Goal: Information Seeking & Learning: Learn about a topic

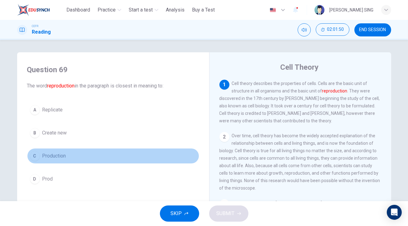
click at [58, 156] on span "Production" at bounding box center [54, 156] width 24 height 7
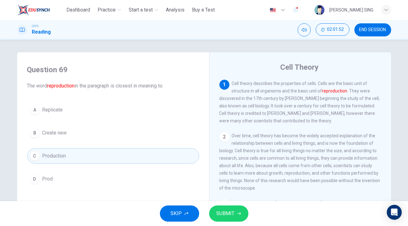
click at [66, 111] on button "A Replicate" at bounding box center [113, 110] width 172 height 16
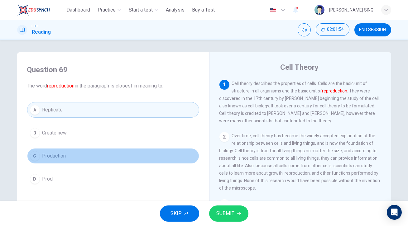
click at [65, 153] on button "C Production" at bounding box center [113, 156] width 172 height 16
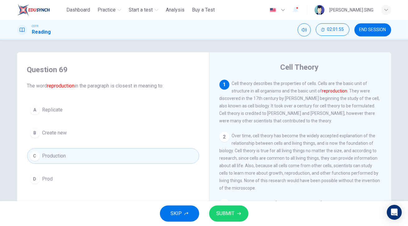
click at [78, 133] on button "B Create new" at bounding box center [113, 133] width 172 height 16
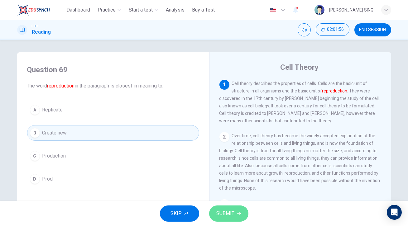
click at [232, 215] on span "SUBMIT" at bounding box center [226, 214] width 18 height 9
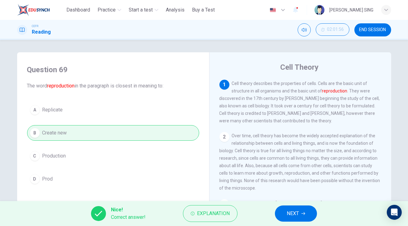
scroll to position [28, 0]
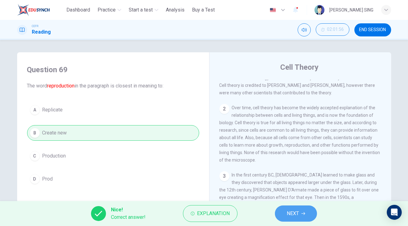
click at [299, 214] on span "NEXT" at bounding box center [293, 214] width 12 height 9
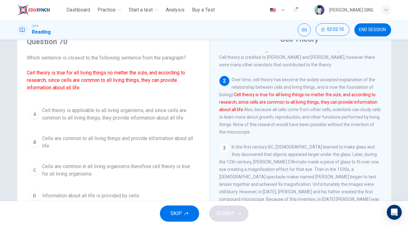
click at [174, 105] on button "A Cell theory is applicable to all living organisms, and since cells are common…" at bounding box center [113, 114] width 172 height 21
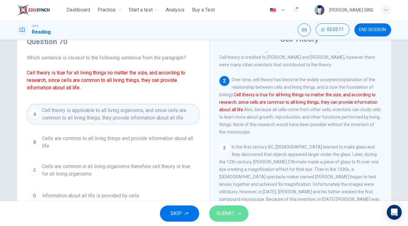
click at [225, 216] on span "SUBMIT" at bounding box center [226, 214] width 18 height 9
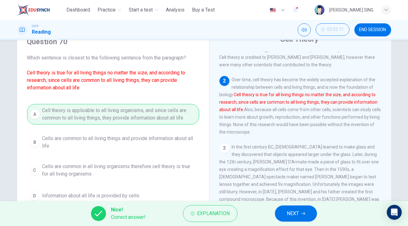
click at [307, 215] on button "NEXT" at bounding box center [296, 214] width 42 height 16
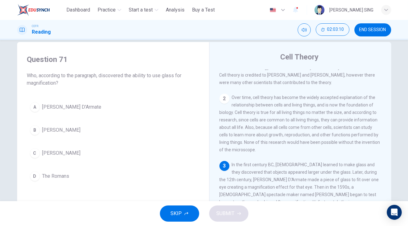
scroll to position [0, 0]
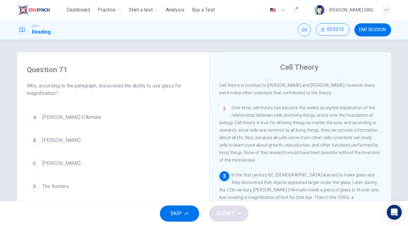
click at [85, 143] on button "B [PERSON_NAME]" at bounding box center [113, 141] width 172 height 16
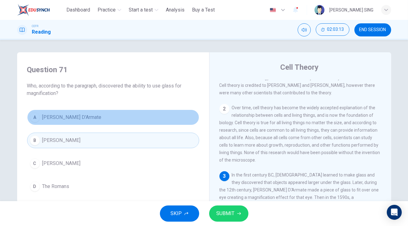
click at [92, 113] on button "A [PERSON_NAME] D'Armate" at bounding box center [113, 118] width 172 height 16
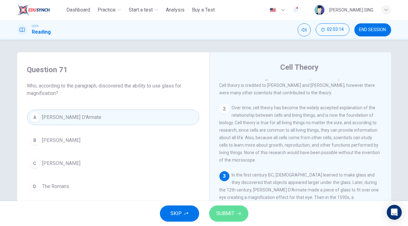
click at [245, 214] on button "SUBMIT" at bounding box center [228, 214] width 39 height 16
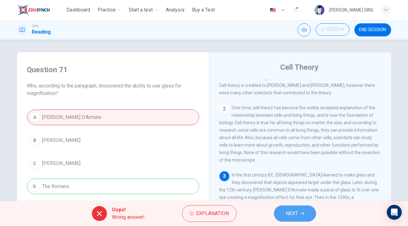
click at [289, 212] on span "NEXT" at bounding box center [292, 214] width 12 height 9
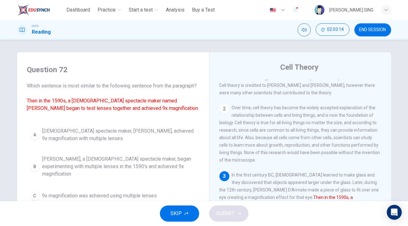
scroll to position [56, 0]
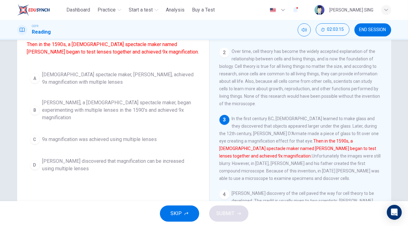
click at [131, 124] on div "A [DEMOGRAPHIC_DATA] spectacle maker, [PERSON_NAME], achieved 9x magnification …" at bounding box center [113, 121] width 172 height 107
click at [134, 119] on span "[PERSON_NAME], a [DEMOGRAPHIC_DATA] spectacle maker, began experimenting with m…" at bounding box center [119, 110] width 154 height 22
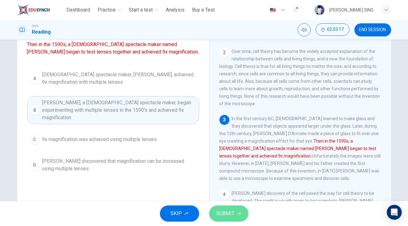
click at [228, 213] on span "SUBMIT" at bounding box center [226, 214] width 18 height 9
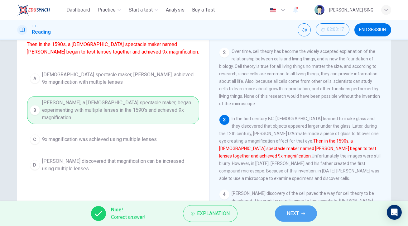
click at [288, 214] on span "NEXT" at bounding box center [293, 214] width 12 height 9
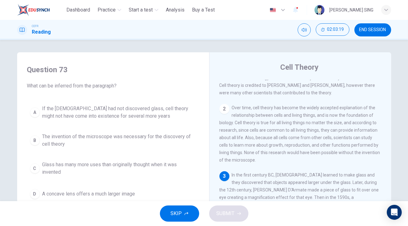
scroll to position [28, 0]
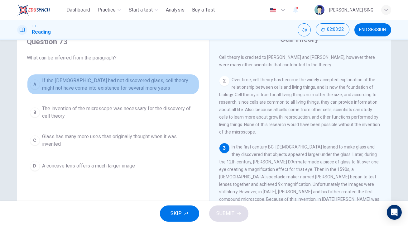
click at [114, 86] on span "If the [DEMOGRAPHIC_DATA] had not discovered glass, cell theory might not have …" at bounding box center [119, 84] width 154 height 15
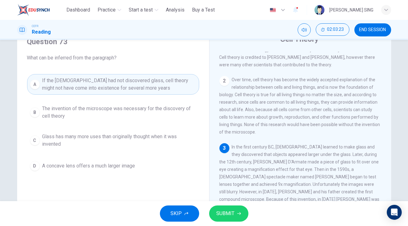
click at [233, 219] on button "SUBMIT" at bounding box center [228, 214] width 39 height 16
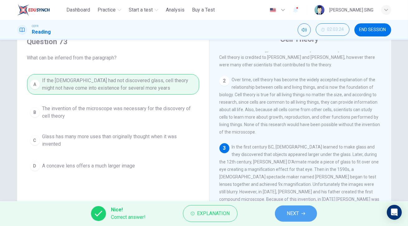
click at [309, 216] on button "NEXT" at bounding box center [296, 214] width 42 height 16
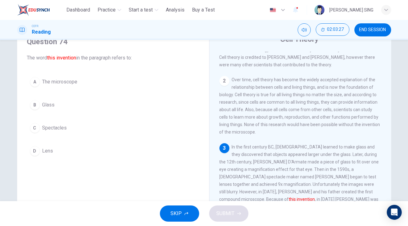
click at [64, 79] on span "The microscope" at bounding box center [59, 81] width 35 height 7
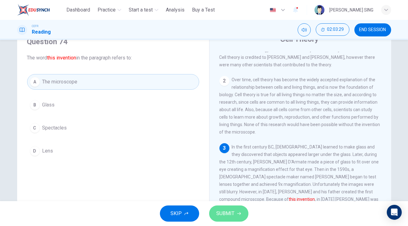
click at [236, 217] on button "SUBMIT" at bounding box center [228, 214] width 39 height 16
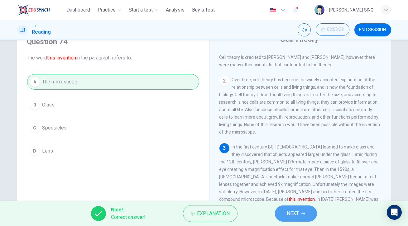
click at [293, 207] on button "NEXT" at bounding box center [296, 214] width 42 height 16
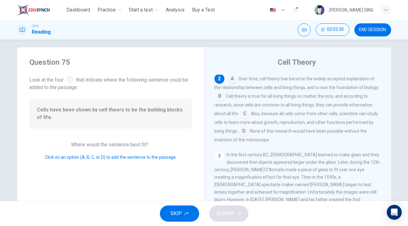
scroll to position [0, 0]
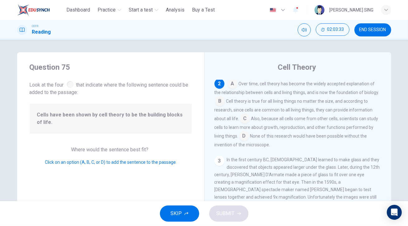
drag, startPoint x: 143, startPoint y: 113, endPoint x: 248, endPoint y: 123, distance: 105.9
click at [248, 123] on div "Question 75 Look at the four that indicate where the following sentence could b…" at bounding box center [204, 160] width 374 height 217
click at [245, 119] on input at bounding box center [245, 119] width 10 height 10
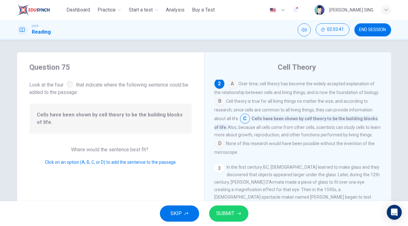
click at [219, 101] on input at bounding box center [220, 102] width 10 height 10
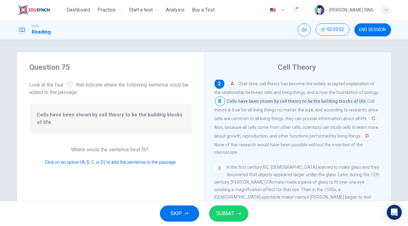
click at [362, 142] on input at bounding box center [367, 137] width 10 height 10
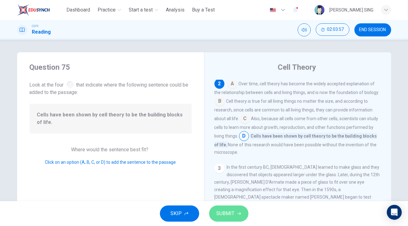
click at [234, 215] on span "SUBMIT" at bounding box center [226, 214] width 18 height 9
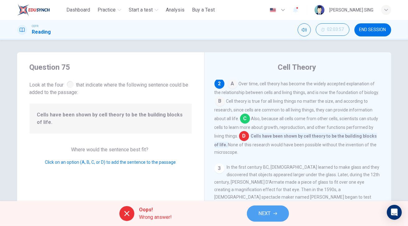
click at [261, 214] on span "NEXT" at bounding box center [265, 214] width 12 height 9
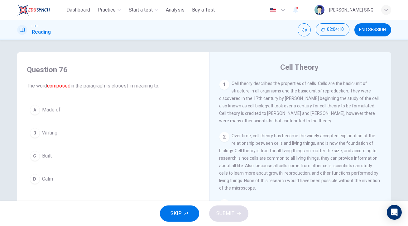
click at [51, 114] on span "Made of" at bounding box center [51, 109] width 18 height 7
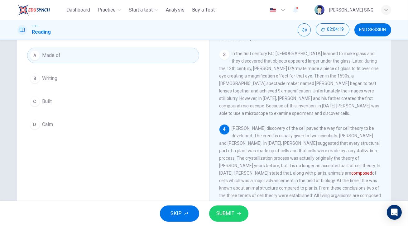
scroll to position [23, 0]
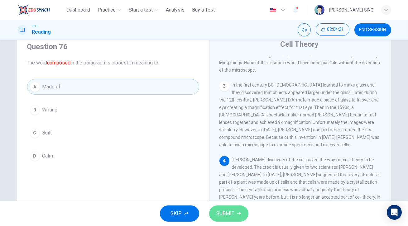
click at [239, 214] on icon "button" at bounding box center [239, 214] width 4 height 3
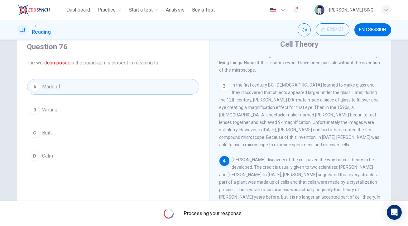
scroll to position [0, 0]
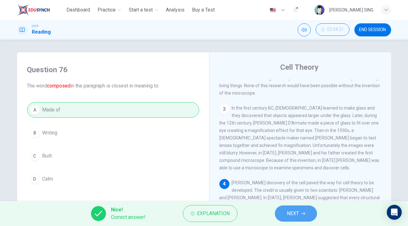
click at [297, 214] on span "NEXT" at bounding box center [293, 214] width 12 height 9
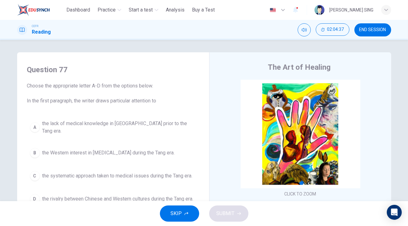
scroll to position [56, 0]
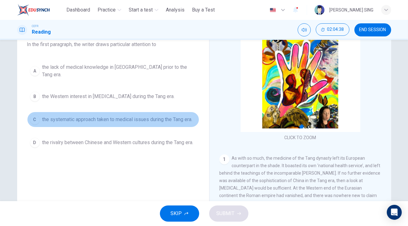
click at [70, 116] on span "the systematic approach taken to medical issues during the Tang era." at bounding box center [117, 119] width 150 height 7
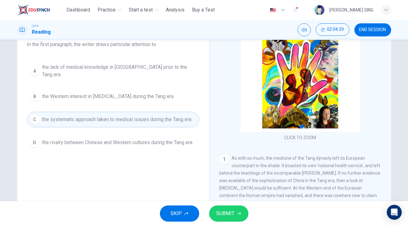
click at [234, 214] on span "SUBMIT" at bounding box center [226, 214] width 18 height 9
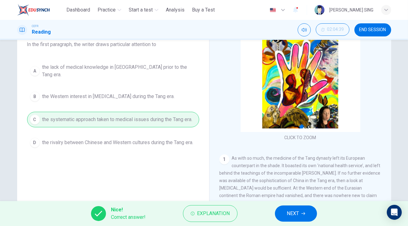
drag, startPoint x: 308, startPoint y: 214, endPoint x: 306, endPoint y: 209, distance: 6.0
click at [308, 214] on button "NEXT" at bounding box center [296, 214] width 42 height 16
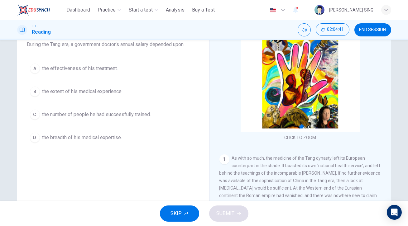
click at [55, 64] on button "A the effectiveness of his treatment." at bounding box center [113, 69] width 172 height 16
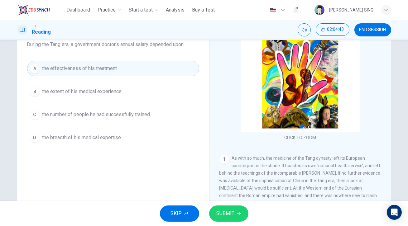
click at [232, 214] on span "SUBMIT" at bounding box center [226, 214] width 18 height 9
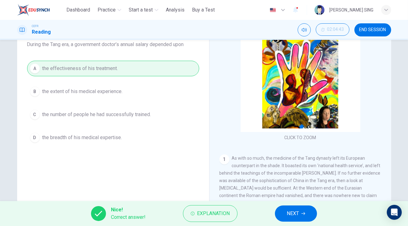
click at [288, 218] on span "NEXT" at bounding box center [293, 214] width 12 height 9
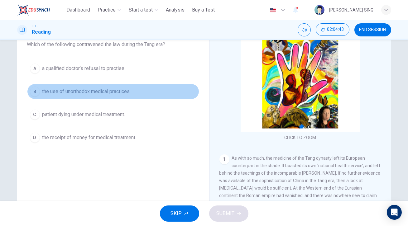
click at [46, 91] on span "the use of unorthodox medical practices." at bounding box center [86, 91] width 89 height 7
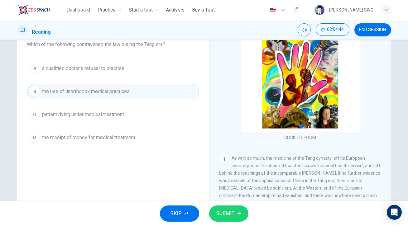
click at [222, 212] on span "SUBMIT" at bounding box center [226, 214] width 18 height 9
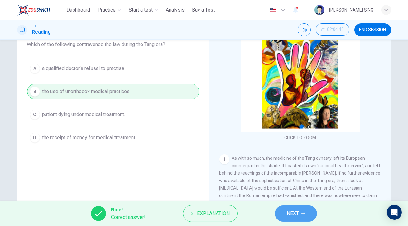
click at [298, 220] on button "NEXT" at bounding box center [296, 214] width 42 height 16
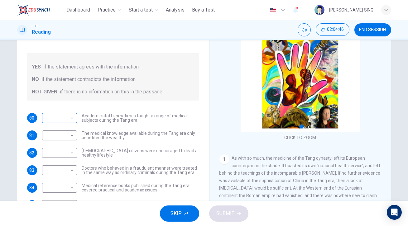
click at [61, 122] on body "This site uses cookies, as explained in our Privacy Policy . If you agree to th…" at bounding box center [204, 113] width 408 height 226
click at [62, 130] on li "YES" at bounding box center [58, 128] width 35 height 10
type input "***"
click at [65, 135] on body "This site uses cookies, as explained in our Privacy Policy . If you agree to th…" at bounding box center [204, 113] width 408 height 226
click at [62, 156] on li "NO" at bounding box center [58, 155] width 35 height 10
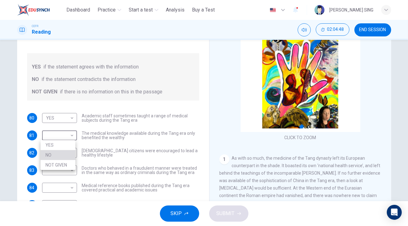
type input "**"
click at [67, 154] on body "This site uses cookies, as explained in our Privacy Policy . If you agree to th…" at bounding box center [204, 113] width 408 height 226
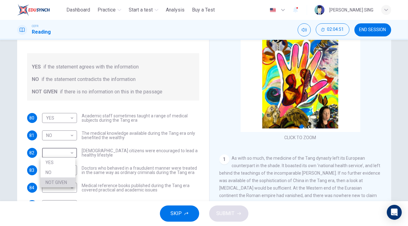
drag, startPoint x: 65, startPoint y: 185, endPoint x: 64, endPoint y: 180, distance: 5.0
click at [64, 185] on li "NOT GIVEN" at bounding box center [58, 183] width 35 height 10
type input "*********"
click at [69, 166] on body "This site uses cookies, as explained in our Privacy Policy . If you agree to th…" at bounding box center [204, 113] width 408 height 226
click at [67, 177] on li "YES" at bounding box center [58, 180] width 35 height 10
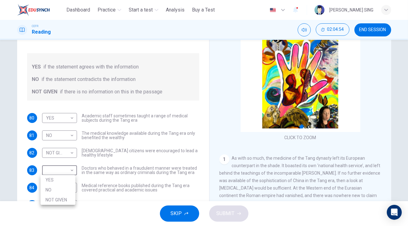
type input "***"
click at [69, 188] on body "This site uses cookies, as explained in our Privacy Policy . If you agree to th…" at bounding box center [204, 113] width 408 height 226
click at [64, 199] on li "YES" at bounding box center [58, 197] width 35 height 10
type input "***"
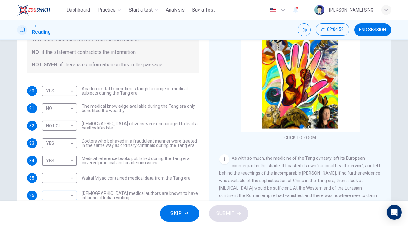
scroll to position [27, 0]
click at [71, 177] on body "This site uses cookies, as explained in our Privacy Policy . If you agree to th…" at bounding box center [204, 113] width 408 height 226
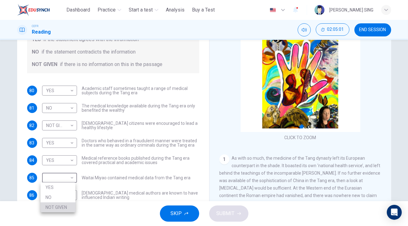
click at [66, 208] on li "NOT GIVEN" at bounding box center [58, 208] width 35 height 10
type input "*********"
click at [68, 195] on body "This site uses cookies, as explained in our Privacy Policy . If you agree to th…" at bounding box center [204, 113] width 408 height 226
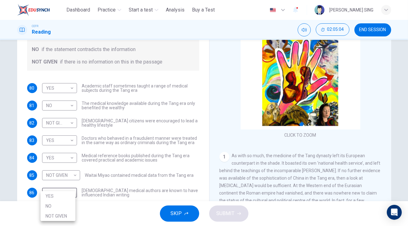
click at [67, 202] on li "NO" at bounding box center [58, 207] width 35 height 10
type input "**"
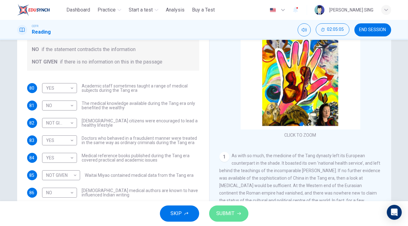
click at [231, 215] on span "SUBMIT" at bounding box center [226, 214] width 18 height 9
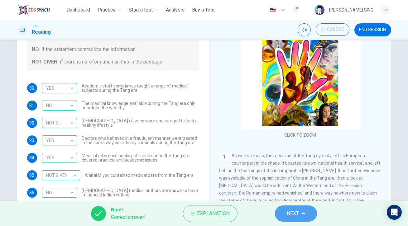
click at [301, 216] on button "NEXT" at bounding box center [296, 214] width 42 height 16
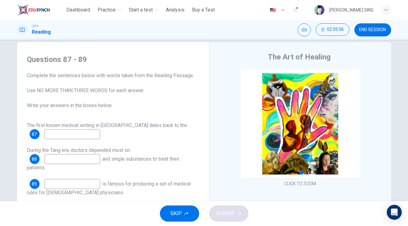
scroll to position [2, 0]
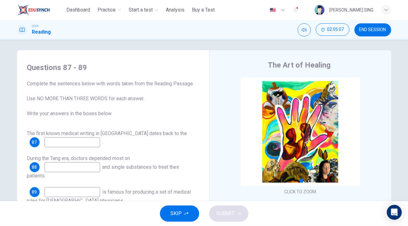
click at [96, 142] on input at bounding box center [73, 143] width 56 height 10
type input "**********"
click at [86, 167] on input at bounding box center [73, 168] width 56 height 10
type input "**********"
click at [78, 195] on input at bounding box center [73, 192] width 56 height 10
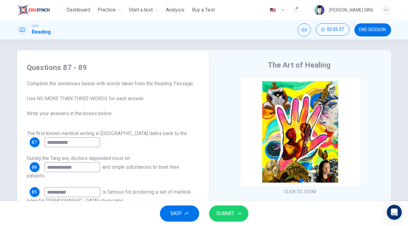
type input "**********"
click at [234, 214] on button "SUBMIT" at bounding box center [228, 214] width 39 height 16
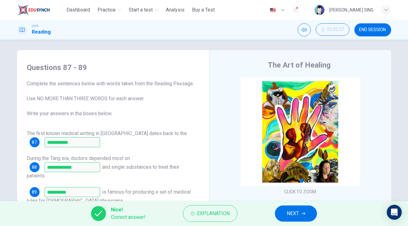
click at [294, 214] on span "NEXT" at bounding box center [293, 214] width 12 height 9
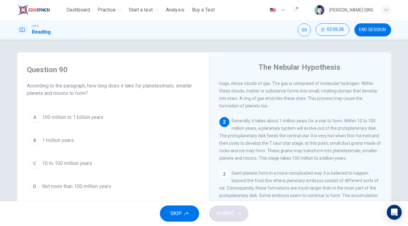
scroll to position [56, 0]
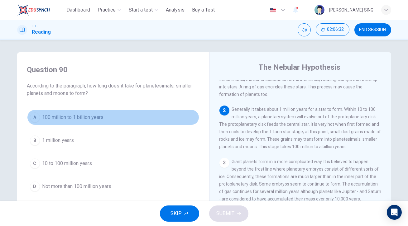
click at [84, 119] on span "100 million to 1 billion years" at bounding box center [72, 117] width 61 height 7
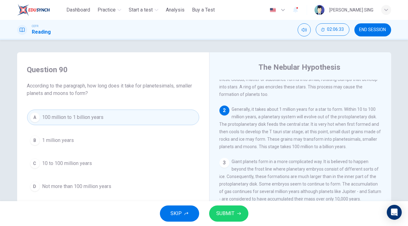
click at [236, 215] on button "SUBMIT" at bounding box center [228, 214] width 39 height 16
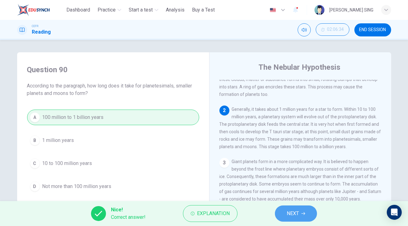
click at [299, 214] on button "NEXT" at bounding box center [296, 214] width 42 height 16
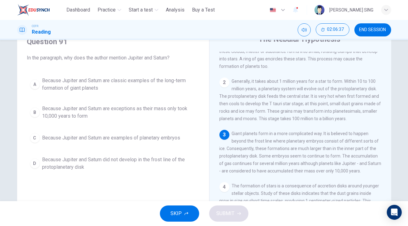
scroll to position [28, 0]
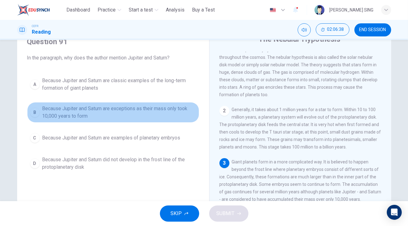
click at [107, 104] on button "B Because Jupiter and Saturn are exceptions as their mass only took 10,000 year…" at bounding box center [113, 112] width 172 height 21
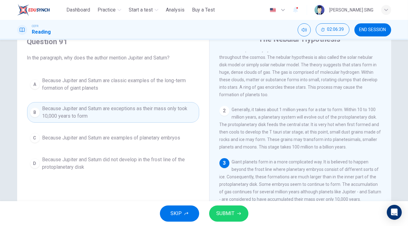
click at [224, 217] on span "SUBMIT" at bounding box center [226, 214] width 18 height 9
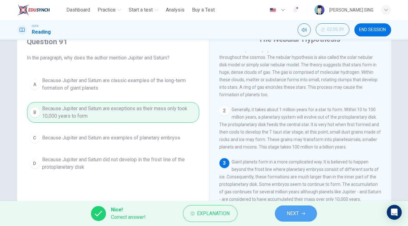
click at [299, 214] on button "NEXT" at bounding box center [296, 214] width 42 height 16
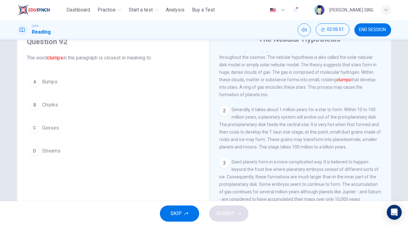
click at [56, 83] on button "A Bumps" at bounding box center [113, 82] width 172 height 16
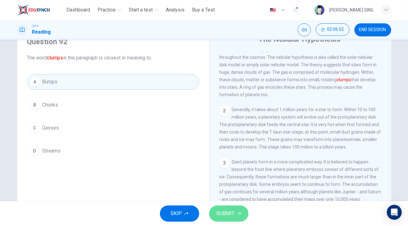
click at [233, 216] on span "SUBMIT" at bounding box center [226, 214] width 18 height 9
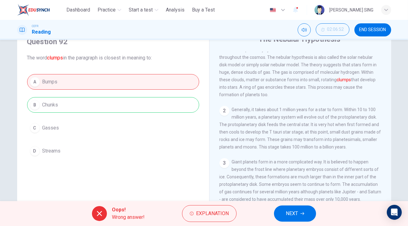
click at [295, 215] on span "NEXT" at bounding box center [292, 214] width 12 height 9
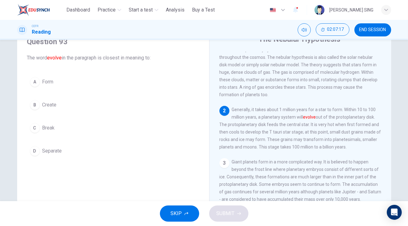
click at [78, 106] on button "B Create" at bounding box center [113, 105] width 172 height 16
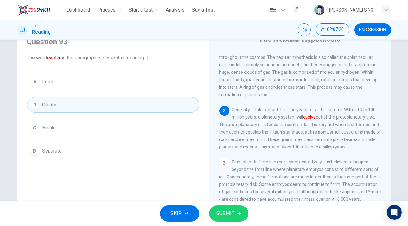
click at [76, 128] on button "C Break" at bounding box center [113, 128] width 172 height 16
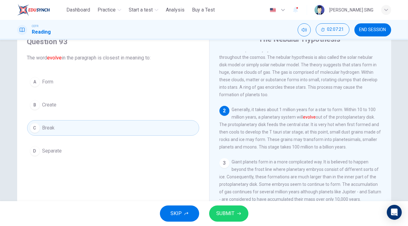
click at [80, 85] on button "A Form" at bounding box center [113, 82] width 172 height 16
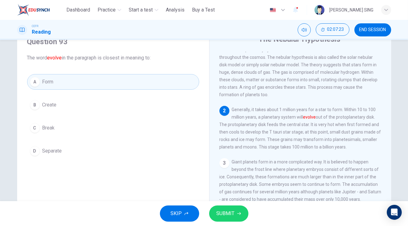
click at [237, 216] on button "SUBMIT" at bounding box center [228, 214] width 39 height 16
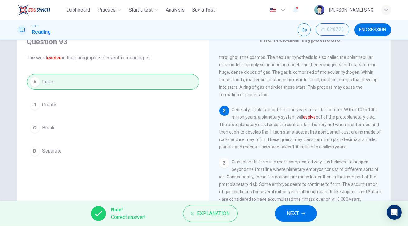
click at [293, 219] on button "NEXT" at bounding box center [296, 214] width 42 height 16
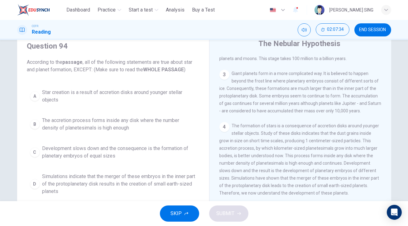
scroll to position [23, 0]
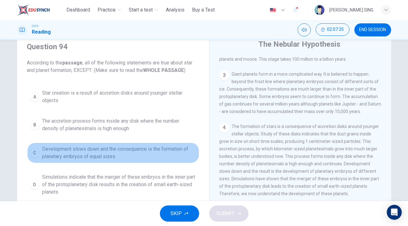
click at [112, 153] on span "Development slows down and the consequence is the formation of planetary embryo…" at bounding box center [119, 153] width 154 height 15
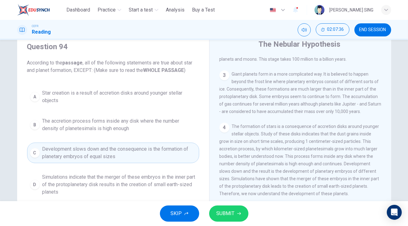
click at [231, 215] on span "SUBMIT" at bounding box center [226, 214] width 18 height 9
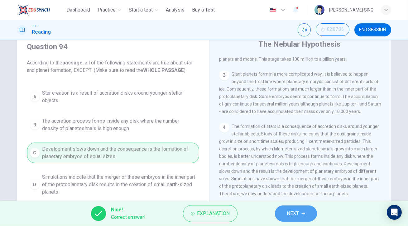
click at [285, 213] on button "NEXT" at bounding box center [296, 214] width 42 height 16
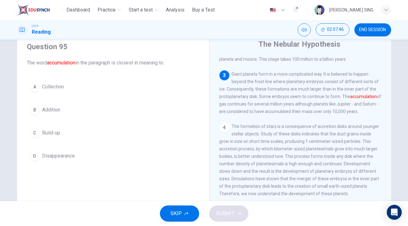
click at [61, 133] on button "C Build-up" at bounding box center [113, 133] width 172 height 16
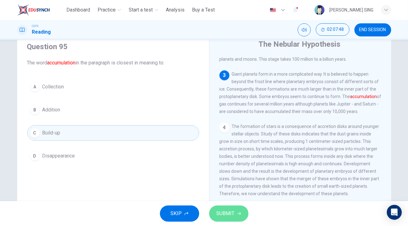
click at [232, 219] on button "SUBMIT" at bounding box center [228, 214] width 39 height 16
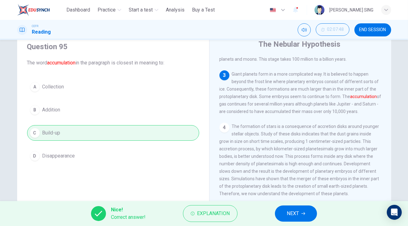
click at [295, 215] on span "NEXT" at bounding box center [293, 214] width 12 height 9
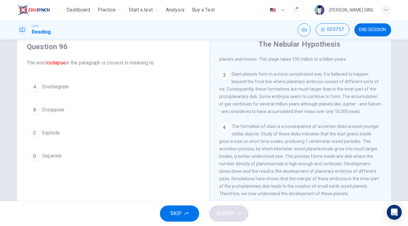
click at [66, 86] on span "Disintegrate" at bounding box center [55, 86] width 27 height 7
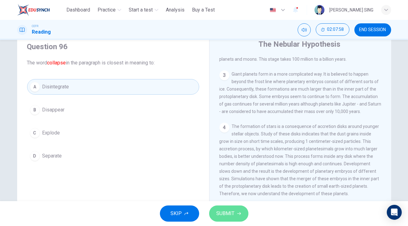
click at [229, 217] on span "SUBMIT" at bounding box center [226, 214] width 18 height 9
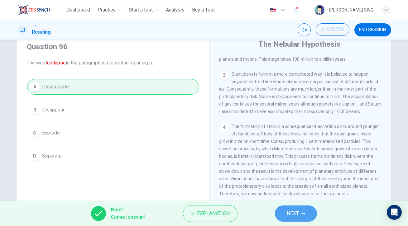
click at [288, 212] on span "NEXT" at bounding box center [293, 214] width 12 height 9
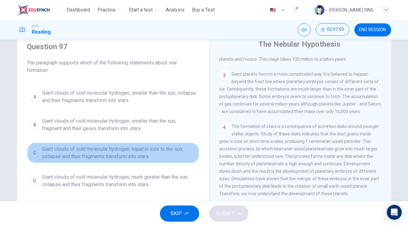
click at [138, 149] on span "Giant clouds of cold molecular hydrogen, equal in size to the sun, collapse and…" at bounding box center [119, 153] width 154 height 15
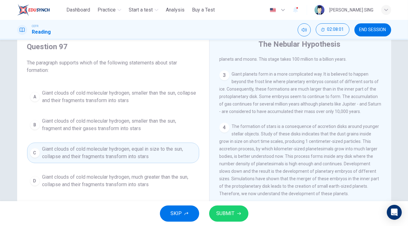
click at [134, 120] on span "Giant clouds of cold molecular hydrogen, smaller than the sun, fragment and the…" at bounding box center [119, 125] width 154 height 15
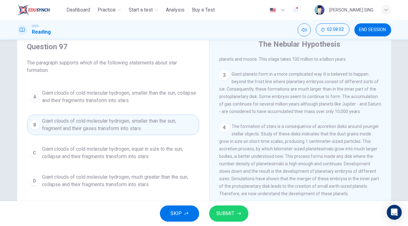
click at [143, 100] on span "Giant clouds of cold molecular hydrogen, smaller than the sun, collapse and the…" at bounding box center [119, 97] width 154 height 15
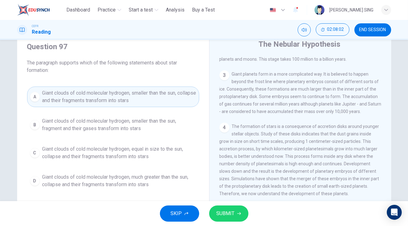
click at [237, 224] on div "SKIP SUBMIT" at bounding box center [204, 214] width 408 height 25
click at [235, 218] on button "SUBMIT" at bounding box center [228, 214] width 39 height 16
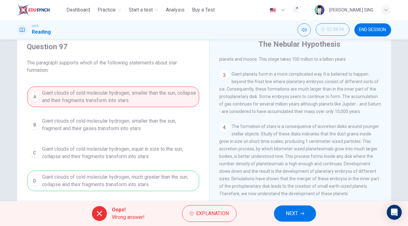
click at [284, 216] on button "NEXT" at bounding box center [295, 214] width 42 height 16
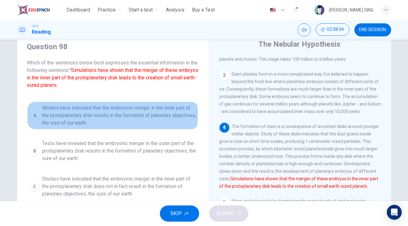
click at [105, 114] on span "Models have indicated that the embryonic merger in the inner part of the protop…" at bounding box center [119, 116] width 154 height 22
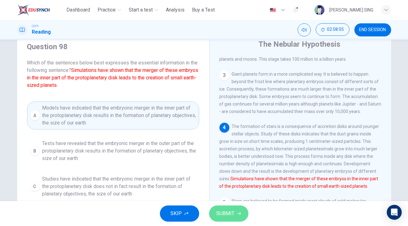
click at [228, 215] on span "SUBMIT" at bounding box center [226, 214] width 18 height 9
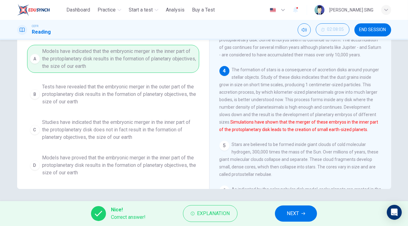
scroll to position [51, 0]
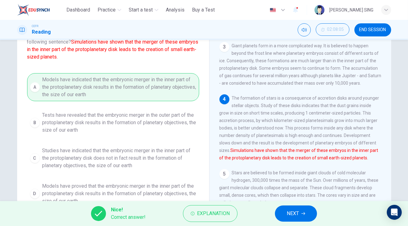
click at [293, 211] on span "NEXT" at bounding box center [293, 214] width 12 height 9
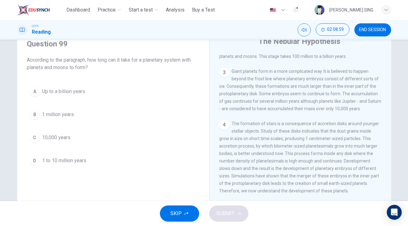
scroll to position [28, 0]
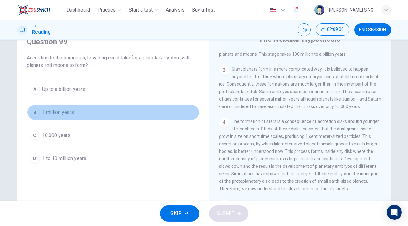
click at [70, 110] on span "1 million years" at bounding box center [58, 112] width 32 height 7
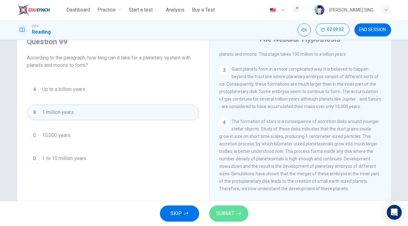
click at [226, 211] on span "SUBMIT" at bounding box center [226, 214] width 18 height 9
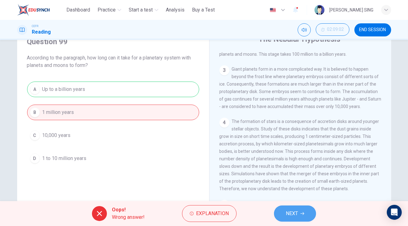
click at [300, 213] on button "NEXT" at bounding box center [295, 214] width 42 height 16
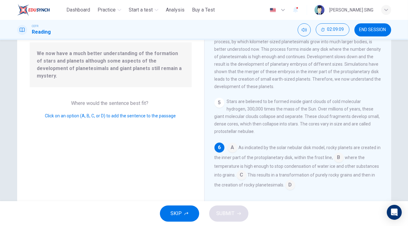
scroll to position [80, 0]
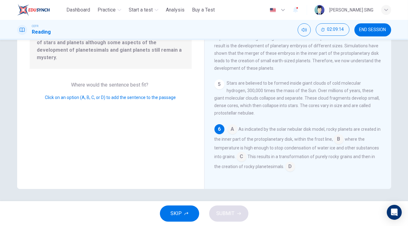
click at [341, 142] on input at bounding box center [339, 140] width 10 height 10
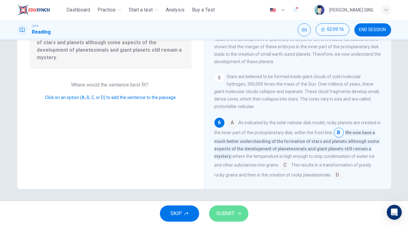
click at [237, 214] on icon "button" at bounding box center [239, 214] width 4 height 3
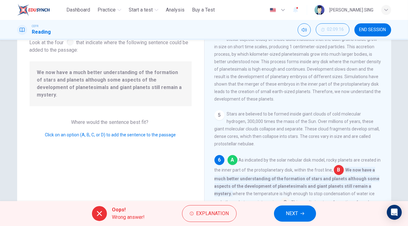
scroll to position [51, 0]
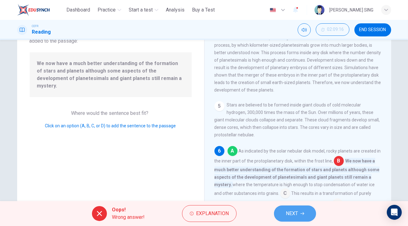
click at [297, 213] on span "NEXT" at bounding box center [292, 214] width 12 height 9
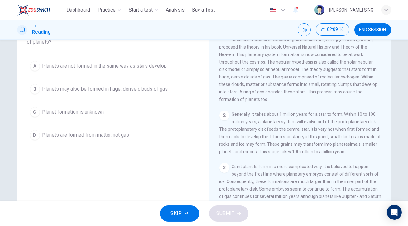
scroll to position [0, 0]
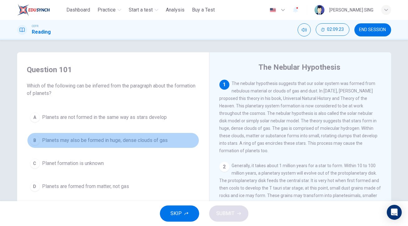
click at [116, 133] on button "B Planets may also be formed in huge, dense clouds of gas" at bounding box center [113, 141] width 172 height 16
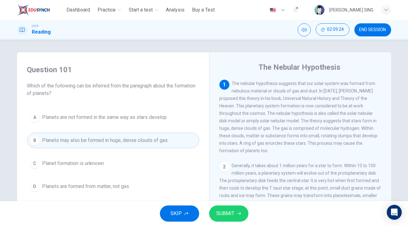
click at [233, 212] on span "SUBMIT" at bounding box center [226, 214] width 18 height 9
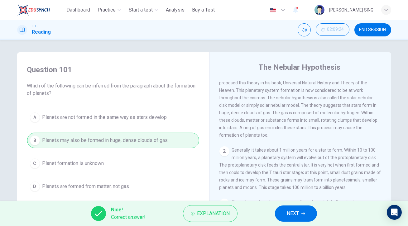
scroll to position [28, 0]
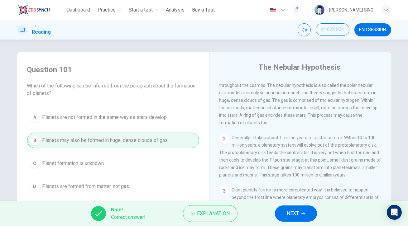
click at [303, 218] on button "NEXT" at bounding box center [296, 214] width 42 height 16
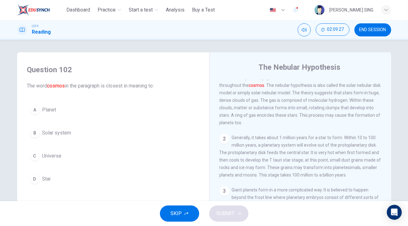
click at [63, 154] on button "C Universe" at bounding box center [113, 156] width 172 height 16
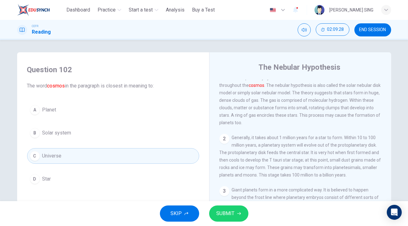
click at [214, 212] on button "SUBMIT" at bounding box center [228, 214] width 39 height 16
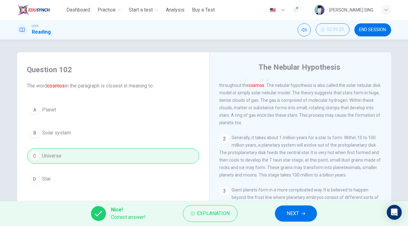
click at [298, 213] on span "NEXT" at bounding box center [293, 214] width 12 height 9
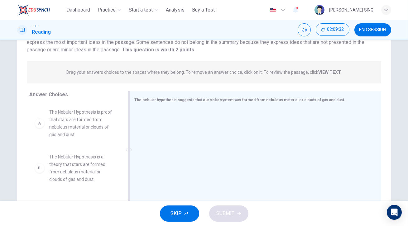
scroll to position [80, 0]
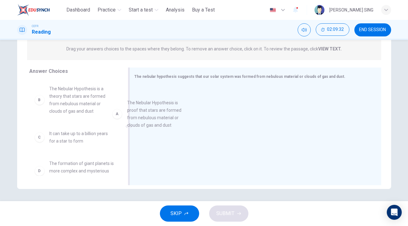
drag, startPoint x: 65, startPoint y: 100, endPoint x: 179, endPoint y: 138, distance: 120.5
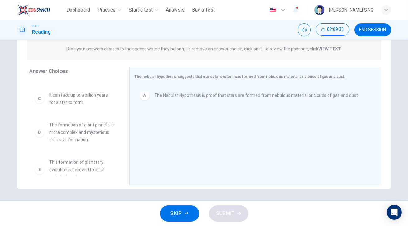
scroll to position [56, 0]
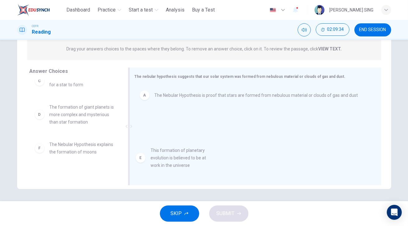
drag, startPoint x: 86, startPoint y: 129, endPoint x: 168, endPoint y: 143, distance: 83.7
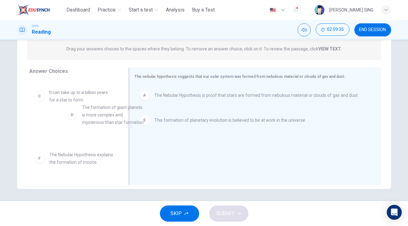
drag, startPoint x: 93, startPoint y: 115, endPoint x: 193, endPoint y: 139, distance: 102.9
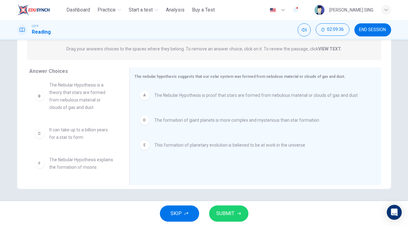
scroll to position [11, 0]
click at [231, 219] on button "SUBMIT" at bounding box center [228, 214] width 39 height 16
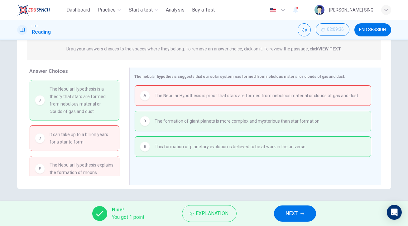
scroll to position [0, 0]
click at [287, 217] on span "NEXT" at bounding box center [292, 214] width 12 height 9
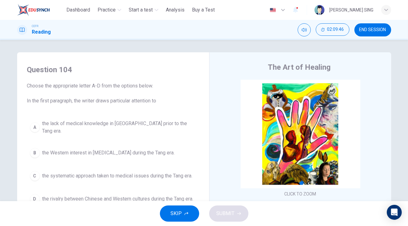
click at [100, 173] on span "the systematic approach taken to medical issues during the Tang era." at bounding box center [117, 176] width 150 height 7
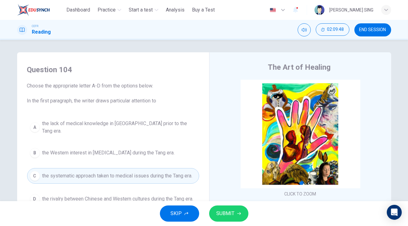
click at [236, 213] on button "SUBMIT" at bounding box center [228, 214] width 39 height 16
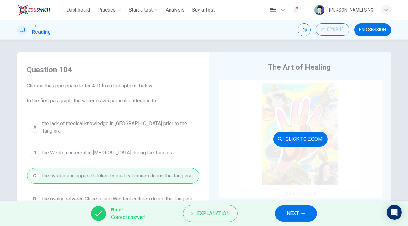
drag, startPoint x: 296, startPoint y: 214, endPoint x: 280, endPoint y: 196, distance: 23.2
click at [295, 214] on span "NEXT" at bounding box center [293, 214] width 12 height 9
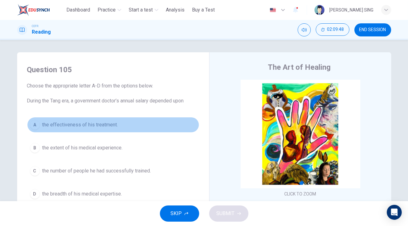
click at [51, 124] on span "the effectiveness of his treatment." at bounding box center [80, 124] width 76 height 7
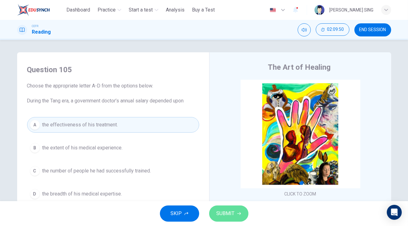
click at [223, 210] on span "SUBMIT" at bounding box center [226, 214] width 18 height 9
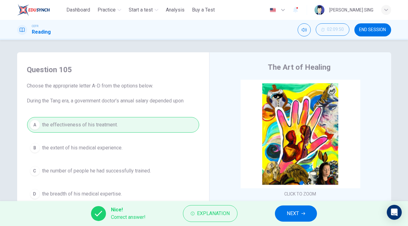
click at [83, 151] on div "A the effectiveness of his treatment. B the extent of his medical experience. C…" at bounding box center [113, 159] width 172 height 85
click at [292, 208] on button "NEXT" at bounding box center [296, 214] width 42 height 16
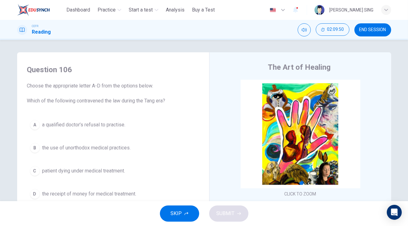
click at [58, 143] on button "B the use of unorthodox medical practices." at bounding box center [113, 148] width 172 height 16
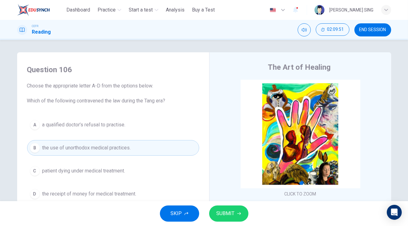
click at [225, 210] on span "SUBMIT" at bounding box center [226, 214] width 18 height 9
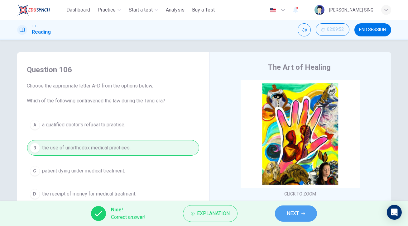
click at [295, 213] on span "NEXT" at bounding box center [293, 214] width 12 height 9
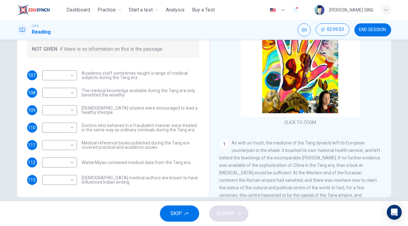
scroll to position [80, 0]
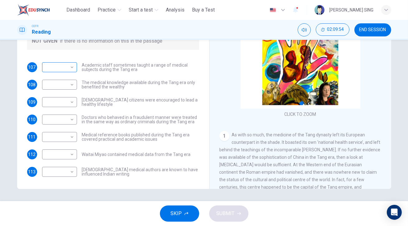
click at [65, 66] on body "This site uses cookies, as explained in our Privacy Policy . If you agree to th…" at bounding box center [204, 113] width 408 height 226
click at [63, 76] on li "YES" at bounding box center [58, 77] width 35 height 10
type input "***"
click at [68, 84] on body "This site uses cookies, as explained in our Privacy Policy . If you agree to th…" at bounding box center [204, 113] width 408 height 226
click at [66, 104] on li "NO" at bounding box center [58, 105] width 35 height 10
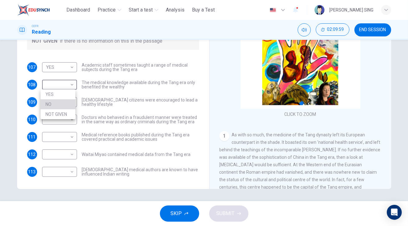
type input "**"
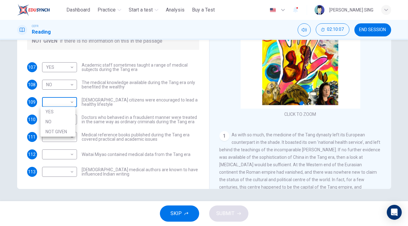
click at [56, 102] on body "This site uses cookies, as explained in our Privacy Policy . If you agree to th…" at bounding box center [204, 113] width 408 height 226
click at [55, 133] on li "NOT GIVEN" at bounding box center [58, 132] width 35 height 10
type input "*********"
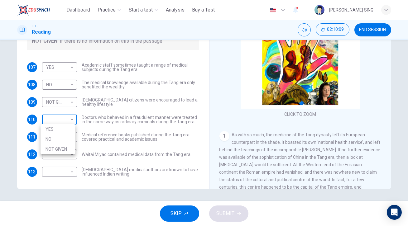
click at [68, 120] on body "This site uses cookies, as explained in our Privacy Policy . If you agree to th…" at bounding box center [204, 113] width 408 height 226
click at [65, 130] on li "YES" at bounding box center [58, 129] width 35 height 10
type input "***"
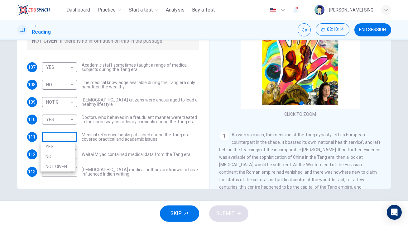
click at [64, 140] on body "This site uses cookies, as explained in our Privacy Policy . If you agree to th…" at bounding box center [204, 113] width 408 height 226
click at [63, 150] on li "YES" at bounding box center [58, 147] width 35 height 10
type input "***"
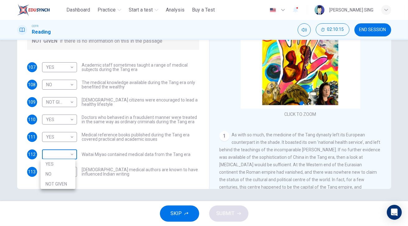
click at [65, 156] on body "This site uses cookies, as explained in our Privacy Policy . If you agree to th…" at bounding box center [204, 113] width 408 height 226
click at [67, 186] on li "NOT GIVEN" at bounding box center [58, 184] width 35 height 10
type input "*********"
click at [66, 171] on body "This site uses cookies, as explained in our Privacy Policy . If you agree to th…" at bounding box center [204, 113] width 408 height 226
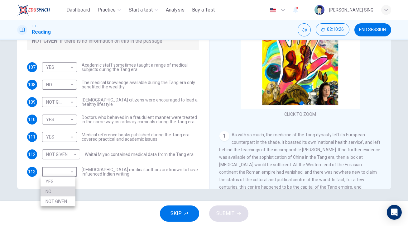
click at [61, 192] on li "NO" at bounding box center [58, 192] width 35 height 10
type input "**"
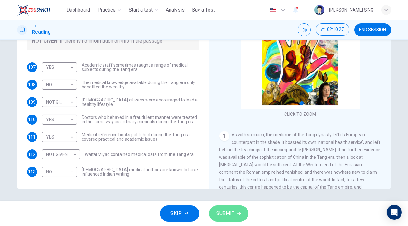
click at [232, 216] on span "SUBMIT" at bounding box center [226, 214] width 18 height 9
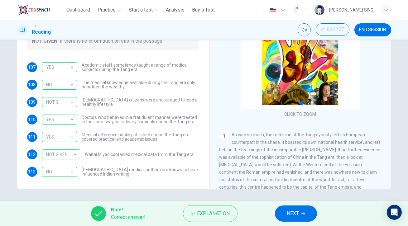
click at [290, 216] on span "NEXT" at bounding box center [293, 214] width 12 height 9
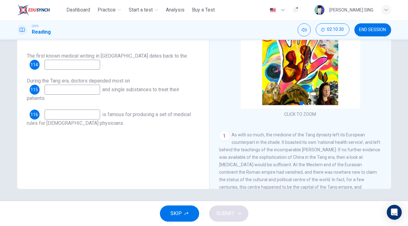
click at [87, 65] on input at bounding box center [73, 65] width 56 height 10
type input "**********"
click at [86, 85] on input at bounding box center [73, 90] width 56 height 10
type input "**********"
click at [76, 113] on input at bounding box center [73, 115] width 56 height 10
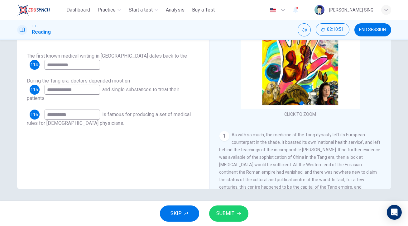
type input "**********"
click at [226, 211] on span "SUBMIT" at bounding box center [226, 214] width 18 height 9
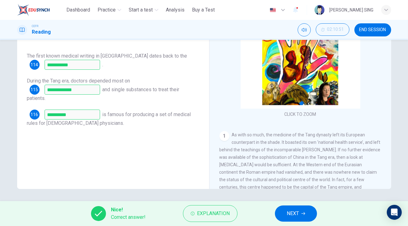
click at [299, 213] on span "NEXT" at bounding box center [293, 214] width 12 height 9
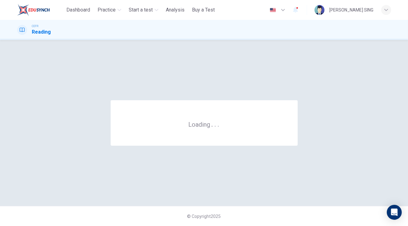
scroll to position [0, 0]
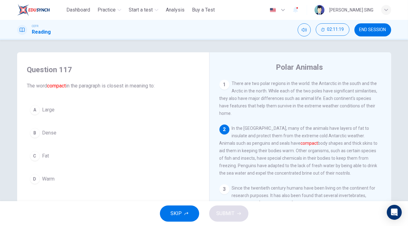
click at [74, 134] on button "B Dense" at bounding box center [113, 133] width 172 height 16
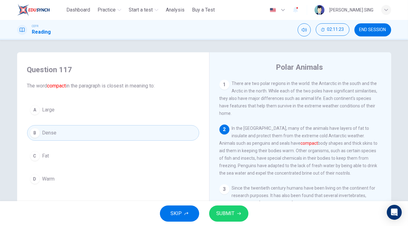
click at [227, 214] on span "SUBMIT" at bounding box center [226, 214] width 18 height 9
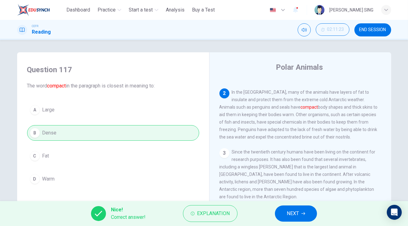
scroll to position [56, 0]
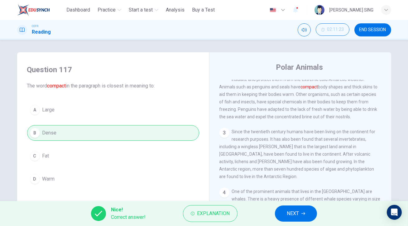
click at [296, 215] on span "NEXT" at bounding box center [293, 214] width 12 height 9
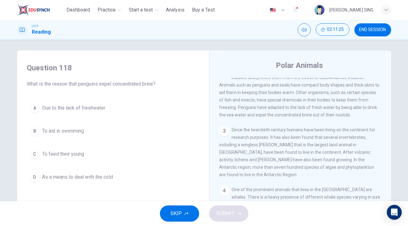
scroll to position [0, 0]
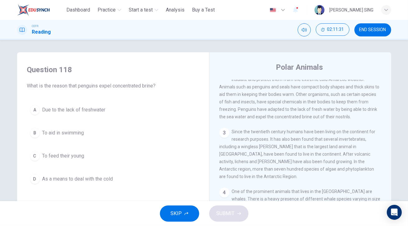
click at [102, 178] on span "As a means to deal with the cold" at bounding box center [77, 179] width 71 height 7
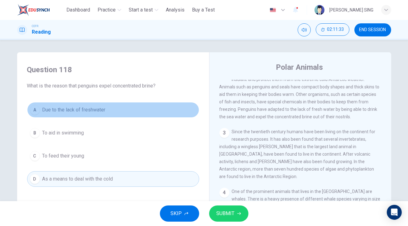
click at [114, 109] on button "A Due to the lack of freshwater" at bounding box center [113, 110] width 172 height 16
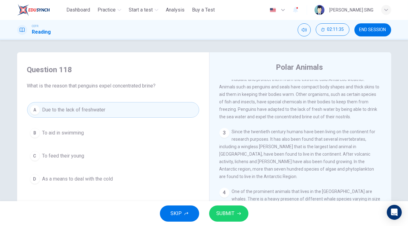
click at [138, 180] on button "D As a means to deal with the cold" at bounding box center [113, 180] width 172 height 16
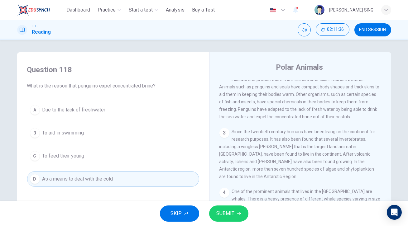
click at [221, 215] on span "SUBMIT" at bounding box center [226, 214] width 18 height 9
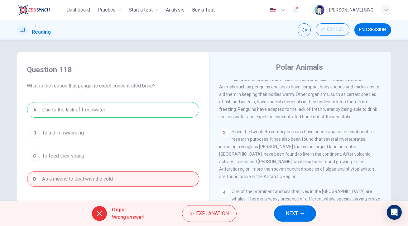
click at [294, 215] on span "NEXT" at bounding box center [292, 214] width 12 height 9
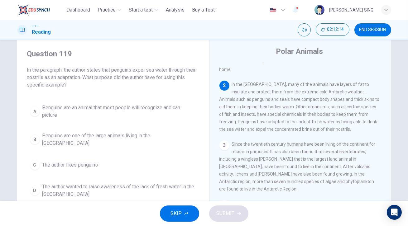
scroll to position [28, 0]
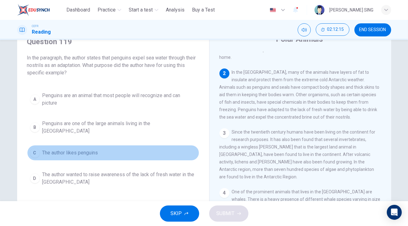
click at [95, 149] on span "The author likes penguins" at bounding box center [70, 152] width 56 height 7
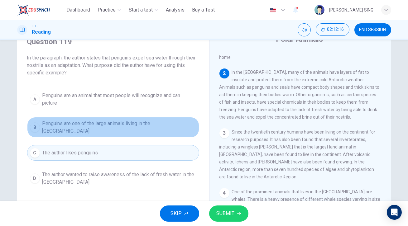
click at [158, 129] on button "B Penguins are one of the large animals living in the [GEOGRAPHIC_DATA]" at bounding box center [113, 127] width 172 height 21
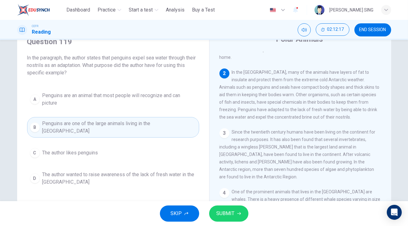
click at [237, 216] on button "SUBMIT" at bounding box center [228, 214] width 39 height 16
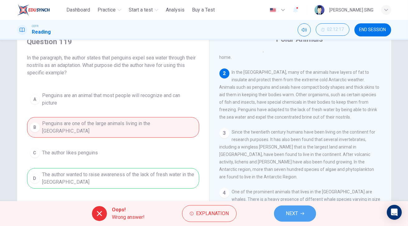
click at [292, 215] on span "NEXT" at bounding box center [292, 214] width 12 height 9
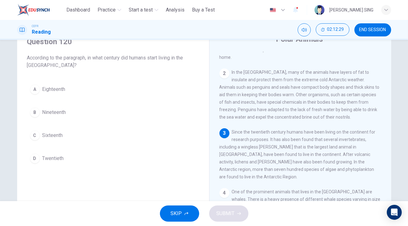
click at [89, 158] on button "D Twentieth" at bounding box center [113, 159] width 172 height 16
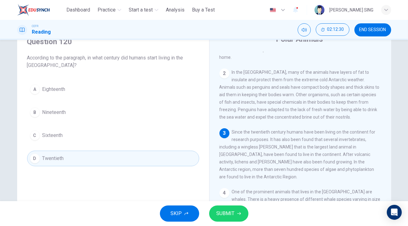
click at [109, 134] on button "C Sixteenth" at bounding box center [113, 136] width 172 height 16
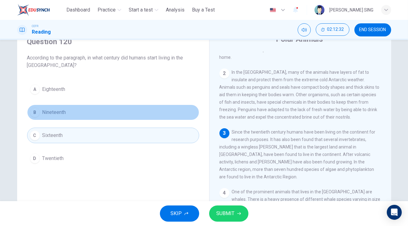
click at [112, 112] on button "B Nineteenth" at bounding box center [113, 113] width 172 height 16
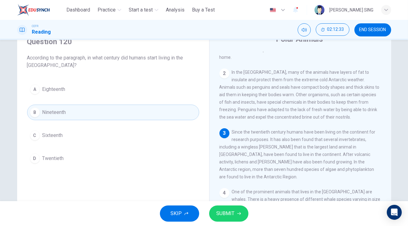
click at [109, 91] on button "A Eighteenth" at bounding box center [113, 90] width 172 height 16
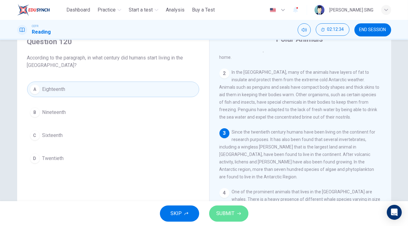
click at [220, 207] on button "SUBMIT" at bounding box center [228, 214] width 39 height 16
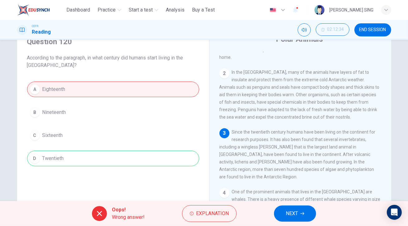
click at [296, 213] on span "NEXT" at bounding box center [292, 214] width 12 height 9
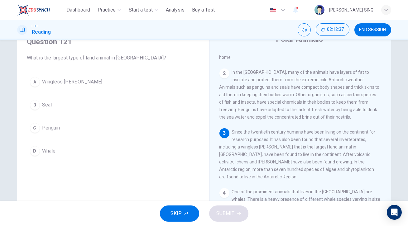
scroll to position [0, 0]
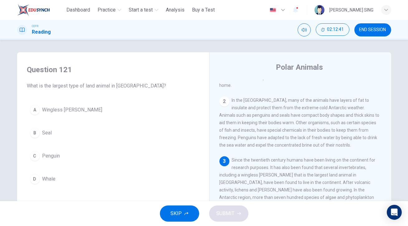
click at [77, 154] on button "C Penguin" at bounding box center [113, 156] width 172 height 16
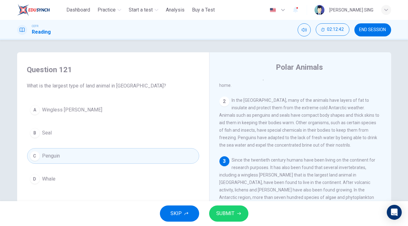
click at [226, 214] on span "SUBMIT" at bounding box center [226, 214] width 18 height 9
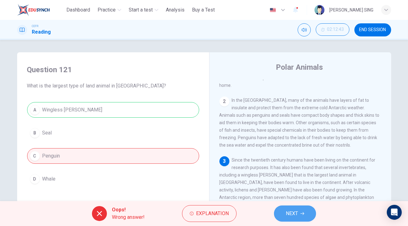
click at [298, 219] on button "NEXT" at bounding box center [295, 214] width 42 height 16
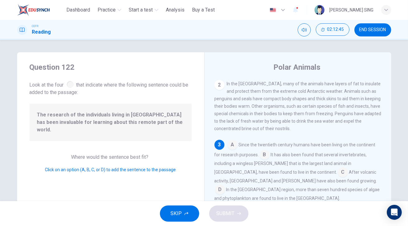
scroll to position [66, 0]
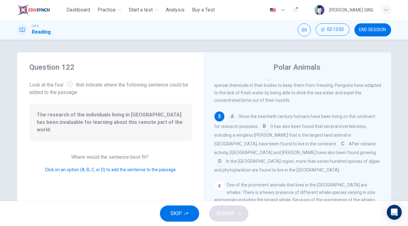
click at [338, 145] on input at bounding box center [343, 145] width 10 height 10
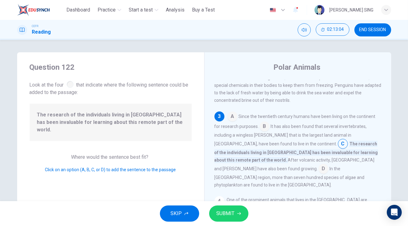
click at [236, 215] on button "SUBMIT" at bounding box center [228, 214] width 39 height 16
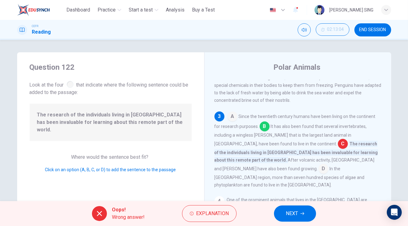
click at [286, 214] on span "NEXT" at bounding box center [292, 214] width 12 height 9
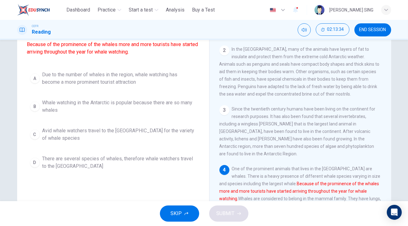
scroll to position [56, 0]
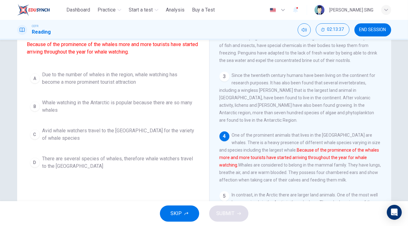
click at [130, 164] on span "There are several species of whales, therefore whale watchers travel to the [GE…" at bounding box center [119, 162] width 154 height 15
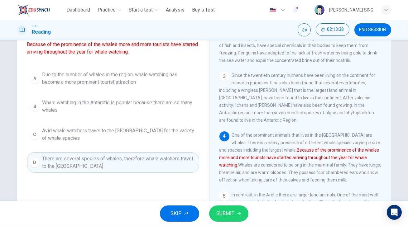
click at [163, 80] on span "Due to the number of whales in the region, whale watching has become a more pro…" at bounding box center [119, 78] width 154 height 15
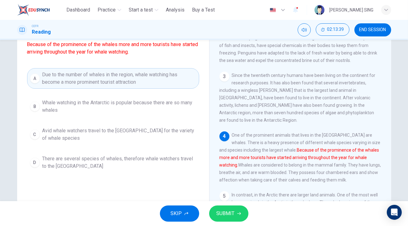
click at [232, 211] on span "SUBMIT" at bounding box center [226, 214] width 18 height 9
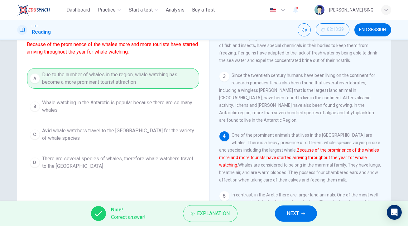
click at [288, 212] on span "NEXT" at bounding box center [293, 214] width 12 height 9
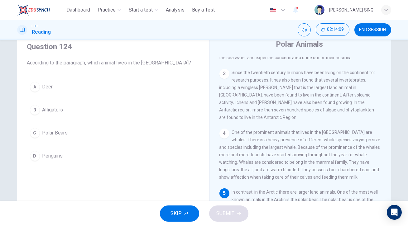
scroll to position [0, 0]
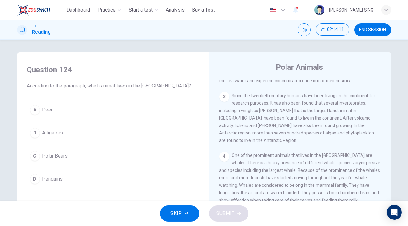
click at [91, 184] on button "D Penguins" at bounding box center [113, 180] width 172 height 16
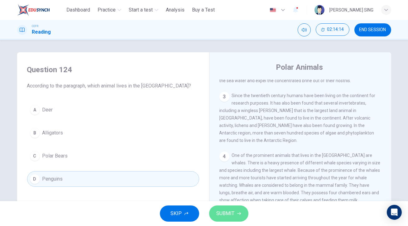
click at [228, 213] on span "SUBMIT" at bounding box center [226, 214] width 18 height 9
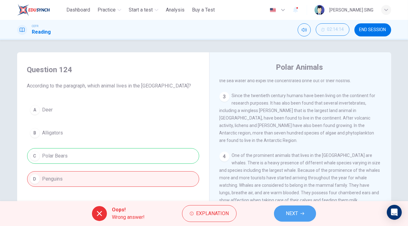
click at [301, 215] on button "NEXT" at bounding box center [295, 214] width 42 height 16
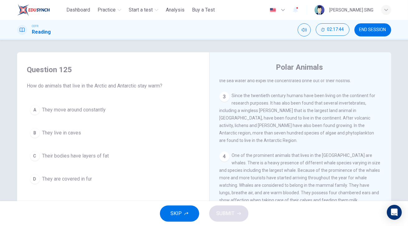
click at [99, 134] on button "B They live in caves" at bounding box center [113, 133] width 172 height 16
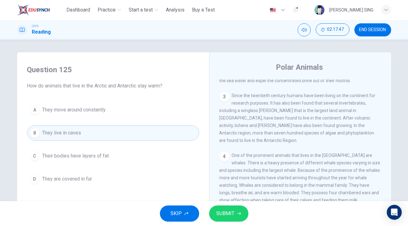
click at [228, 214] on span "SUBMIT" at bounding box center [226, 214] width 18 height 9
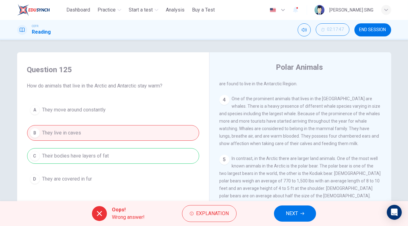
click at [295, 208] on button "NEXT" at bounding box center [295, 214] width 42 height 16
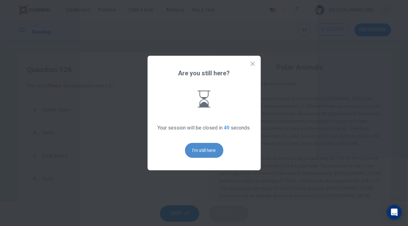
click at [208, 151] on button "I'm still here" at bounding box center [204, 150] width 38 height 15
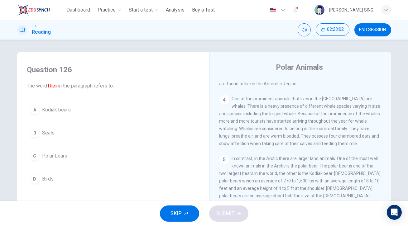
click at [170, 131] on button "B Seals" at bounding box center [113, 133] width 172 height 16
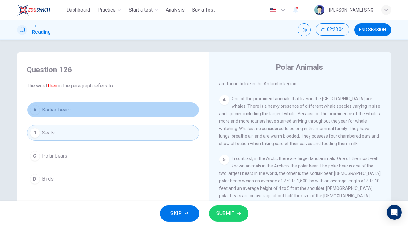
click at [121, 106] on button "A Kodiak bears" at bounding box center [113, 110] width 172 height 16
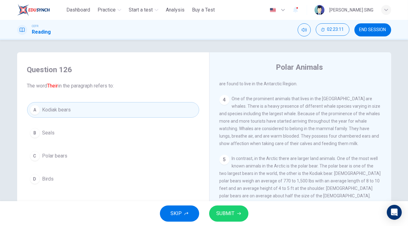
click at [105, 113] on button "A Kodiak bears" at bounding box center [113, 110] width 172 height 16
click at [231, 212] on span "SUBMIT" at bounding box center [226, 214] width 18 height 9
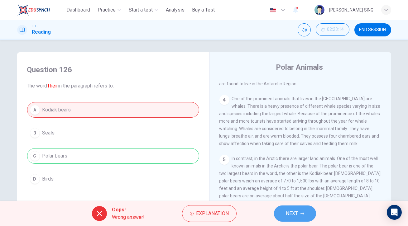
click at [282, 215] on button "NEXT" at bounding box center [295, 214] width 42 height 16
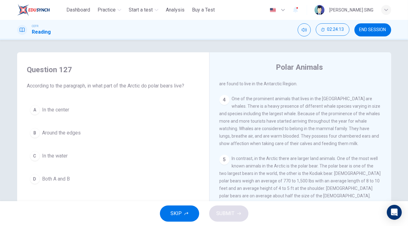
click at [110, 112] on button "A In the center" at bounding box center [113, 110] width 172 height 16
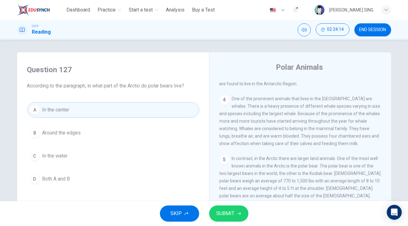
click at [241, 214] on button "SUBMIT" at bounding box center [228, 214] width 39 height 16
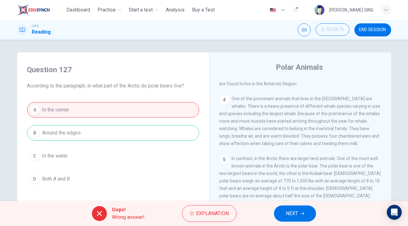
scroll to position [178, 0]
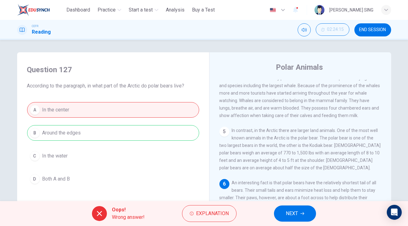
click at [291, 216] on span "NEXT" at bounding box center [292, 214] width 12 height 9
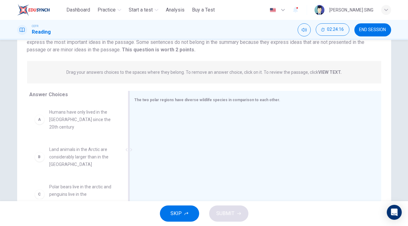
scroll to position [80, 0]
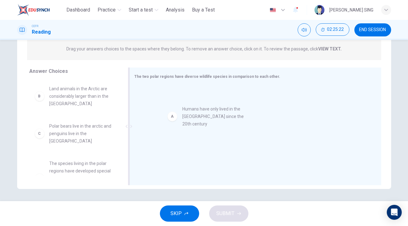
drag, startPoint x: 71, startPoint y: 96, endPoint x: 209, endPoint y: 117, distance: 140.1
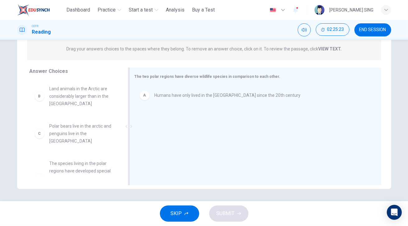
scroll to position [1, 0]
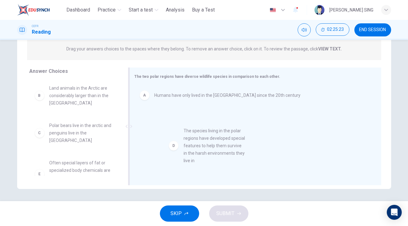
drag, startPoint x: 89, startPoint y: 161, endPoint x: 242, endPoint y: 131, distance: 156.4
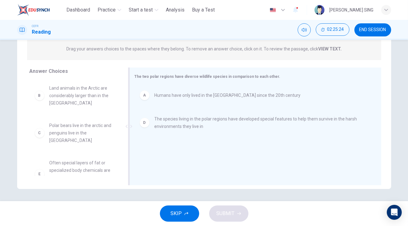
scroll to position [3, 0]
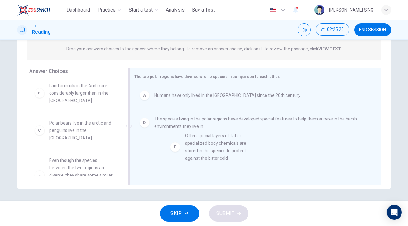
drag, startPoint x: 80, startPoint y: 169, endPoint x: 218, endPoint y: 150, distance: 139.9
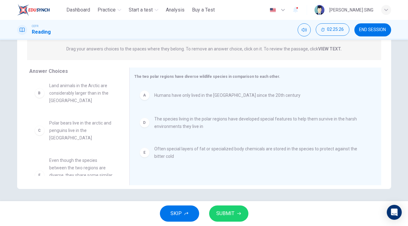
click at [233, 212] on span "SUBMIT" at bounding box center [226, 214] width 18 height 9
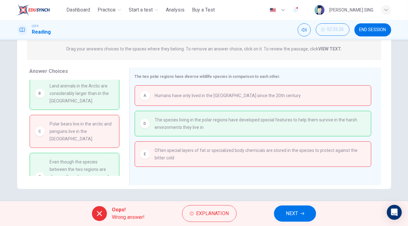
click at [291, 216] on span "NEXT" at bounding box center [292, 214] width 12 height 9
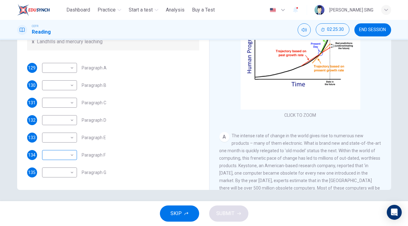
scroll to position [80, 0]
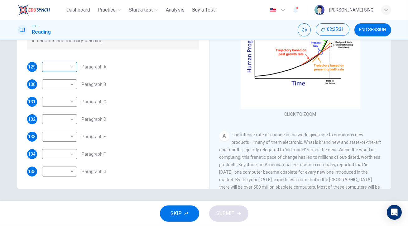
click at [68, 67] on body "This site uses cookies, as explained in our Privacy Policy . If you agree to th…" at bounding box center [204, 113] width 408 height 226
click at [59, 99] on li "iii" at bounding box center [58, 97] width 35 height 10
type input "***"
click at [66, 85] on body "This site uses cookies, as explained in our Privacy Policy . If you agree to th…" at bounding box center [204, 113] width 408 height 226
click at [55, 143] on li "vi" at bounding box center [58, 144] width 35 height 10
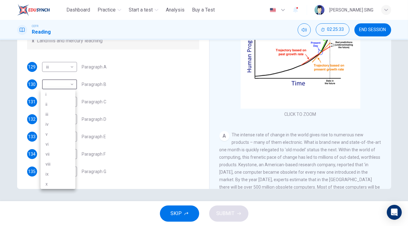
type input "**"
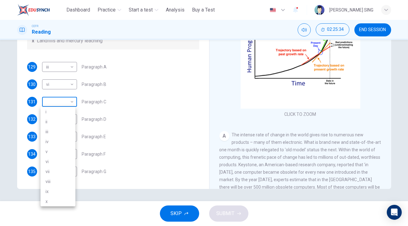
click at [69, 104] on body "This site uses cookies, as explained in our Privacy Policy . If you agree to th…" at bounding box center [204, 113] width 408 height 226
click at [46, 181] on li "viii" at bounding box center [58, 182] width 35 height 10
type input "****"
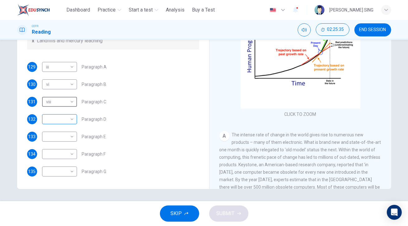
click at [65, 124] on body "This site uses cookies, as explained in our Privacy Policy . If you agree to th…" at bounding box center [204, 113] width 408 height 226
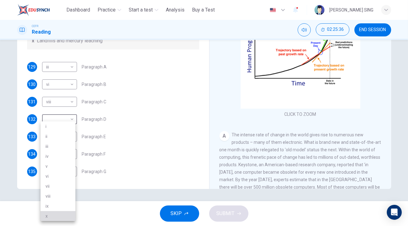
click at [61, 214] on li "x" at bounding box center [58, 217] width 35 height 10
type input "*"
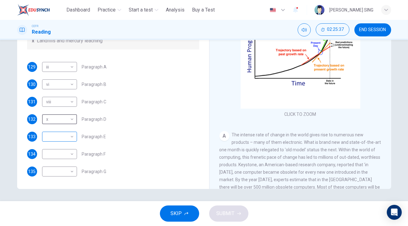
click at [70, 140] on body "This site uses cookies, as explained in our Privacy Policy . If you agree to th…" at bounding box center [204, 113] width 408 height 226
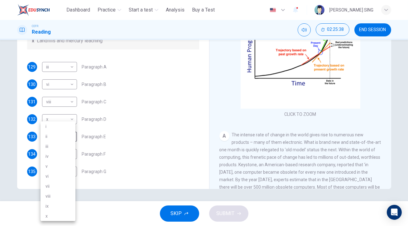
click at [71, 169] on li "v" at bounding box center [58, 167] width 35 height 10
type input "*"
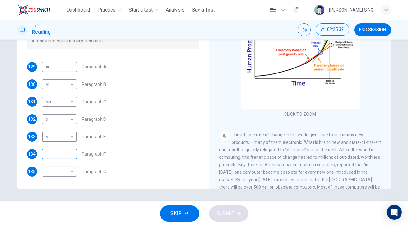
click at [71, 153] on body "This site uses cookies, as explained in our Privacy Policy . If you agree to th…" at bounding box center [204, 113] width 408 height 226
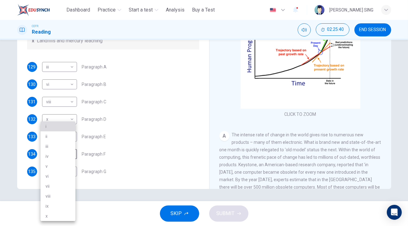
click at [70, 128] on li "i" at bounding box center [58, 127] width 35 height 10
click at [66, 155] on body "This site uses cookies, as explained in our Privacy Policy . If you agree to th…" at bounding box center [204, 113] width 408 height 226
click at [66, 155] on li "iv" at bounding box center [58, 157] width 35 height 10
type input "**"
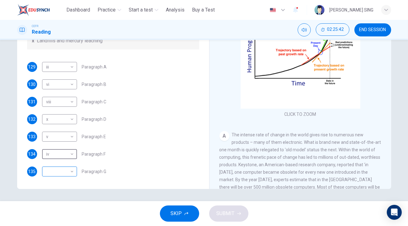
click at [66, 166] on body "This site uses cookies, as explained in our Privacy Policy . If you agree to th…" at bounding box center [204, 113] width 408 height 226
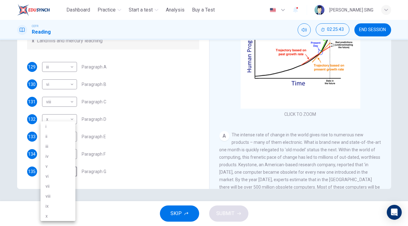
click at [70, 193] on li "viii" at bounding box center [58, 197] width 35 height 10
type input "****"
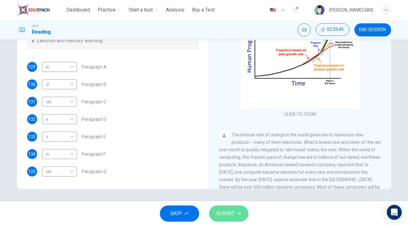
click at [236, 216] on button "SUBMIT" at bounding box center [228, 214] width 39 height 16
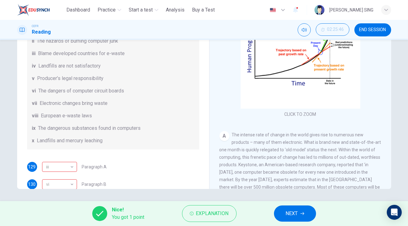
scroll to position [28, 0]
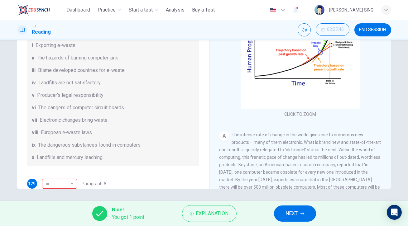
click at [292, 215] on span "NEXT" at bounding box center [292, 214] width 12 height 9
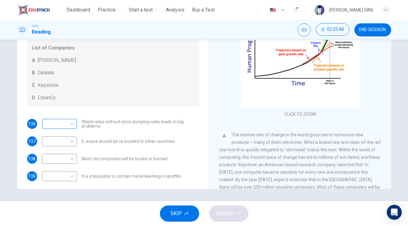
click at [59, 123] on body "This site uses cookies, as explained in our Privacy Policy . If you agree to th…" at bounding box center [204, 113] width 408 height 226
click at [58, 149] on li "C" at bounding box center [58, 154] width 35 height 10
type input "*"
click at [65, 142] on body "This site uses cookies, as explained in our Privacy Policy . If you agree to th…" at bounding box center [204, 113] width 408 height 226
click at [66, 156] on li "A" at bounding box center [58, 151] width 35 height 10
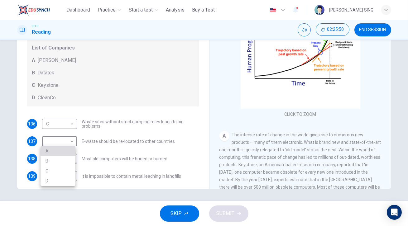
type input "*"
click at [74, 160] on div "​ ​" at bounding box center [59, 159] width 35 height 10
click at [68, 158] on body "This site uses cookies, as explained in our Privacy Policy . If you agree to th…" at bounding box center [204, 113] width 408 height 226
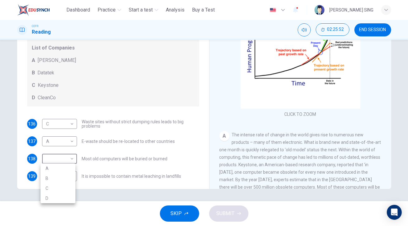
click at [64, 188] on li "C" at bounding box center [58, 189] width 35 height 10
click at [72, 159] on body "This site uses cookies, as explained in our Privacy Policy . If you agree to th…" at bounding box center [204, 113] width 408 height 226
click at [64, 196] on li "D" at bounding box center [58, 199] width 35 height 10
type input "*"
click at [68, 177] on body "This site uses cookies, as explained in our Privacy Policy . If you agree to th…" at bounding box center [204, 113] width 408 height 226
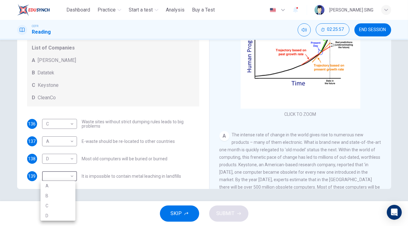
click at [59, 194] on li "B" at bounding box center [58, 196] width 35 height 10
type input "*"
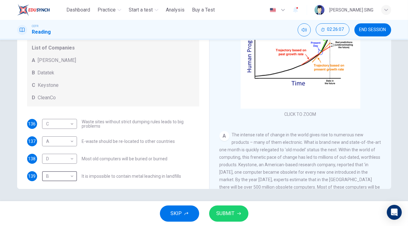
click at [223, 214] on span "SUBMIT" at bounding box center [226, 214] width 18 height 9
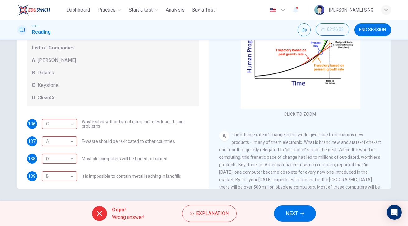
scroll to position [32, 0]
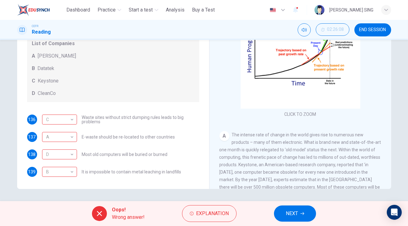
click at [295, 217] on span "NEXT" at bounding box center [292, 214] width 12 height 9
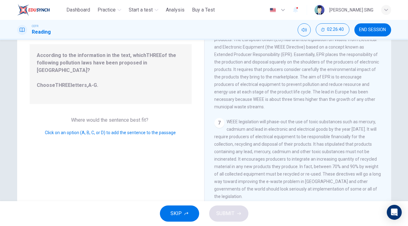
scroll to position [80, 0]
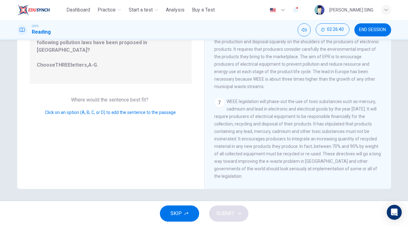
click at [281, 135] on span "WEEE legislation will phase-out the use of toxic substances such as mercury, ca…" at bounding box center [298, 139] width 167 height 80
click at [104, 86] on div "Question 140 Look at the four that indicate where the following sentence could …" at bounding box center [110, 81] width 187 height 217
click at [92, 110] on div "Question 140 Look at the four that indicate where the following sentence could …" at bounding box center [110, 81] width 187 height 217
click at [69, 62] on b "THREE" at bounding box center [64, 65] width 16 height 6
click at [216, 99] on div "7" at bounding box center [220, 103] width 10 height 10
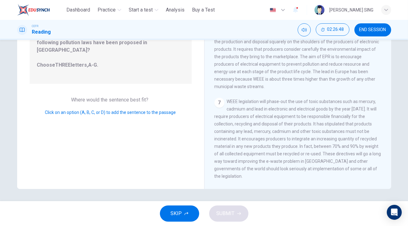
click at [328, 114] on span "WEEE legislation will phase-out the use of toxic substances such as mercury, ca…" at bounding box center [298, 139] width 167 height 80
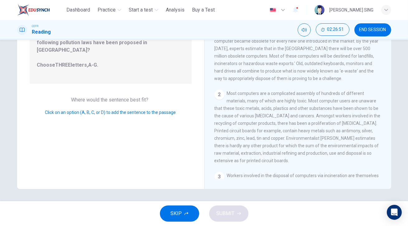
scroll to position [0, 0]
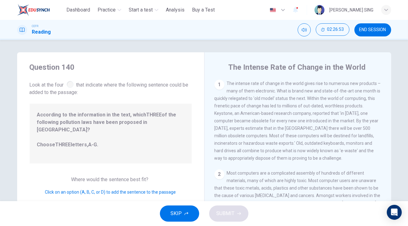
click at [216, 85] on div "1" at bounding box center [220, 85] width 10 height 10
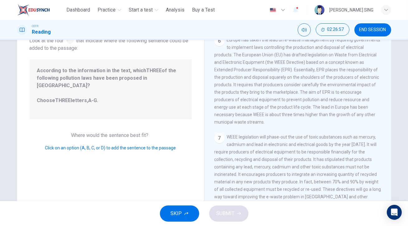
scroll to position [80, 0]
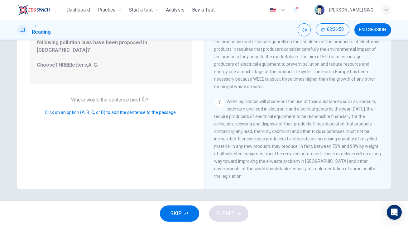
click at [336, 139] on span "WEEE legislation will phase-out the use of toxic substances such as mercury, ca…" at bounding box center [298, 139] width 167 height 80
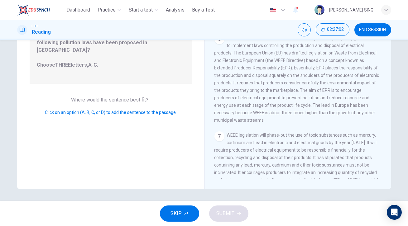
scroll to position [449, 0]
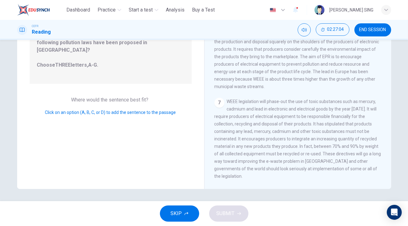
click at [126, 109] on div "Click on an option (A, B, C, or D) to add the sentence to the passage" at bounding box center [111, 112] width 162 height 7
click at [180, 206] on div "SKIP SUBMIT" at bounding box center [204, 214] width 408 height 25
click at [176, 208] on button "SKIP" at bounding box center [179, 214] width 39 height 16
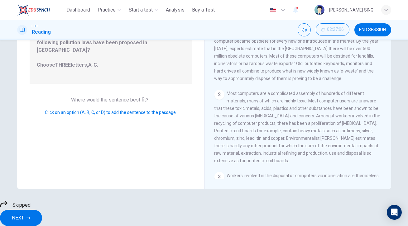
scroll to position [0, 0]
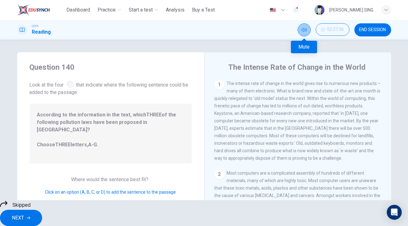
click at [304, 35] on button "Mute" at bounding box center [304, 29] width 13 height 13
click at [307, 28] on icon "Unmute" at bounding box center [307, 28] width 0 height 0
click at [304, 31] on icon "Mute" at bounding box center [304, 29] width 5 height 5
click at [303, 25] on button "Unmute" at bounding box center [307, 28] width 8 height 8
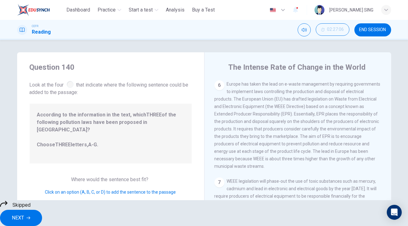
scroll to position [80, 0]
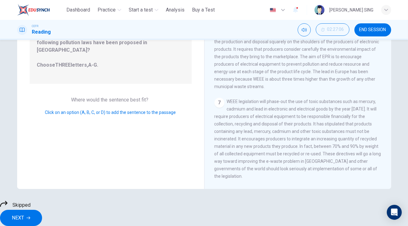
click at [320, 174] on div "1 The intense rate of change in the world gives rise to numerous new products –…" at bounding box center [302, 89] width 175 height 179
click at [330, 150] on span "WEEE legislation will phase-out the use of toxic substances such as mercury, ca…" at bounding box center [298, 139] width 167 height 80
click at [207, 121] on div "The Intense Rate of Change in the World 1 The intense rate of change in the wor…" at bounding box center [297, 81] width 187 height 217
click at [313, 102] on div "7 WEEE legislation will phase-out the use of toxic substances such as mercury, …" at bounding box center [298, 139] width 167 height 82
drag, startPoint x: 261, startPoint y: 110, endPoint x: 258, endPoint y: 123, distance: 13.2
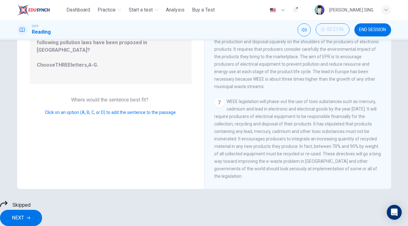
click at [261, 110] on div "7 WEEE legislation will phase-out the use of toxic substances such as mercury, …" at bounding box center [298, 139] width 167 height 82
click at [253, 139] on span "WEEE legislation will phase-out the use of toxic substances such as mercury, ca…" at bounding box center [298, 139] width 167 height 80
click at [273, 71] on div "6 Europe has taken the lead on e-waste management by requiring governments to i…" at bounding box center [298, 46] width 167 height 90
click at [253, 63] on div "6 Europe has taken the lead on e-waste management by requiring governments to i…" at bounding box center [298, 46] width 167 height 90
click at [349, 55] on span "Europe has taken the lead on e-waste management by requiring governments to imp…" at bounding box center [298, 45] width 166 height 87
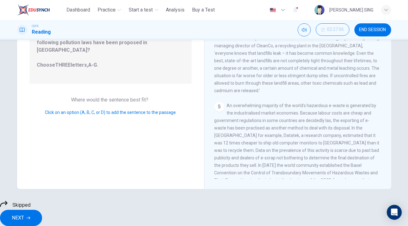
scroll to position [137, 0]
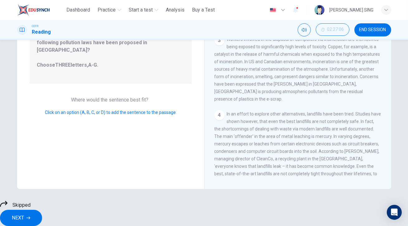
click at [312, 113] on span "In an effort to explore other alternatives, landfills have been tried. Studies …" at bounding box center [298, 159] width 167 height 95
drag, startPoint x: 279, startPoint y: 145, endPoint x: 266, endPoint y: 140, distance: 13.9
click at [274, 144] on span "In an effort to explore other alternatives, landfills have been tried. Studies …" at bounding box center [298, 159] width 167 height 95
click at [266, 140] on span "In an effort to explore other alternatives, landfills have been tried. Studies …" at bounding box center [298, 159] width 167 height 95
click at [24, 216] on span "NEXT" at bounding box center [18, 218] width 12 height 9
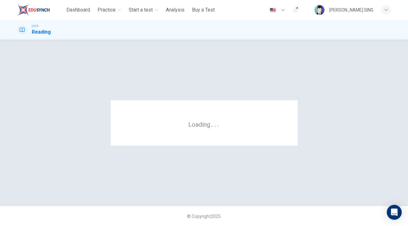
scroll to position [0, 0]
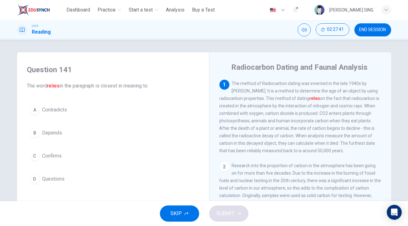
click at [62, 133] on button "B Depends" at bounding box center [113, 133] width 172 height 16
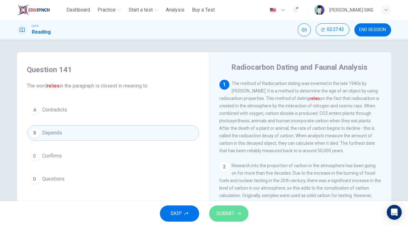
click at [228, 213] on span "SUBMIT" at bounding box center [226, 214] width 18 height 9
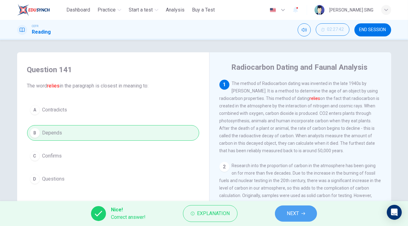
click at [299, 217] on span "NEXT" at bounding box center [293, 214] width 12 height 9
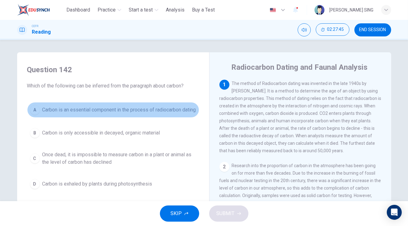
click at [107, 112] on span "Carbon is an essential component in the process of radiocarbon dating" at bounding box center [119, 109] width 154 height 7
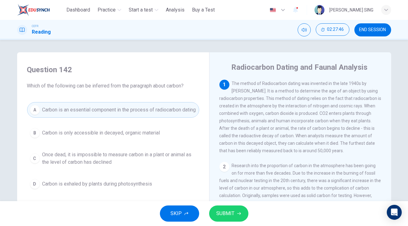
click at [229, 218] on button "SUBMIT" at bounding box center [228, 214] width 39 height 16
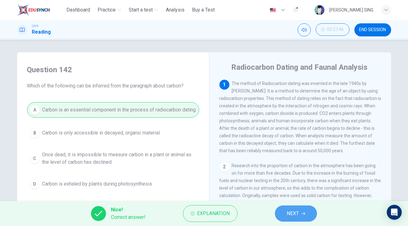
click at [289, 216] on span "NEXT" at bounding box center [293, 214] width 12 height 9
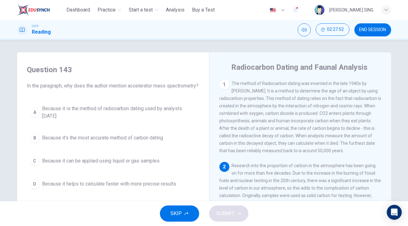
click at [86, 165] on span "Because it can be applied using liquid or gas samples" at bounding box center [101, 161] width 118 height 7
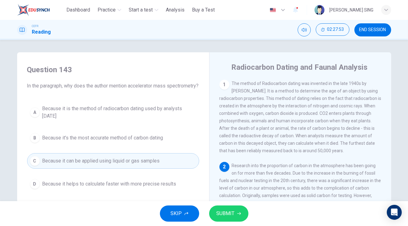
click at [226, 213] on span "SUBMIT" at bounding box center [226, 214] width 18 height 9
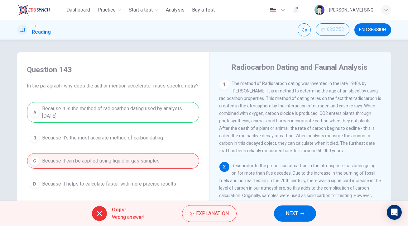
click at [289, 216] on span "NEXT" at bounding box center [292, 214] width 12 height 9
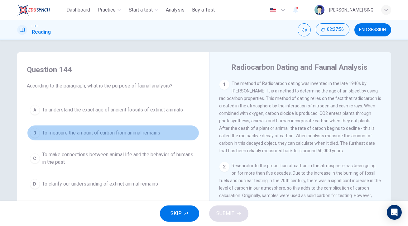
click at [114, 134] on span "To measure the amount of carbon from animal remains" at bounding box center [101, 132] width 118 height 7
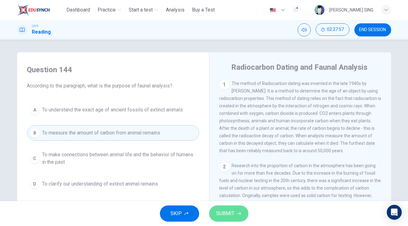
click at [219, 209] on button "SUBMIT" at bounding box center [228, 214] width 39 height 16
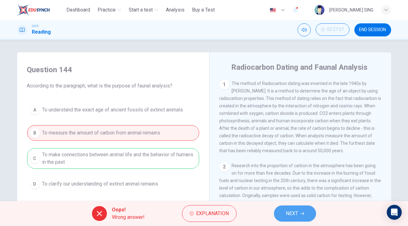
click at [296, 217] on span "NEXT" at bounding box center [292, 214] width 12 height 9
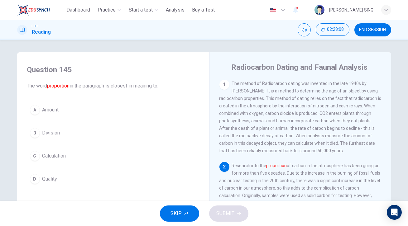
click at [59, 106] on button "A Amount" at bounding box center [113, 110] width 172 height 16
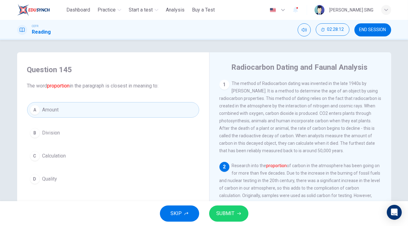
click at [221, 212] on span "SUBMIT" at bounding box center [226, 214] width 18 height 9
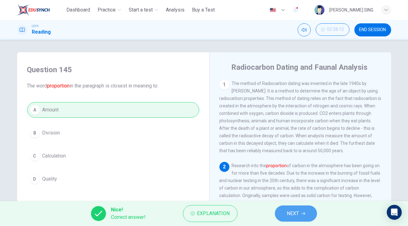
click at [294, 216] on span "NEXT" at bounding box center [293, 214] width 12 height 9
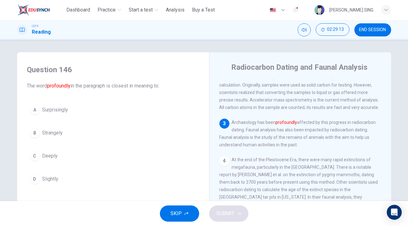
scroll to position [113, 0]
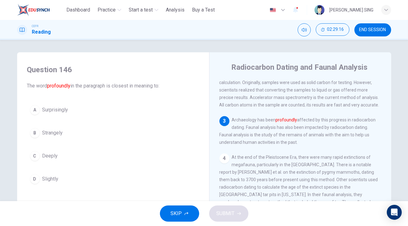
click at [57, 177] on button "D Slightly" at bounding box center [113, 180] width 172 height 16
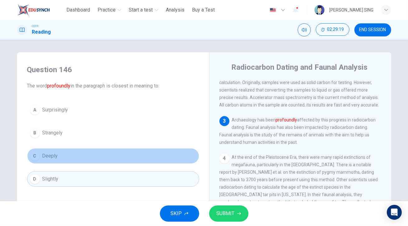
click at [56, 157] on button "C Deeply" at bounding box center [113, 156] width 172 height 16
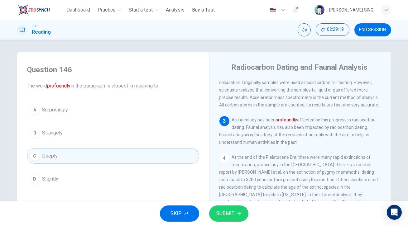
click at [73, 174] on button "D Slightly" at bounding box center [113, 180] width 172 height 16
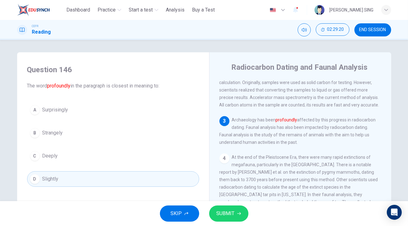
click at [220, 208] on button "SUBMIT" at bounding box center [228, 214] width 39 height 16
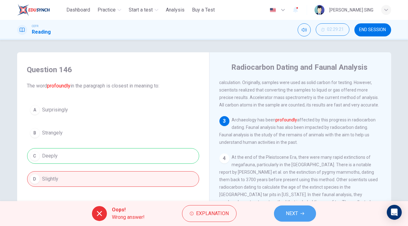
click at [292, 218] on span "NEXT" at bounding box center [292, 214] width 12 height 9
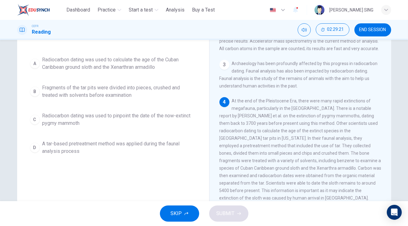
scroll to position [28, 0]
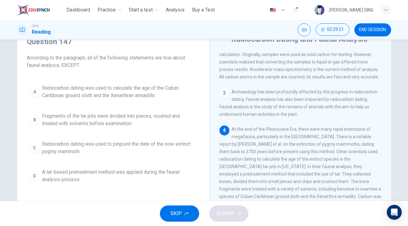
click at [140, 151] on span "Radiocarbon dating was used to pinpoint the date of the now-extinct pygmy mammo…" at bounding box center [119, 148] width 154 height 15
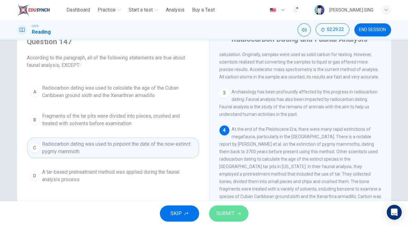
click at [226, 216] on span "SUBMIT" at bounding box center [226, 214] width 18 height 9
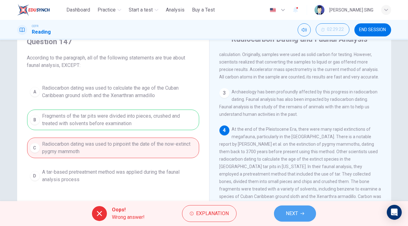
click at [299, 217] on button "NEXT" at bounding box center [295, 214] width 42 height 16
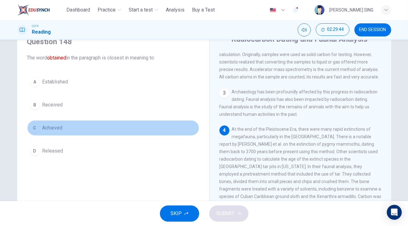
click at [60, 129] on span "Achieved" at bounding box center [52, 127] width 20 height 7
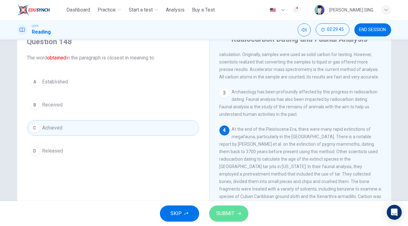
click at [223, 211] on span "SUBMIT" at bounding box center [226, 214] width 18 height 9
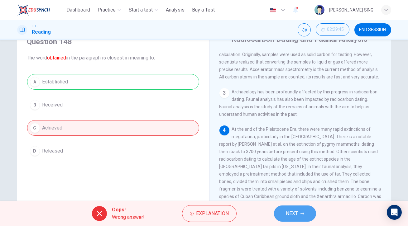
click at [300, 218] on button "NEXT" at bounding box center [295, 214] width 42 height 16
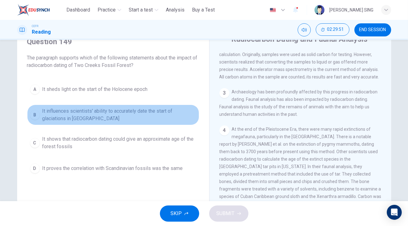
click at [114, 123] on button "B It influences scientists' ability to accurately date the start of glaciations…" at bounding box center [113, 115] width 172 height 21
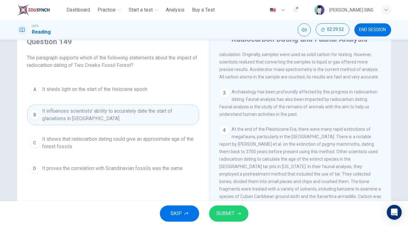
click at [226, 210] on span "SUBMIT" at bounding box center [226, 214] width 18 height 9
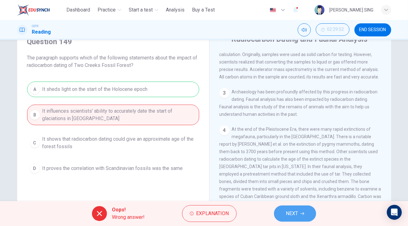
click at [294, 215] on span "NEXT" at bounding box center [292, 214] width 12 height 9
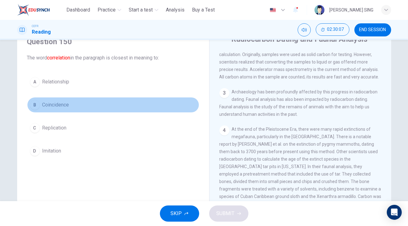
click at [63, 102] on span "Coincidence" at bounding box center [55, 104] width 27 height 7
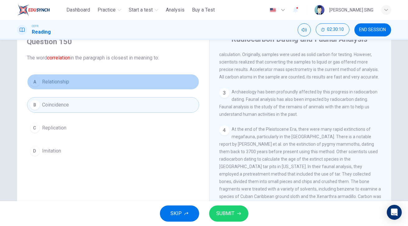
click at [81, 77] on button "A Relationship" at bounding box center [113, 82] width 172 height 16
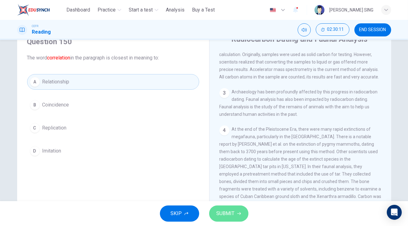
click at [227, 218] on span "SUBMIT" at bounding box center [226, 214] width 18 height 9
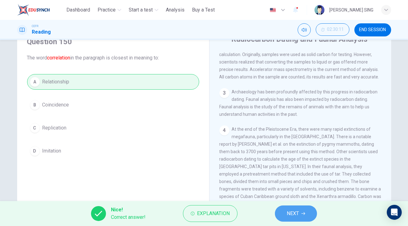
click at [292, 215] on span "NEXT" at bounding box center [293, 214] width 12 height 9
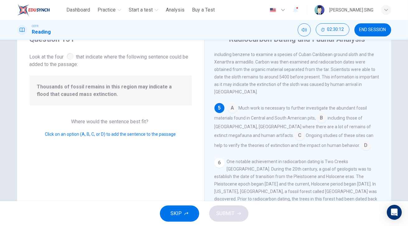
scroll to position [281, 0]
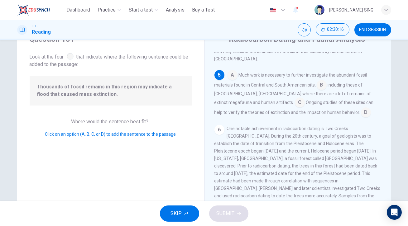
drag, startPoint x: 137, startPoint y: 97, endPoint x: 284, endPoint y: 114, distance: 148.1
click at [284, 114] on div "Question 151 Look at the four that indicate where the following sentence could …" at bounding box center [204, 132] width 374 height 217
drag, startPoint x: 132, startPoint y: 86, endPoint x: 212, endPoint y: 95, distance: 81.3
click at [212, 95] on div "Question 151 Look at the four that indicate where the following sentence could …" at bounding box center [204, 132] width 374 height 217
click at [361, 108] on input at bounding box center [366, 113] width 10 height 10
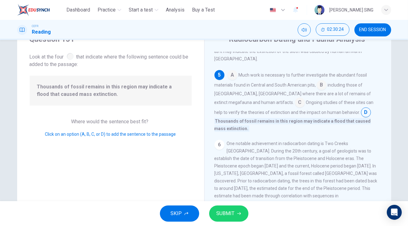
click at [319, 83] on input at bounding box center [322, 86] width 10 height 10
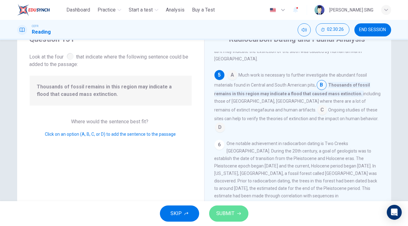
click at [224, 212] on span "SUBMIT" at bounding box center [226, 214] width 18 height 9
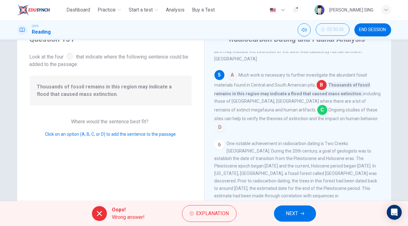
click at [295, 216] on span "NEXT" at bounding box center [292, 214] width 12 height 9
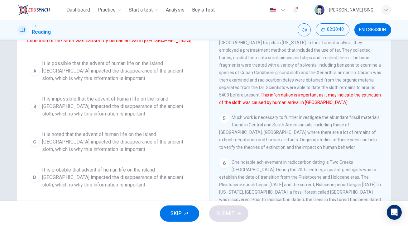
scroll to position [51, 0]
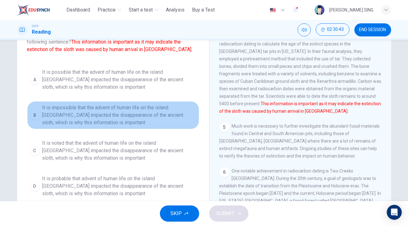
click at [129, 112] on span "It is impossible that the advent of human life on the island [GEOGRAPHIC_DATA] …" at bounding box center [119, 115] width 154 height 22
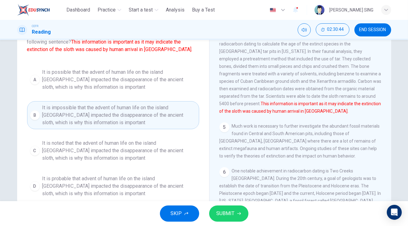
click at [226, 216] on span "SUBMIT" at bounding box center [226, 214] width 18 height 9
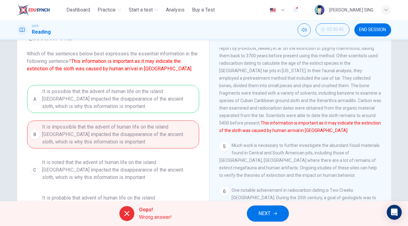
scroll to position [23, 0]
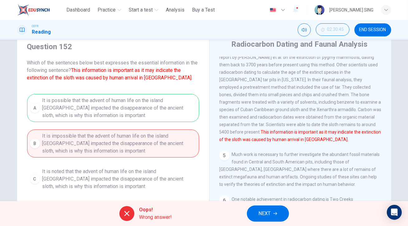
click at [269, 215] on span "NEXT" at bounding box center [265, 214] width 12 height 9
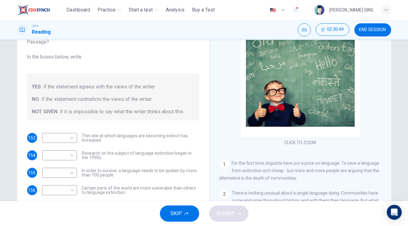
scroll to position [80, 0]
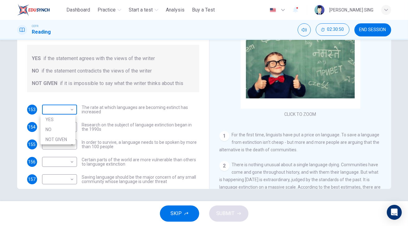
click at [66, 111] on body "This site uses cookies, as explained in our Privacy Policy . If you agree to th…" at bounding box center [204, 113] width 408 height 226
click at [62, 117] on li "YES" at bounding box center [58, 120] width 35 height 10
type input "***"
click at [69, 129] on body "This site uses cookies, as explained in our Privacy Policy . If you agree to th…" at bounding box center [204, 113] width 408 height 226
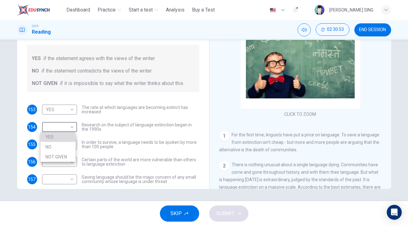
click at [67, 141] on li "YES" at bounding box center [58, 137] width 35 height 10
type input "***"
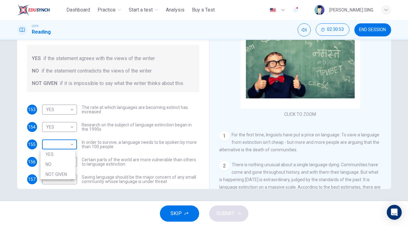
click at [67, 140] on body "This site uses cookies, as explained in our Privacy Policy . If you agree to th…" at bounding box center [204, 113] width 408 height 226
click at [65, 154] on li "YES" at bounding box center [58, 155] width 35 height 10
type input "***"
click at [68, 163] on body "This site uses cookies, as explained in our Privacy Policy . If you agree to th…" at bounding box center [204, 113] width 408 height 226
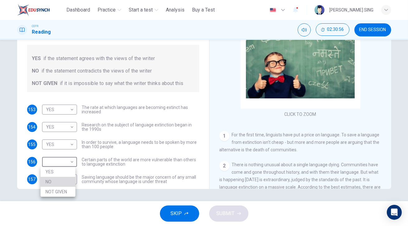
click at [65, 184] on li "NO" at bounding box center [58, 182] width 35 height 10
type input "**"
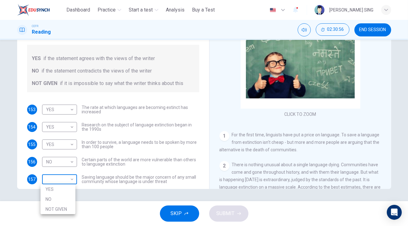
click at [66, 178] on body "This site uses cookies, as explained in our Privacy Policy . If you agree to th…" at bounding box center [204, 113] width 408 height 226
click at [69, 208] on li "NOT GIVEN" at bounding box center [58, 210] width 35 height 10
type input "*********"
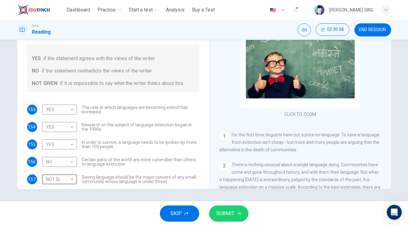
click at [217, 215] on span "SUBMIT" at bounding box center [226, 214] width 18 height 9
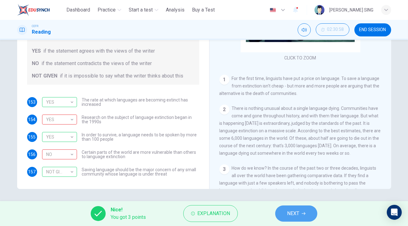
click at [299, 216] on span "NEXT" at bounding box center [293, 214] width 12 height 9
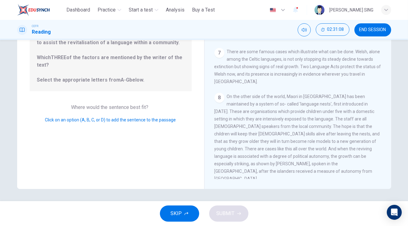
scroll to position [248, 0]
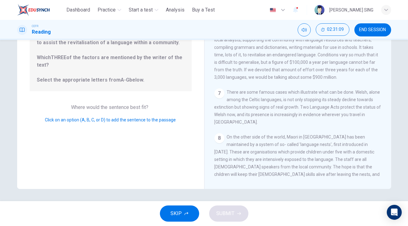
click at [90, 119] on span "Click on an option (A, B, C, or D) to add the sentence to the passage" at bounding box center [110, 120] width 131 height 5
click at [77, 121] on span "Click on an option (A, B, C, or D) to add the sentence to the passage" at bounding box center [110, 120] width 131 height 5
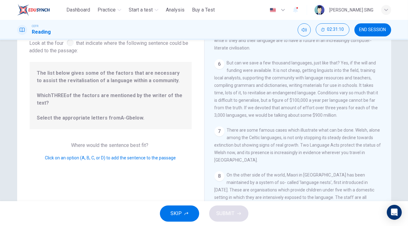
scroll to position [0, 0]
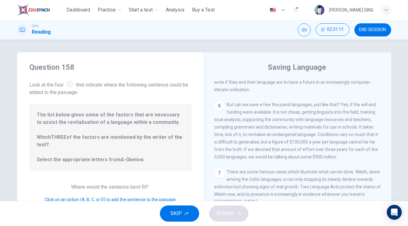
click at [108, 118] on span "The list below gives some of the factors that are necessary to assist the revit…" at bounding box center [110, 137] width 147 height 52
click at [70, 82] on div at bounding box center [70, 84] width 7 height 7
click at [218, 109] on div "6" at bounding box center [220, 106] width 10 height 10
click at [299, 121] on div "6 But can we save a few thousand languages, just like that? Yes, if the will an…" at bounding box center [298, 131] width 167 height 60
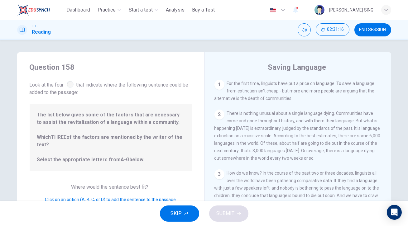
click at [328, 90] on span "For the first time, linguists have put a price on language. To save a language …" at bounding box center [295, 91] width 160 height 20
click at [253, 102] on div "1 For the first time, linguists have put a price on language. To save a languag…" at bounding box center [298, 91] width 167 height 22
click at [222, 87] on div "1" at bounding box center [220, 85] width 10 height 10
click at [232, 92] on span "For the first time, linguists have put a price on language. To save a language …" at bounding box center [295, 91] width 160 height 20
click at [257, 128] on span "There is nothing unusual about a single language dying. Communities have come a…" at bounding box center [298, 136] width 166 height 50
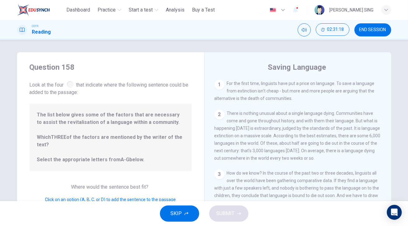
drag, startPoint x: 304, startPoint y: 148, endPoint x: 301, endPoint y: 153, distance: 5.8
click at [304, 148] on div "2 There is nothing unusual about a single language dying. Communities have come…" at bounding box center [298, 136] width 167 height 52
click at [274, 186] on div "3 How do we know? In the course of the past two or three decades, linguists all…" at bounding box center [298, 196] width 167 height 52
click at [94, 189] on span "Where would the sentence best fit?" at bounding box center [110, 187] width 79 height 6
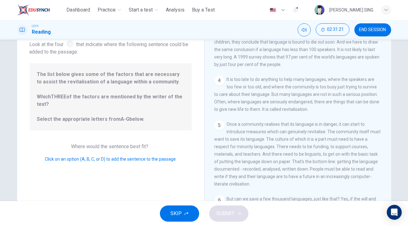
scroll to position [80, 0]
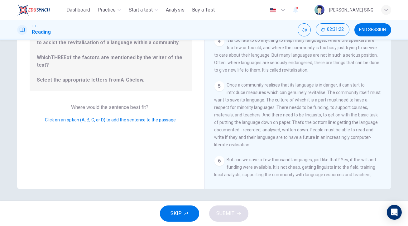
drag, startPoint x: 71, startPoint y: 38, endPoint x: 134, endPoint y: 58, distance: 66.4
click at [134, 58] on div "Dashboard Practice Start a test Analysis Buy a Test English ** ​ [PERSON_NAME] …" at bounding box center [204, 113] width 408 height 226
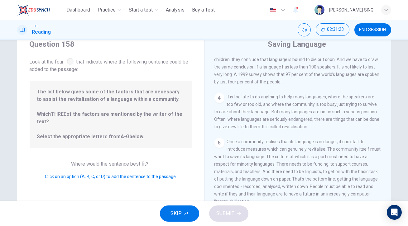
drag, startPoint x: 125, startPoint y: 102, endPoint x: 334, endPoint y: 102, distance: 209.3
click at [334, 102] on div "Question 158 Look at the four that indicate where the following sentence could …" at bounding box center [204, 137] width 374 height 217
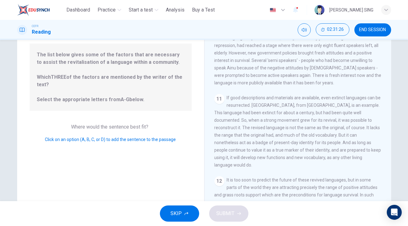
scroll to position [80, 0]
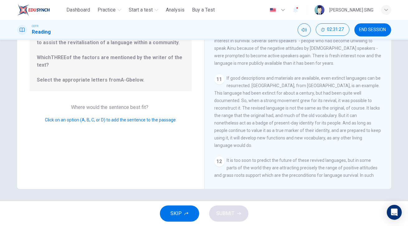
click at [269, 157] on div "12 It is too soon to predict the future of these revived languages, but in some…" at bounding box center [298, 175] width 167 height 37
click at [173, 215] on span "SKIP" at bounding box center [176, 214] width 11 height 9
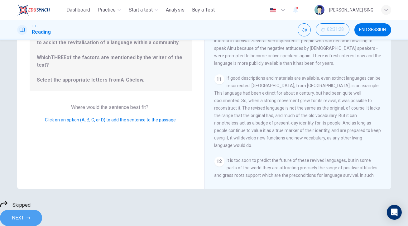
click at [24, 215] on span "NEXT" at bounding box center [18, 218] width 12 height 9
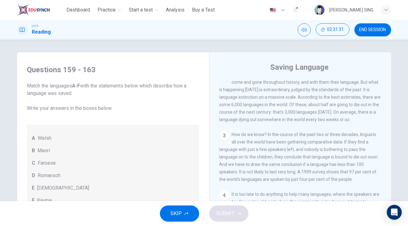
scroll to position [45, 0]
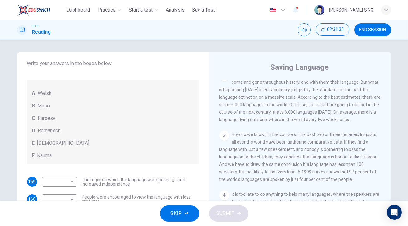
click at [42, 146] on span "[DEMOGRAPHIC_DATA]" at bounding box center [63, 143] width 52 height 7
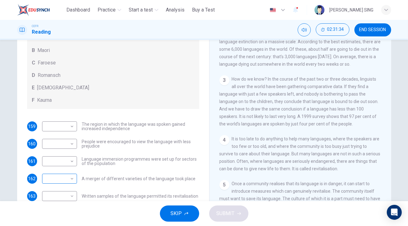
scroll to position [80, 0]
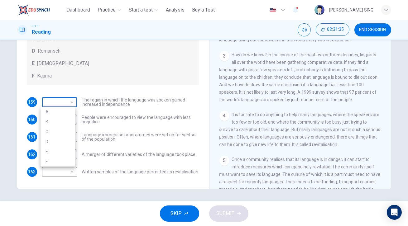
click at [70, 101] on body "This site uses cookies, as explained in our Privacy Policy . If you agree to th…" at bounding box center [204, 113] width 408 height 226
click at [63, 135] on li "C" at bounding box center [58, 132] width 35 height 10
type input "*"
click at [70, 122] on body "This site uses cookies, as explained in our Privacy Policy . If you agree to th…" at bounding box center [204, 113] width 408 height 226
click at [67, 149] on li "C" at bounding box center [58, 149] width 35 height 10
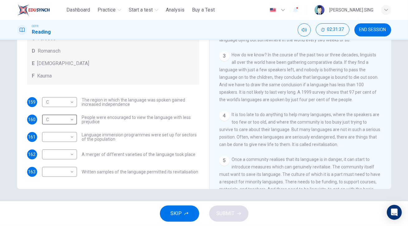
type input "*"
click at [70, 139] on body "This site uses cookies, as explained in our Privacy Policy . If you agree to th…" at bounding box center [204, 113] width 408 height 226
click at [68, 167] on li "C" at bounding box center [58, 167] width 35 height 10
type input "*"
click at [71, 157] on body "This site uses cookies, as explained in our Privacy Policy . If you agree to th…" at bounding box center [204, 113] width 408 height 226
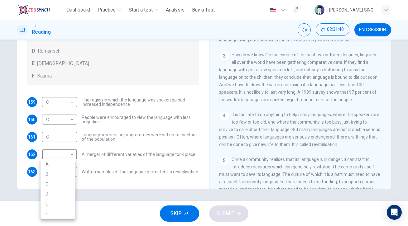
click at [60, 197] on li "D" at bounding box center [58, 194] width 35 height 10
type input "*"
click at [67, 173] on body "This site uses cookies, as explained in our Privacy Policy . If you agree to th…" at bounding box center [204, 113] width 408 height 226
click at [66, 202] on li "E" at bounding box center [58, 207] width 35 height 10
type input "*"
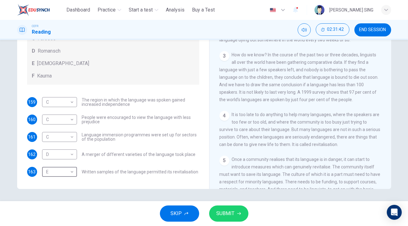
click at [227, 212] on span "SUBMIT" at bounding box center [226, 214] width 18 height 9
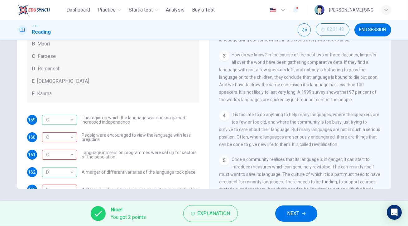
scroll to position [45, 0]
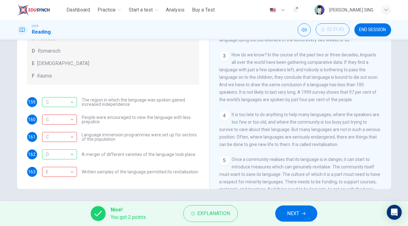
click at [295, 214] on span "NEXT" at bounding box center [293, 214] width 12 height 9
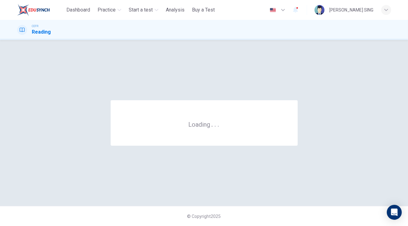
scroll to position [0, 0]
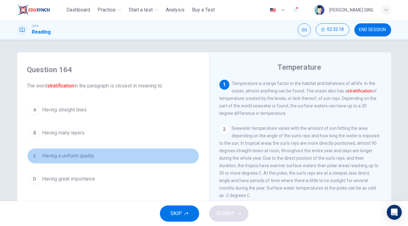
click at [113, 157] on button "C Having a uniform quality" at bounding box center [113, 156] width 172 height 16
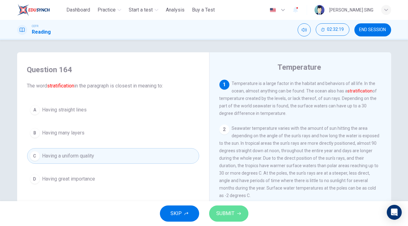
click at [233, 214] on span "SUBMIT" at bounding box center [226, 214] width 18 height 9
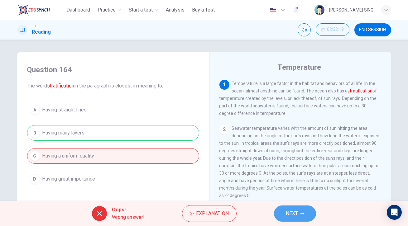
click at [296, 215] on span "NEXT" at bounding box center [292, 214] width 12 height 9
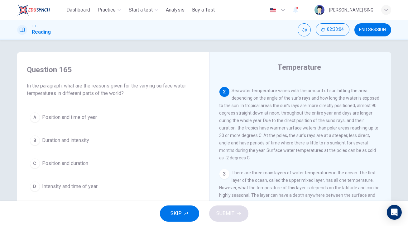
scroll to position [113, 0]
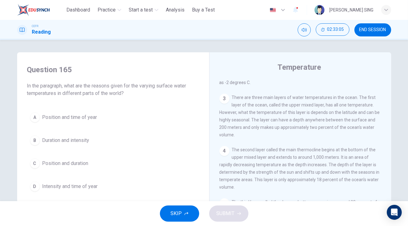
click at [74, 162] on span "Position and duration" at bounding box center [65, 163] width 46 height 7
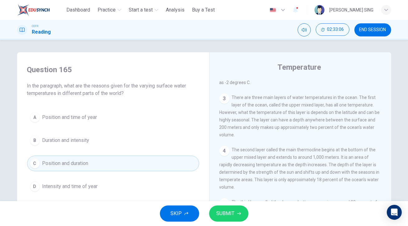
click at [226, 207] on button "SUBMIT" at bounding box center [228, 214] width 39 height 16
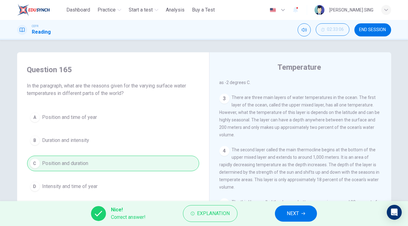
click at [290, 220] on button "NEXT" at bounding box center [296, 214] width 42 height 16
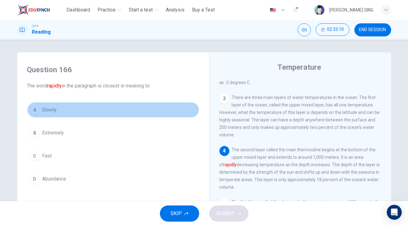
click at [52, 109] on span "Slowly" at bounding box center [49, 109] width 15 height 7
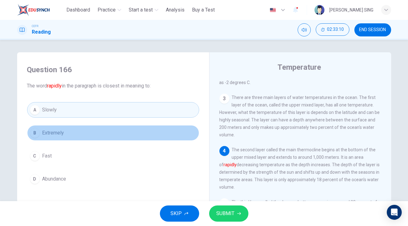
click at [57, 134] on span "Extremely" at bounding box center [53, 132] width 22 height 7
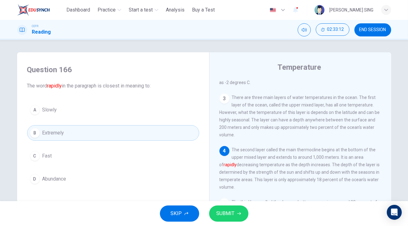
click at [53, 161] on button "C Fast" at bounding box center [113, 156] width 172 height 16
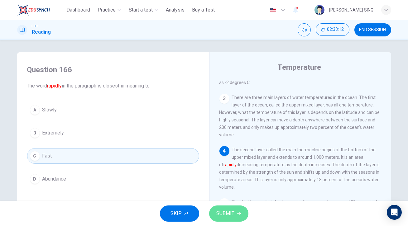
click at [219, 208] on button "SUBMIT" at bounding box center [228, 214] width 39 height 16
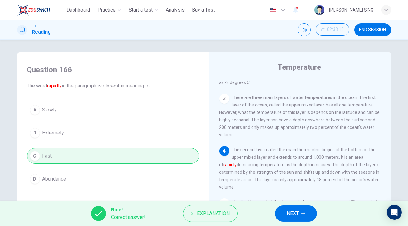
click at [304, 213] on icon "button" at bounding box center [304, 214] width 4 height 4
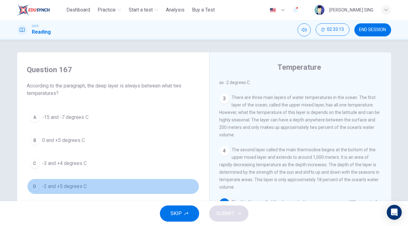
click at [73, 184] on span "-2 and +5 degrees C" at bounding box center [64, 186] width 45 height 7
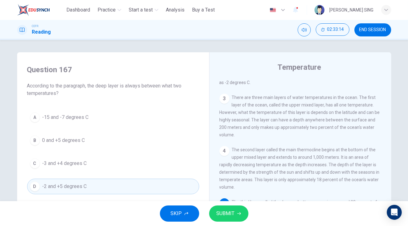
click at [227, 217] on span "SUBMIT" at bounding box center [226, 214] width 18 height 9
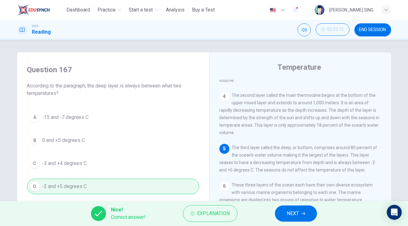
scroll to position [198, 0]
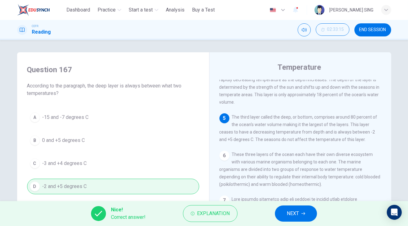
click at [289, 216] on span "NEXT" at bounding box center [293, 214] width 12 height 9
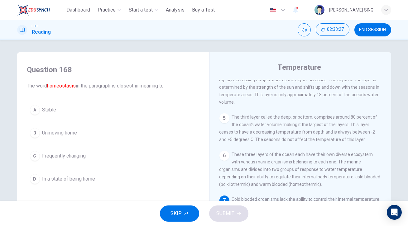
click at [76, 179] on span "In a state of being home" at bounding box center [68, 179] width 53 height 7
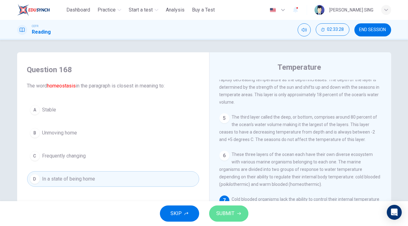
click at [232, 211] on span "SUBMIT" at bounding box center [226, 214] width 18 height 9
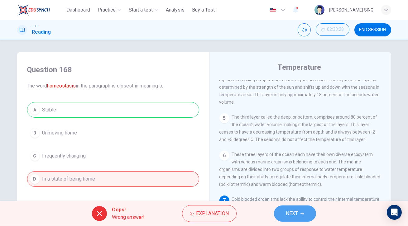
click at [284, 209] on button "NEXT" at bounding box center [295, 214] width 42 height 16
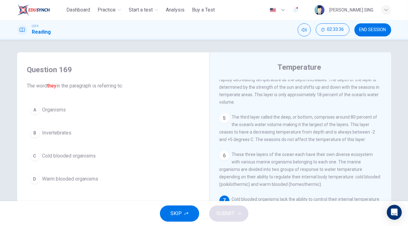
click at [61, 159] on button "C Cold blooded organisms" at bounding box center [113, 156] width 172 height 16
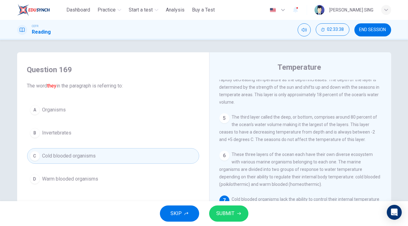
click at [89, 133] on button "B Invertebrates" at bounding box center [113, 133] width 172 height 16
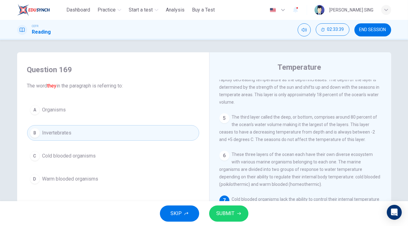
click at [241, 217] on button "SUBMIT" at bounding box center [228, 214] width 39 height 16
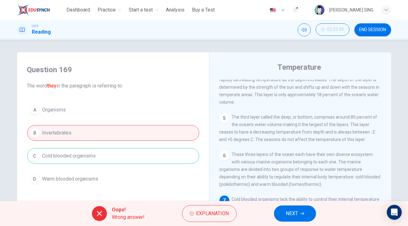
click at [303, 215] on icon "button" at bounding box center [303, 214] width 4 height 4
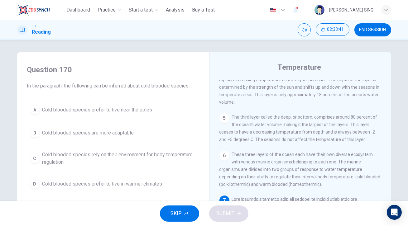
click at [132, 161] on span "Cold blooded species rely on their environment for body temperature regulation" at bounding box center [119, 158] width 154 height 15
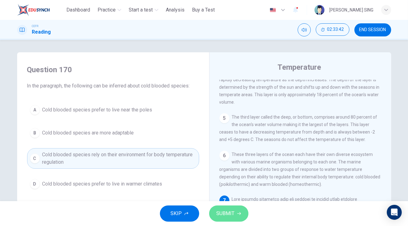
click at [235, 208] on button "SUBMIT" at bounding box center [228, 214] width 39 height 16
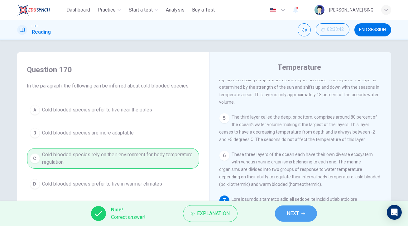
click at [307, 214] on button "NEXT" at bounding box center [296, 214] width 42 height 16
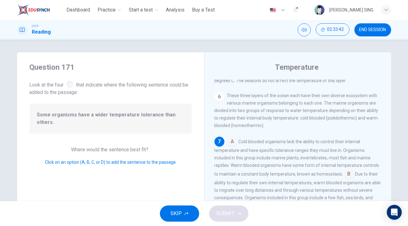
scroll to position [241, 0]
click at [348, 173] on input at bounding box center [349, 175] width 10 height 10
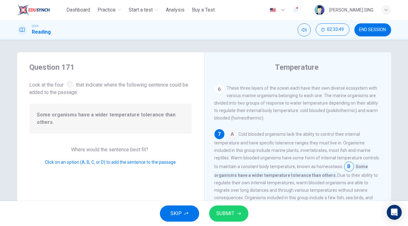
scroll to position [56, 0]
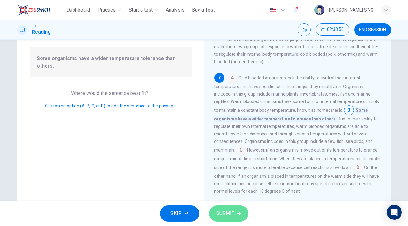
click at [232, 215] on span "SUBMIT" at bounding box center [226, 214] width 18 height 9
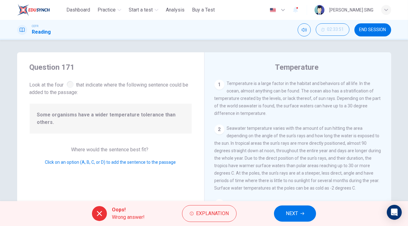
scroll to position [85, 0]
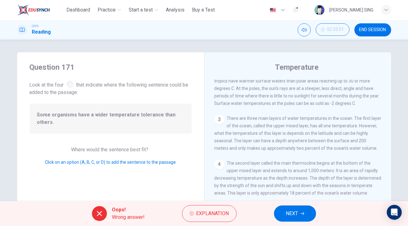
click at [286, 215] on span "NEXT" at bounding box center [292, 214] width 12 height 9
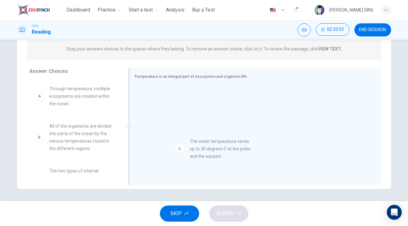
scroll to position [1, 0]
drag, startPoint x: 85, startPoint y: 172, endPoint x: 230, endPoint y: 142, distance: 148.8
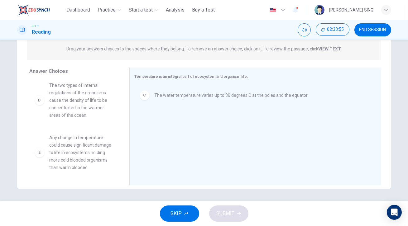
scroll to position [86, 0]
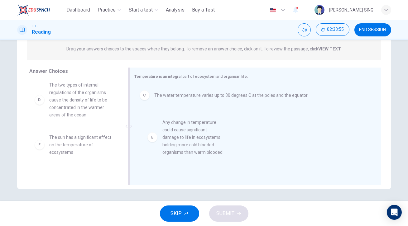
drag, startPoint x: 80, startPoint y: 156, endPoint x: 197, endPoint y: 140, distance: 117.8
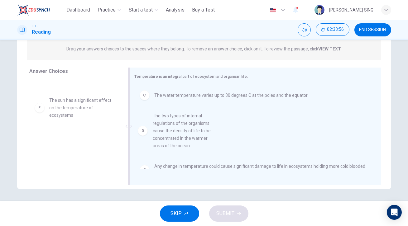
drag, startPoint x: 85, startPoint y: 106, endPoint x: 236, endPoint y: 134, distance: 154.6
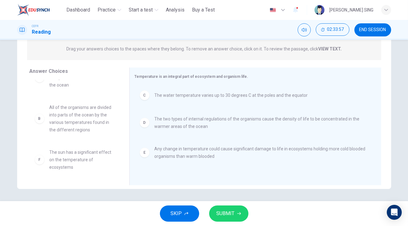
scroll to position [18, 0]
click at [234, 216] on span "SUBMIT" at bounding box center [226, 214] width 18 height 9
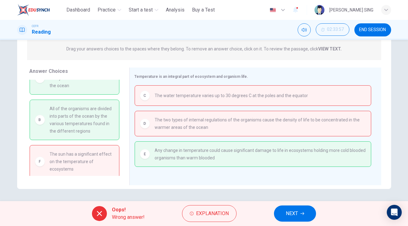
scroll to position [0, 0]
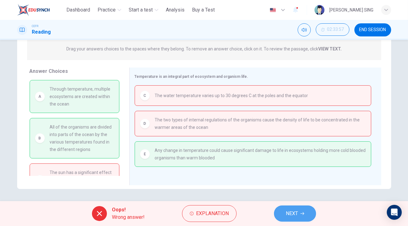
click at [294, 212] on span "NEXT" at bounding box center [292, 214] width 12 height 9
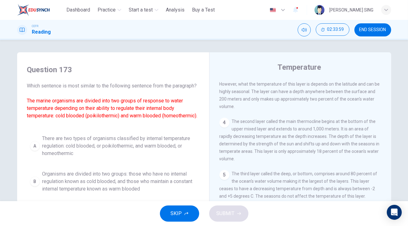
scroll to position [9, 0]
click at [105, 187] on span "Organisms are divided into two groups: those who have no internal regulation kn…" at bounding box center [119, 182] width 154 height 22
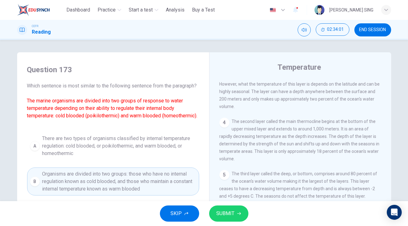
click at [236, 211] on button "SUBMIT" at bounding box center [228, 214] width 39 height 16
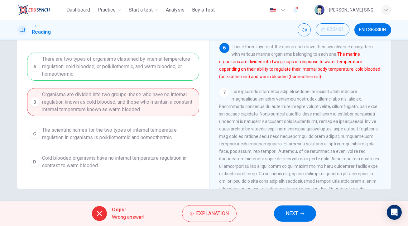
scroll to position [80, 0]
click at [294, 216] on span "NEXT" at bounding box center [292, 214] width 12 height 9
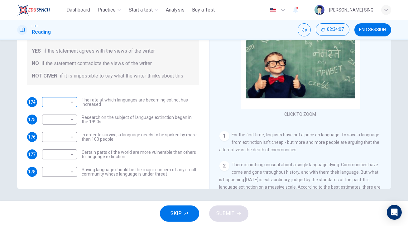
click at [64, 102] on body "This site uses cookies, as explained in our Privacy Policy . If you agree to th…" at bounding box center [204, 113] width 408 height 226
click at [63, 109] on li "YES" at bounding box center [58, 112] width 35 height 10
type input "***"
click at [65, 118] on body "This site uses cookies, as explained in our Privacy Policy . If you agree to th…" at bounding box center [204, 113] width 408 height 226
click at [59, 139] on li "NO" at bounding box center [58, 139] width 35 height 10
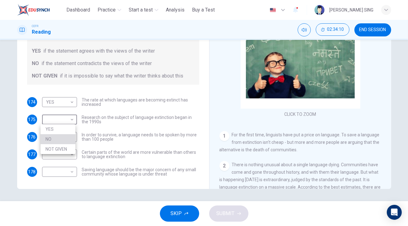
type input "**"
click at [65, 136] on body "This site uses cookies, as explained in our Privacy Policy . If you agree to th…" at bounding box center [204, 113] width 408 height 226
click at [62, 148] on li "YES" at bounding box center [58, 147] width 35 height 10
type input "***"
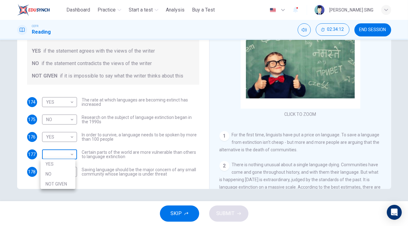
click at [64, 156] on body "This site uses cookies, as explained in our Privacy Policy . If you agree to th…" at bounding box center [204, 113] width 408 height 226
click at [66, 180] on li "NOT GIVEN" at bounding box center [58, 184] width 35 height 10
type input "*********"
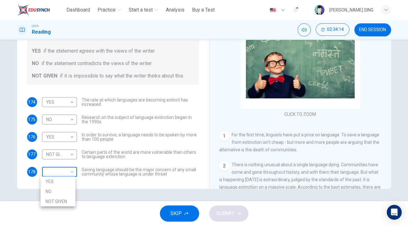
click at [70, 169] on body "This site uses cookies, as explained in our Privacy Policy . If you agree to th…" at bounding box center [204, 113] width 408 height 226
click at [64, 199] on li "NOT GIVEN" at bounding box center [58, 202] width 35 height 10
type input "*********"
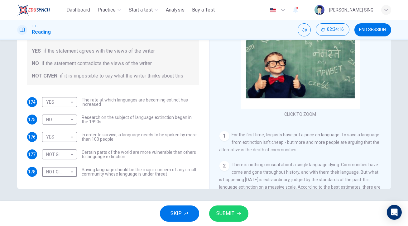
click at [226, 212] on span "SUBMIT" at bounding box center [226, 214] width 18 height 9
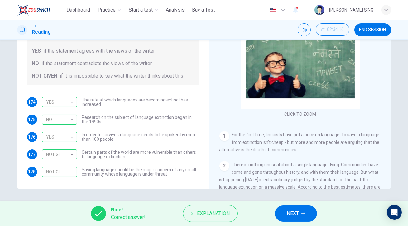
click at [291, 213] on span "NEXT" at bounding box center [293, 214] width 12 height 9
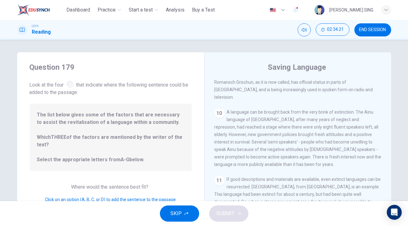
scroll to position [532, 0]
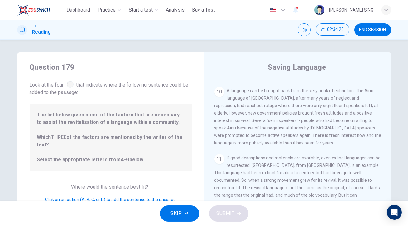
click at [143, 143] on span "The list below gives some of the factors that are necessary to assist the revit…" at bounding box center [110, 137] width 147 height 52
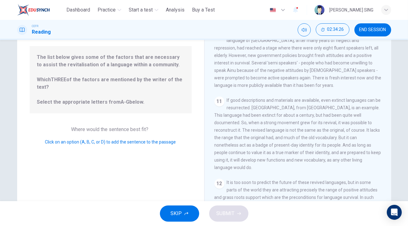
scroll to position [80, 0]
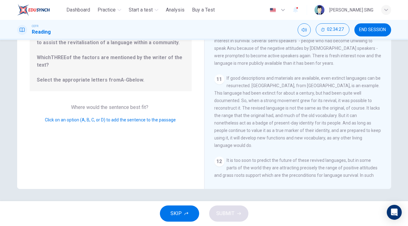
click at [139, 118] on span "Click on an option (A, B, C, or D) to add the sentence to the passage" at bounding box center [110, 120] width 131 height 5
click at [78, 119] on span "Click on an option (A, B, C, or D) to add the sentence to the passage" at bounding box center [110, 120] width 131 height 5
click at [245, 158] on span "It is too soon to predict the future of these revived languages, but in some pa…" at bounding box center [296, 175] width 163 height 35
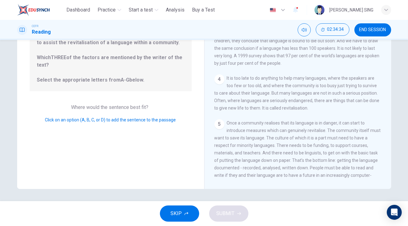
scroll to position [85, 0]
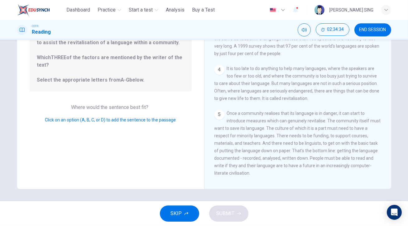
click at [178, 214] on span "SKIP" at bounding box center [176, 214] width 11 height 9
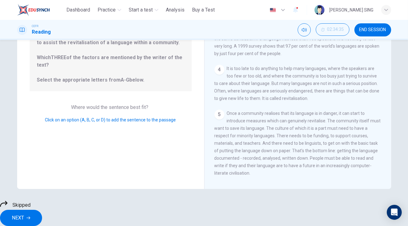
click at [42, 221] on button "NEXT" at bounding box center [21, 218] width 42 height 16
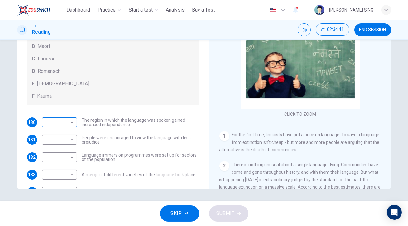
scroll to position [45, 0]
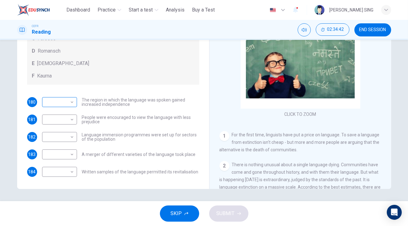
click at [68, 99] on body "This site uses cookies, as explained in our Privacy Policy . If you agree to th…" at bounding box center [204, 113] width 408 height 226
click at [55, 132] on li "C" at bounding box center [58, 132] width 35 height 10
type input "*"
click at [63, 120] on body "This site uses cookies, as explained in our Privacy Policy . If you agree to th…" at bounding box center [204, 113] width 408 height 226
click at [58, 170] on li "E" at bounding box center [58, 169] width 35 height 10
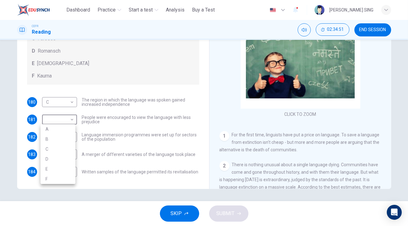
type input "*"
click at [62, 136] on body "This site uses cookies, as explained in our Privacy Policy . If you agree to th…" at bounding box center [204, 113] width 408 height 226
click at [58, 157] on li "B" at bounding box center [58, 157] width 35 height 10
type input "*"
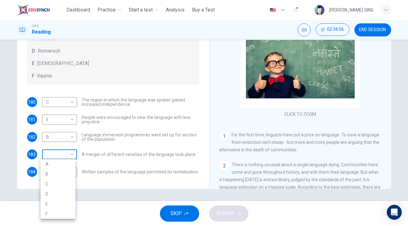
click at [61, 158] on body "This site uses cookies, as explained in our Privacy Policy . If you agree to th…" at bounding box center [204, 113] width 408 height 226
click at [56, 198] on li "D" at bounding box center [58, 194] width 35 height 10
type input "*"
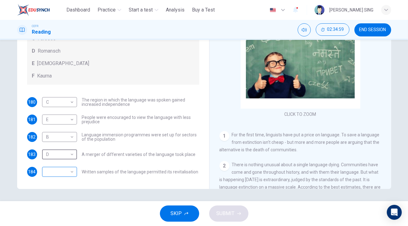
click at [59, 171] on body "This site uses cookies, as explained in our Privacy Policy . If you agree to th…" at bounding box center [204, 113] width 408 height 226
click at [60, 216] on li "F" at bounding box center [58, 217] width 35 height 10
type input "*"
click at [238, 213] on icon "button" at bounding box center [239, 214] width 4 height 4
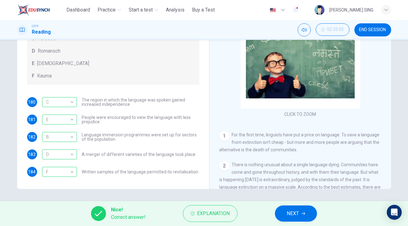
click at [296, 219] on button "NEXT" at bounding box center [296, 214] width 42 height 16
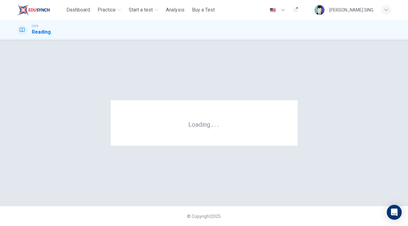
scroll to position [0, 0]
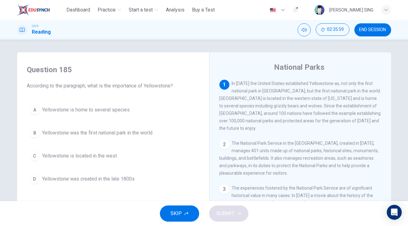
click at [92, 179] on span "Yellowstone was created in the late 1800s" at bounding box center [88, 179] width 93 height 7
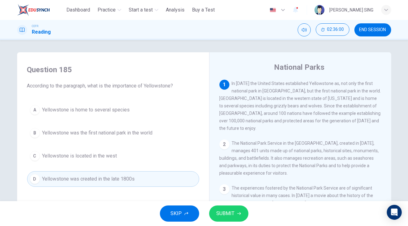
click at [232, 215] on span "SUBMIT" at bounding box center [226, 214] width 18 height 9
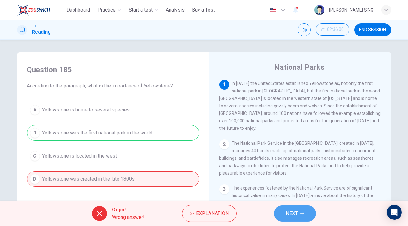
click at [299, 216] on button "NEXT" at bounding box center [295, 214] width 42 height 16
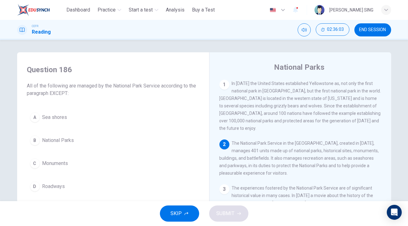
click at [84, 143] on button "B National Parks" at bounding box center [113, 141] width 172 height 16
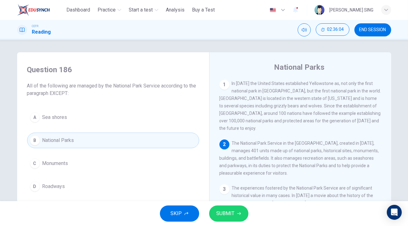
click at [221, 214] on span "SUBMIT" at bounding box center [226, 214] width 18 height 9
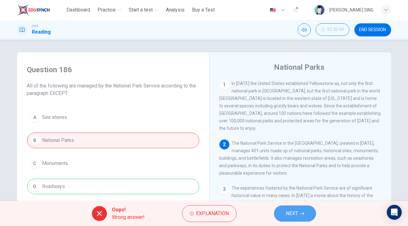
click at [290, 217] on span "NEXT" at bounding box center [292, 214] width 12 height 9
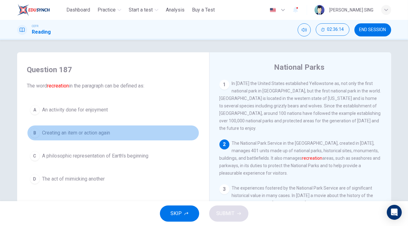
click at [93, 134] on span "Creating an item or action again" at bounding box center [76, 132] width 68 height 7
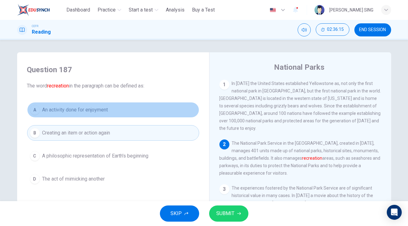
click at [99, 111] on span "An activity done for enjoyment" at bounding box center [75, 109] width 66 height 7
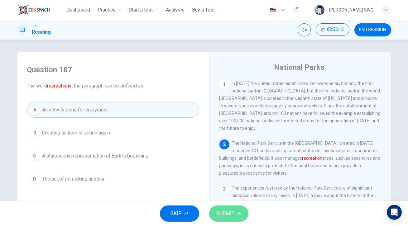
click at [231, 212] on span "SUBMIT" at bounding box center [226, 214] width 18 height 9
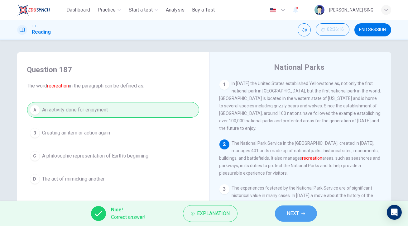
click at [296, 213] on span "NEXT" at bounding box center [293, 214] width 12 height 9
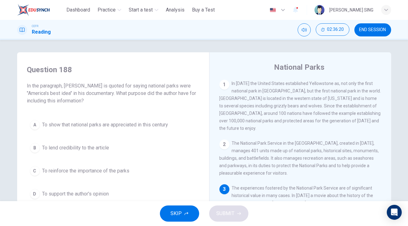
click at [107, 129] on span "To show that national parks are appreciated in this century" at bounding box center [105, 124] width 126 height 7
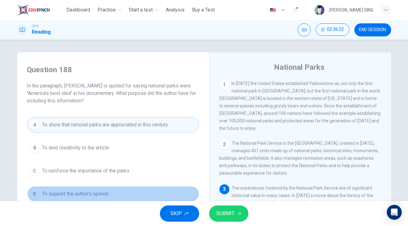
click at [90, 192] on span "To support the author's opinion" at bounding box center [75, 194] width 67 height 7
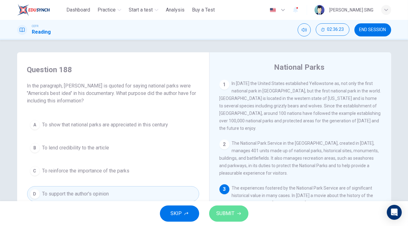
click at [233, 213] on span "SUBMIT" at bounding box center [226, 214] width 18 height 9
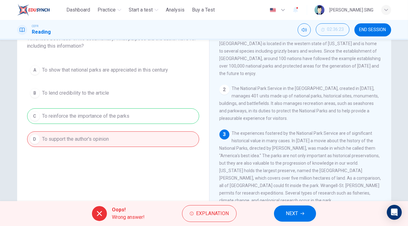
scroll to position [56, 0]
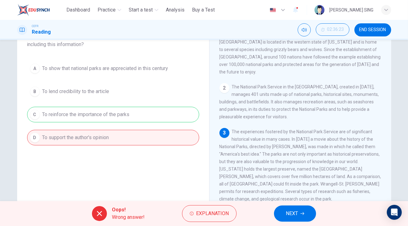
click at [291, 216] on span "NEXT" at bounding box center [292, 214] width 12 height 9
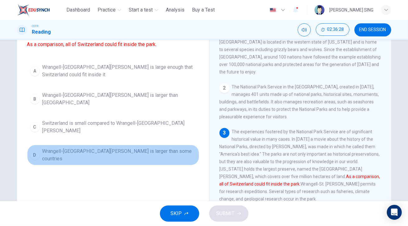
click at [102, 148] on span "Wrangell-[GEOGRAPHIC_DATA][PERSON_NAME] is larger than some countries" at bounding box center [119, 155] width 154 height 15
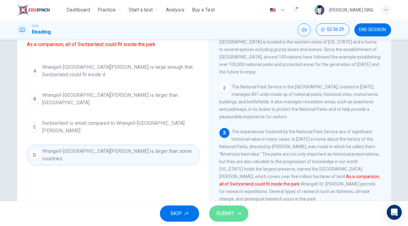
click at [226, 210] on span "SUBMIT" at bounding box center [226, 214] width 18 height 9
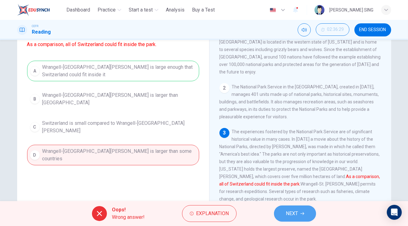
click at [289, 212] on span "NEXT" at bounding box center [292, 214] width 12 height 9
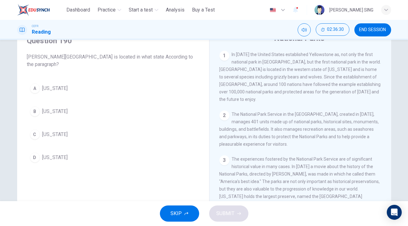
scroll to position [0, 0]
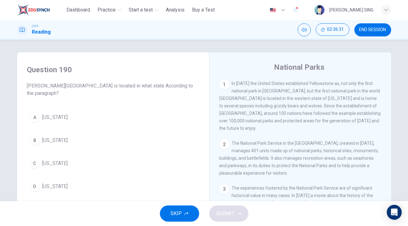
click at [50, 168] on button "C [US_STATE]" at bounding box center [113, 164] width 172 height 16
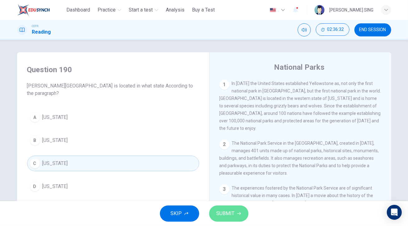
click at [223, 212] on span "SUBMIT" at bounding box center [226, 214] width 18 height 9
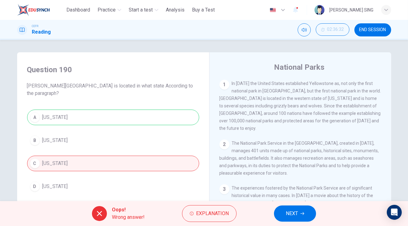
click at [297, 215] on span "NEXT" at bounding box center [292, 214] width 12 height 9
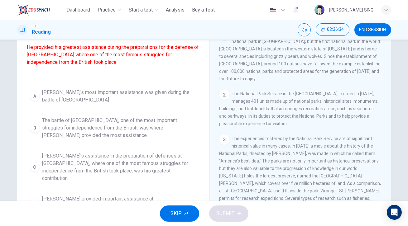
scroll to position [80, 0]
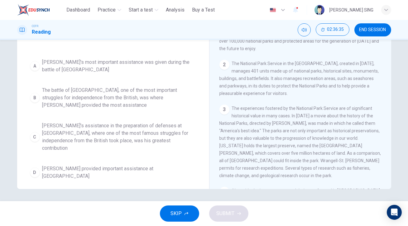
click at [145, 158] on div "A [PERSON_NAME]'s most important assistance was given during the battle of Sara…" at bounding box center [113, 119] width 172 height 127
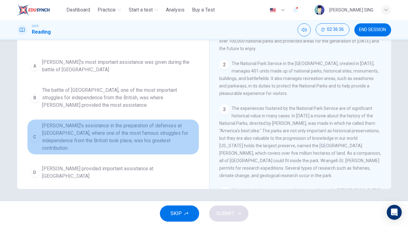
click at [164, 141] on span "[PERSON_NAME]'s assistance in the preparation of defenses at [GEOGRAPHIC_DATA],…" at bounding box center [119, 137] width 154 height 30
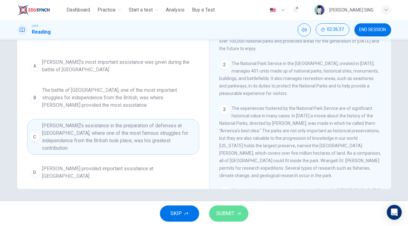
click at [218, 212] on span "SUBMIT" at bounding box center [226, 214] width 18 height 9
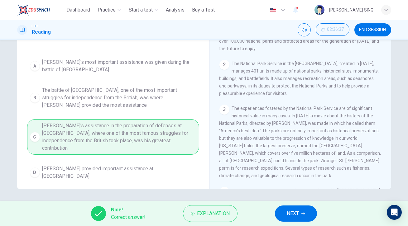
click at [293, 217] on span "NEXT" at bounding box center [293, 214] width 12 height 9
click at [293, 217] on div "Nice! Correct answer! Explanation NEXT" at bounding box center [204, 214] width 408 height 25
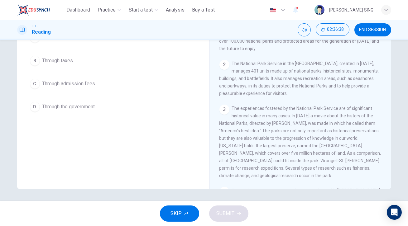
scroll to position [0, 0]
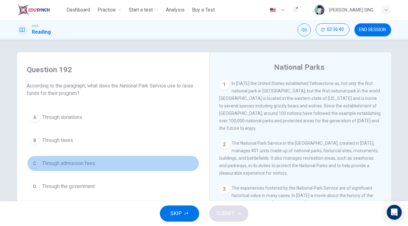
click at [80, 161] on span "Through admission fees" at bounding box center [68, 163] width 53 height 7
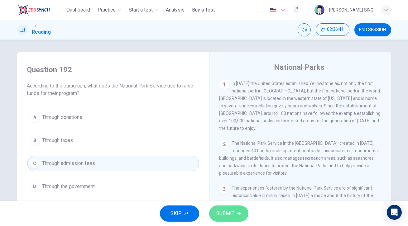
click at [234, 209] on button "SUBMIT" at bounding box center [228, 214] width 39 height 16
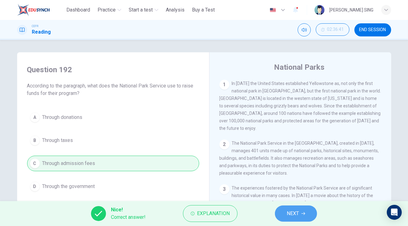
click at [299, 217] on button "NEXT" at bounding box center [296, 214] width 42 height 16
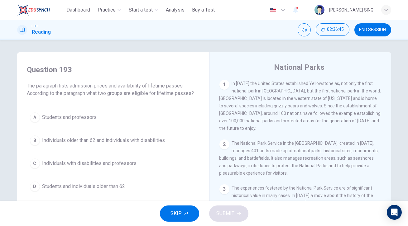
click at [84, 169] on button "C Individuals with disabilities and professors" at bounding box center [113, 164] width 172 height 16
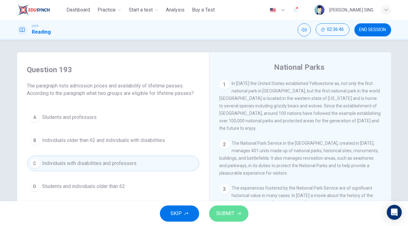
click at [223, 209] on button "SUBMIT" at bounding box center [228, 214] width 39 height 16
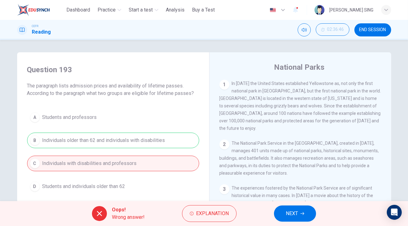
click at [296, 217] on span "NEXT" at bounding box center [292, 214] width 12 height 9
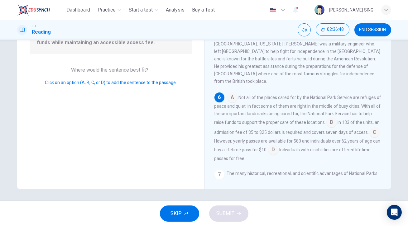
scroll to position [185, 0]
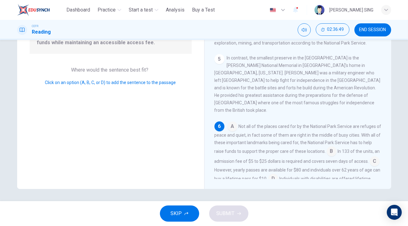
click at [231, 122] on input at bounding box center [233, 127] width 10 height 10
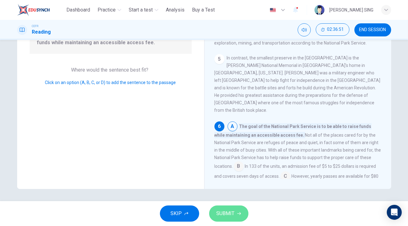
click at [236, 214] on button "SUBMIT" at bounding box center [228, 214] width 39 height 16
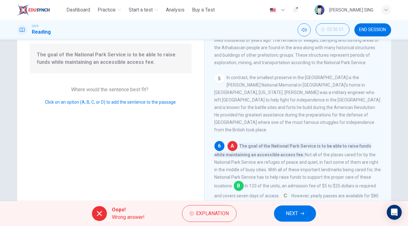
scroll to position [51, 0]
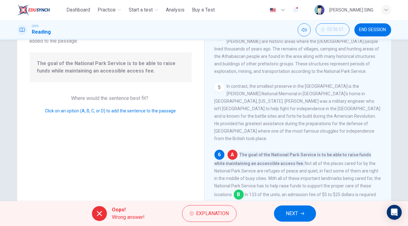
click at [295, 212] on span "NEXT" at bounding box center [292, 214] width 12 height 9
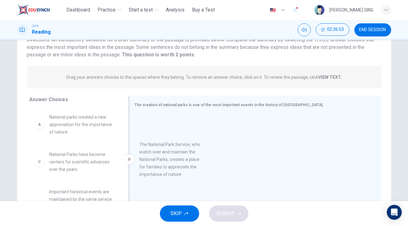
drag, startPoint x: 81, startPoint y: 166, endPoint x: 174, endPoint y: 156, distance: 94.1
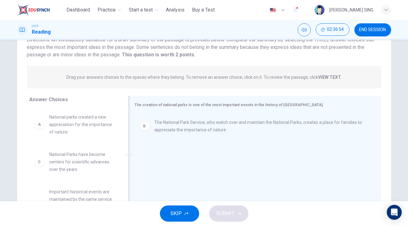
scroll to position [4, 0]
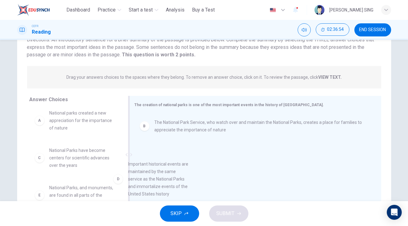
drag, startPoint x: 78, startPoint y: 197, endPoint x: 167, endPoint y: 168, distance: 93.5
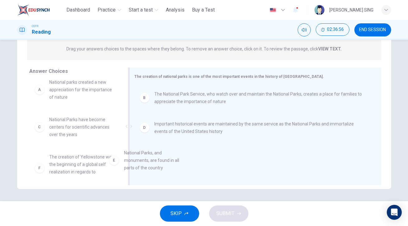
scroll to position [8, 0]
drag, startPoint x: 69, startPoint y: 175, endPoint x: 198, endPoint y: 165, distance: 129.6
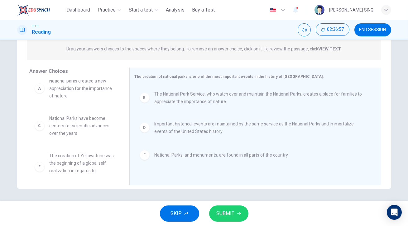
click at [234, 216] on button "SUBMIT" at bounding box center [228, 214] width 39 height 16
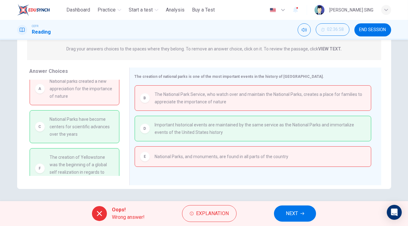
click at [298, 217] on span "NEXT" at bounding box center [292, 214] width 12 height 9
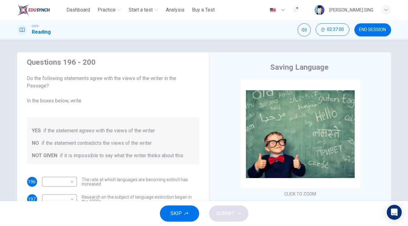
scroll to position [80, 0]
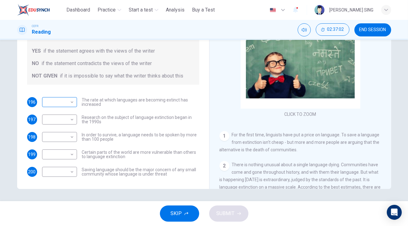
click at [67, 103] on body "This site uses cookies, as explained in our Privacy Policy . If you agree to th…" at bounding box center [204, 113] width 408 height 226
click at [378, 95] on div at bounding box center [204, 113] width 408 height 226
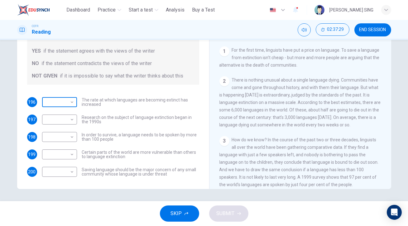
click at [70, 103] on body "This site uses cookies, as explained in our Privacy Policy . If you agree to th…" at bounding box center [204, 113] width 408 height 226
click at [63, 112] on li "YES" at bounding box center [58, 112] width 35 height 10
type input "***"
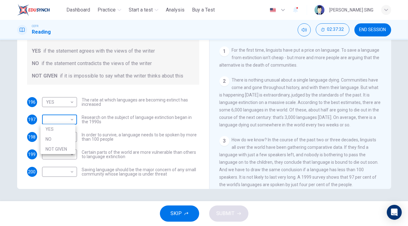
click at [65, 123] on body "This site uses cookies, as explained in our Privacy Policy . If you agree to th…" at bounding box center [204, 113] width 408 height 226
click at [64, 138] on li "NO" at bounding box center [58, 139] width 35 height 10
type input "**"
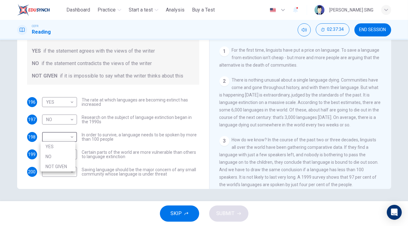
click at [66, 138] on body "This site uses cookies, as explained in our Privacy Policy . If you agree to th…" at bounding box center [204, 113] width 408 height 226
click at [58, 145] on li "YES" at bounding box center [58, 147] width 35 height 10
type input "***"
click at [58, 145] on body "This site uses cookies, as explained in our Privacy Policy . If you agree to th…" at bounding box center [204, 113] width 408 height 226
drag, startPoint x: 66, startPoint y: 185, endPoint x: 66, endPoint y: 180, distance: 4.4
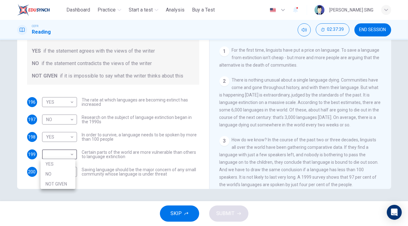
click at [66, 184] on li "NOT GIVEN" at bounding box center [58, 184] width 35 height 10
type input "*********"
click at [69, 162] on body "This site uses cookies, as explained in our Privacy Policy . If you agree to th…" at bounding box center [204, 113] width 408 height 226
click at [106, 175] on div at bounding box center [204, 113] width 408 height 226
click at [68, 173] on body "This site uses cookies, as explained in our Privacy Policy . If you agree to th…" at bounding box center [204, 113] width 408 height 226
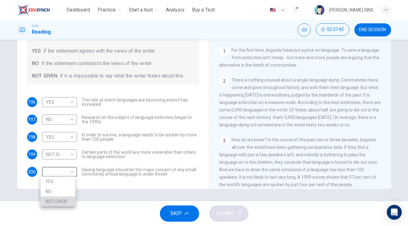
click at [71, 203] on li "NOT GIVEN" at bounding box center [58, 202] width 35 height 10
type input "*********"
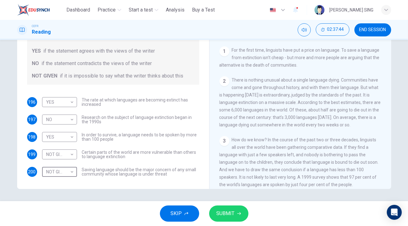
click at [230, 214] on span "SUBMIT" at bounding box center [226, 214] width 18 height 9
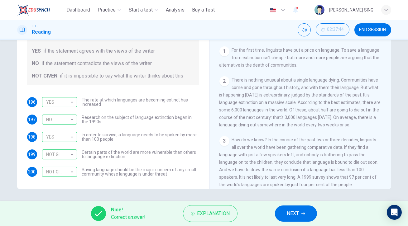
click at [302, 225] on div "Nice! Correct answer! Explanation NEXT" at bounding box center [204, 214] width 408 height 25
click at [304, 219] on button "NEXT" at bounding box center [296, 214] width 42 height 16
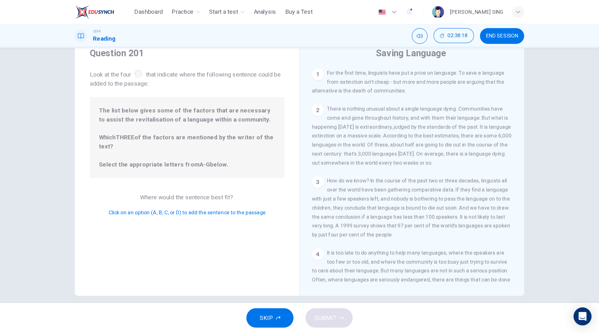
scroll to position [0, 0]
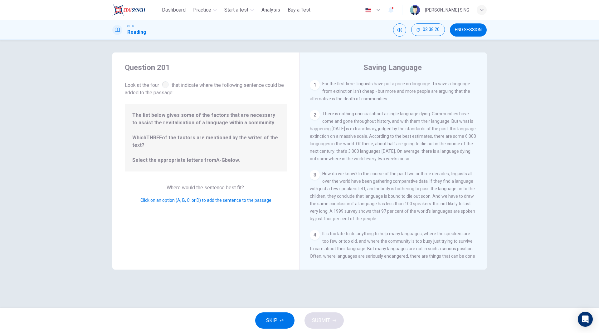
drag, startPoint x: 406, startPoint y: 0, endPoint x: 297, endPoint y: 152, distance: 187.5
click at [297, 152] on div "Question 201 Look at the four that indicate where the following sentence could …" at bounding box center [205, 160] width 187 height 217
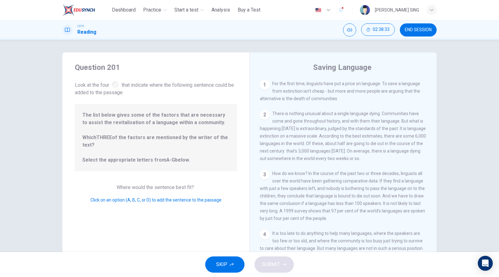
drag, startPoint x: 586, startPoint y: 1, endPoint x: 240, endPoint y: 44, distance: 349.2
click at [240, 44] on div "Question 201 Look at the four that indicate where the following sentence could …" at bounding box center [249, 146] width 499 height 212
drag, startPoint x: 495, startPoint y: 128, endPoint x: 495, endPoint y: 134, distance: 5.9
click at [408, 134] on div "Question 201 Look at the four that indicate where the following sentence could …" at bounding box center [249, 146] width 499 height 212
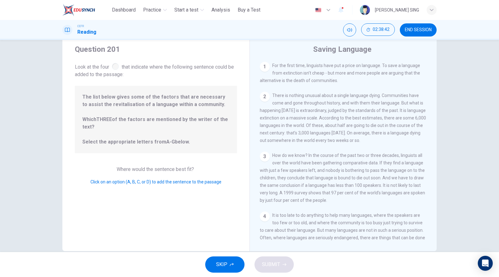
scroll to position [18, 0]
click at [219, 226] on span "SKIP" at bounding box center [221, 264] width 11 height 9
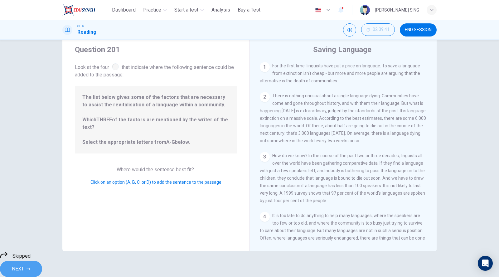
click at [24, 226] on span "NEXT" at bounding box center [18, 269] width 12 height 9
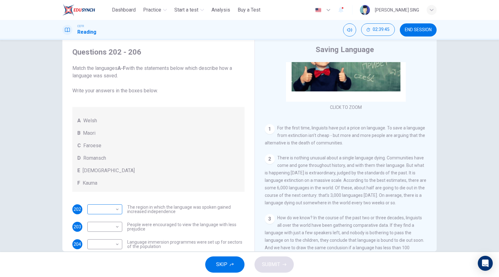
scroll to position [45, 0]
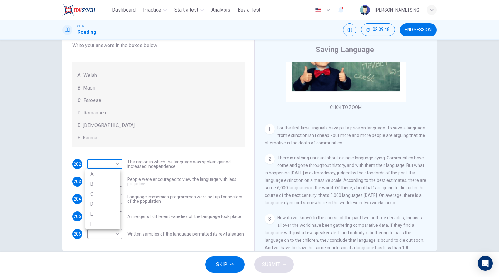
click at [110, 165] on body "This site uses cookies, as explained in our Privacy Policy . If you agree to th…" at bounding box center [249, 138] width 499 height 277
click at [107, 194] on li "C" at bounding box center [102, 194] width 35 height 10
type input "*"
click at [107, 183] on body "This site uses cookies, as explained in our Privacy Policy . If you agree to th…" at bounding box center [249, 138] width 499 height 277
click at [101, 226] on li "E" at bounding box center [102, 231] width 35 height 10
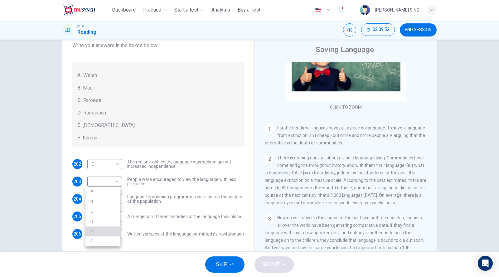
type input "*"
click at [109, 199] on body "This site uses cookies, as explained in our Privacy Policy . If you agree to th…" at bounding box center [249, 138] width 499 height 277
click at [105, 219] on li "B" at bounding box center [102, 219] width 35 height 10
type input "*"
click at [105, 216] on body "This site uses cookies, as explained in our Privacy Policy . If you agree to th…" at bounding box center [249, 138] width 499 height 277
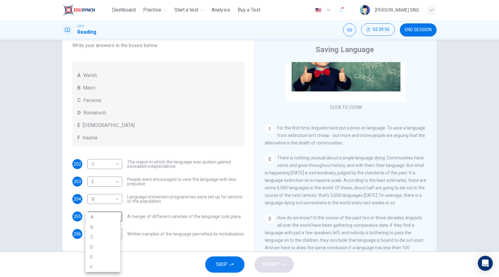
click at [106, 226] on li "D" at bounding box center [102, 247] width 35 height 10
type input "*"
click at [114, 226] on body "This site uses cookies, as explained in our Privacy Policy . If you agree to th…" at bounding box center [249, 138] width 499 height 277
click at [109, 226] on li "F" at bounding box center [102, 267] width 35 height 10
type input "*"
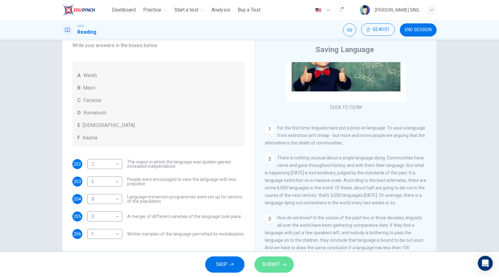
click at [285, 226] on icon "button" at bounding box center [285, 265] width 4 height 4
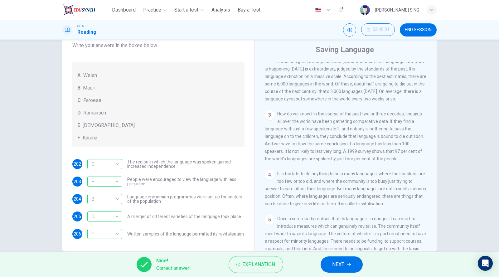
scroll to position [208, 0]
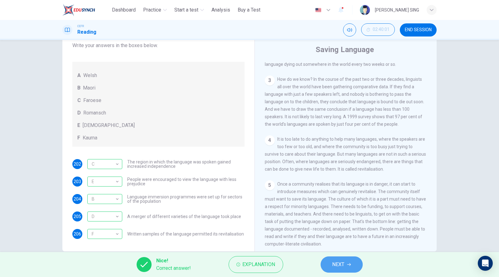
click at [338, 226] on span "NEXT" at bounding box center [339, 264] width 12 height 9
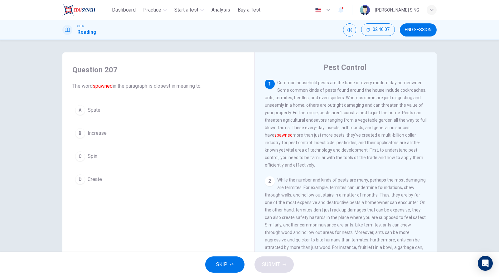
scroll to position [0, 0]
click at [110, 131] on button "B Increase" at bounding box center [158, 133] width 172 height 16
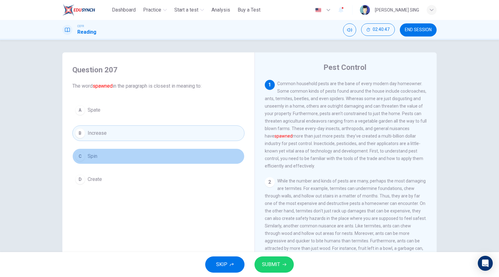
click at [109, 153] on button "C Spin" at bounding box center [158, 156] width 172 height 16
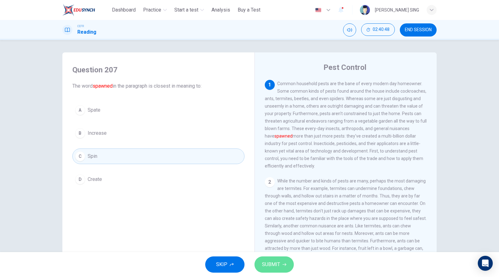
click at [270, 226] on span "SUBMIT" at bounding box center [271, 264] width 18 height 9
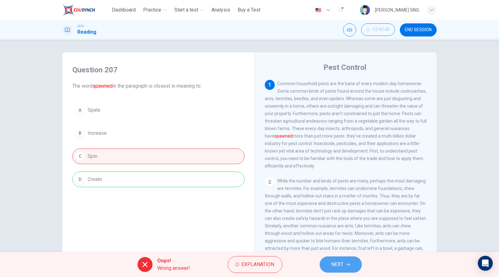
click at [330, 226] on button "NEXT" at bounding box center [341, 264] width 42 height 16
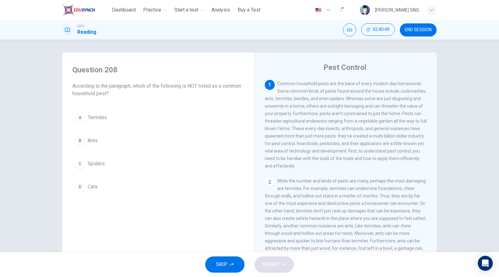
click at [133, 140] on button "B Ants" at bounding box center [158, 141] width 172 height 16
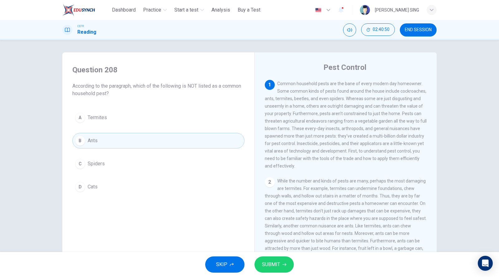
click at [285, 226] on div "SKIP SUBMIT" at bounding box center [249, 264] width 499 height 25
click at [280, 226] on button "SUBMIT" at bounding box center [274, 264] width 39 height 16
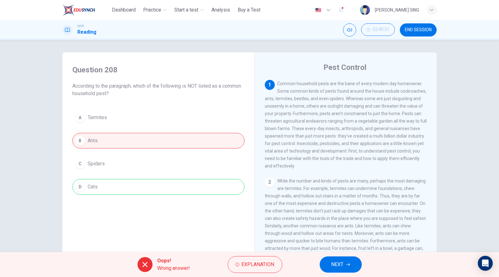
click at [340, 226] on span "NEXT" at bounding box center [338, 264] width 12 height 9
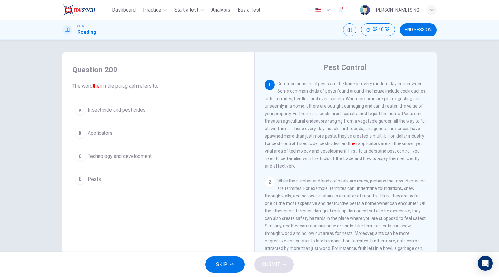
click at [102, 123] on div "A Insecticide and pesticides B Applicators C Technology and development D Pests" at bounding box center [158, 144] width 172 height 85
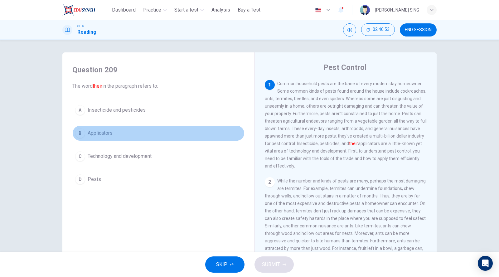
click at [104, 136] on span "Applicators" at bounding box center [100, 132] width 25 height 7
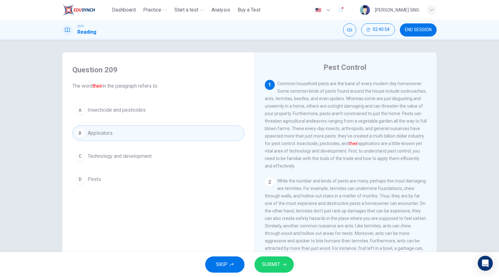
click at [276, 226] on span "SUBMIT" at bounding box center [271, 264] width 18 height 9
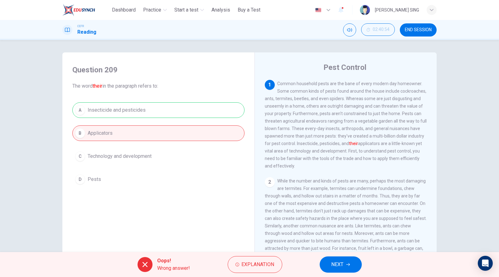
drag, startPoint x: 357, startPoint y: 251, endPoint x: 350, endPoint y: 260, distance: 10.8
click at [354, 226] on div "Dashboard Practice Start a test Analysis Buy a Test English ** ​ [PERSON_NAME] …" at bounding box center [249, 138] width 499 height 277
click at [350, 226] on button "NEXT" at bounding box center [341, 264] width 42 height 16
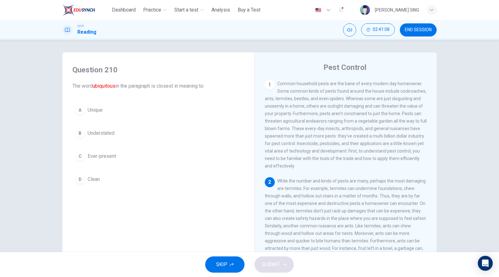
click at [139, 130] on button "B Understated" at bounding box center [158, 133] width 172 height 16
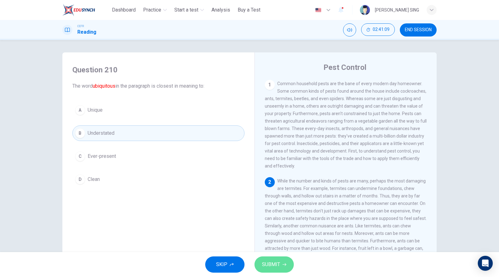
click at [270, 226] on span "SUBMIT" at bounding box center [271, 264] width 18 height 9
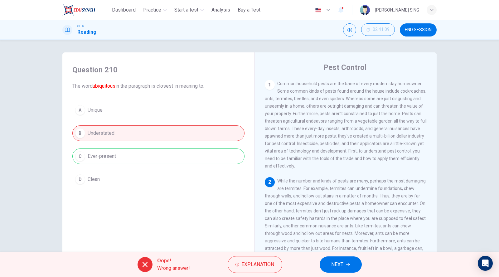
click at [333, 226] on span "NEXT" at bounding box center [338, 264] width 12 height 9
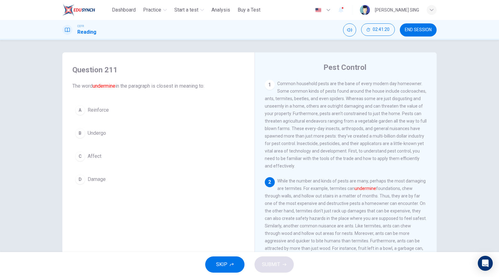
click at [138, 125] on button "B Undergo" at bounding box center [158, 133] width 172 height 16
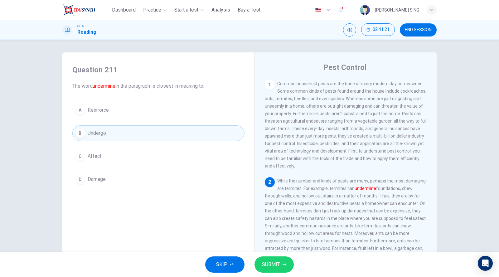
click at [269, 226] on span "SUBMIT" at bounding box center [271, 264] width 18 height 9
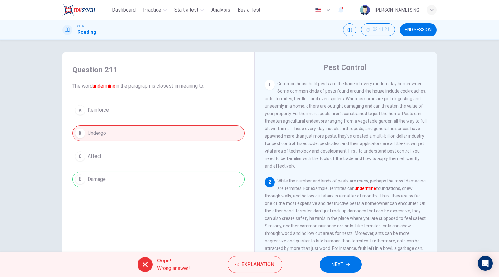
click at [338, 226] on span "NEXT" at bounding box center [338, 264] width 12 height 9
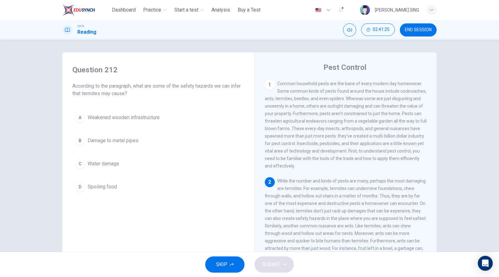
click at [157, 117] on span "Weakened wooden infrastructure" at bounding box center [124, 117] width 72 height 7
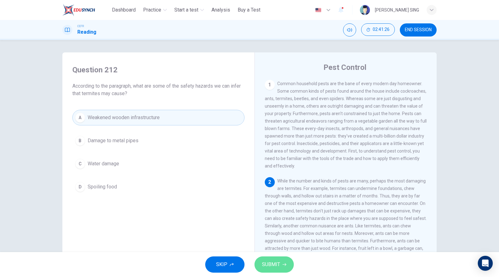
click at [274, 226] on button "SUBMIT" at bounding box center [274, 264] width 39 height 16
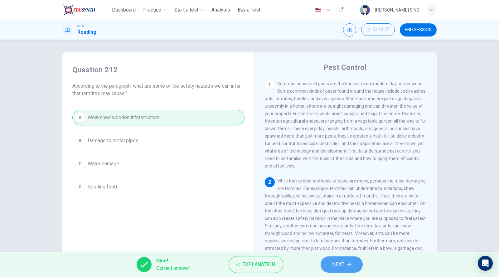
click at [333, 226] on span "NEXT" at bounding box center [339, 264] width 12 height 9
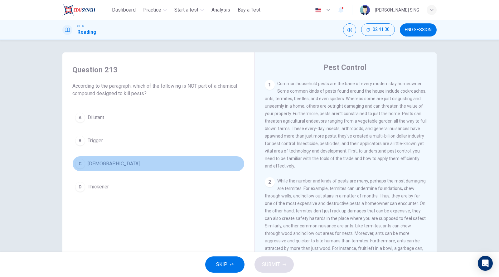
click at [100, 167] on span "[DEMOGRAPHIC_DATA]" at bounding box center [114, 163] width 52 height 7
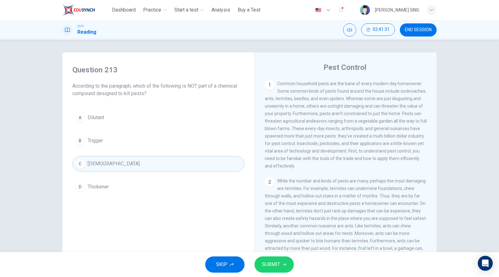
click at [268, 226] on span "SUBMIT" at bounding box center [271, 264] width 18 height 9
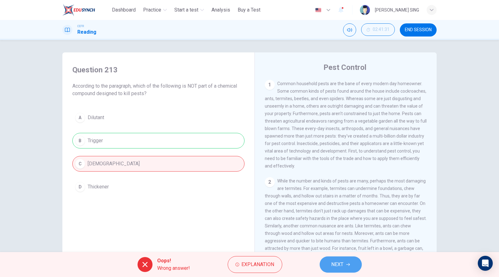
click at [337, 226] on span "NEXT" at bounding box center [338, 264] width 12 height 9
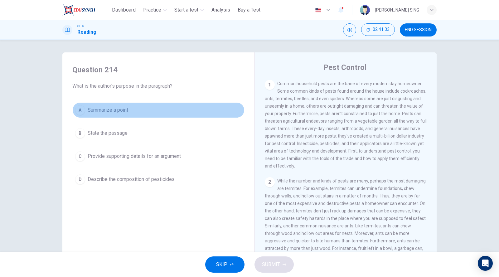
click at [106, 111] on span "Summarize a point" at bounding box center [108, 109] width 41 height 7
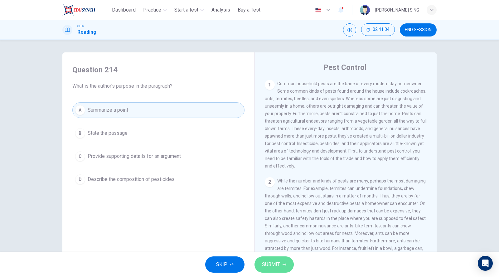
click at [274, 226] on span "SUBMIT" at bounding box center [271, 264] width 18 height 9
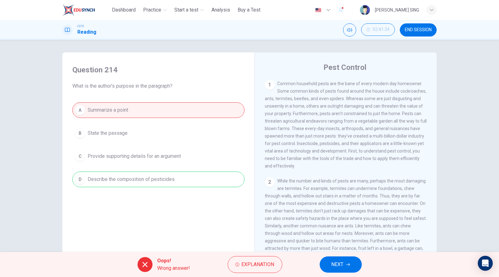
click at [337, 226] on div "Oops! Wrong answer! Explanation NEXT" at bounding box center [249, 264] width 499 height 25
click at [345, 226] on button "NEXT" at bounding box center [341, 264] width 42 height 16
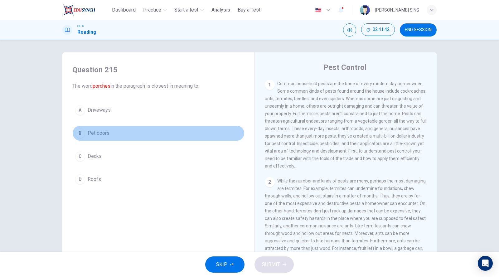
click at [164, 136] on button "B Pet doors" at bounding box center [158, 133] width 172 height 16
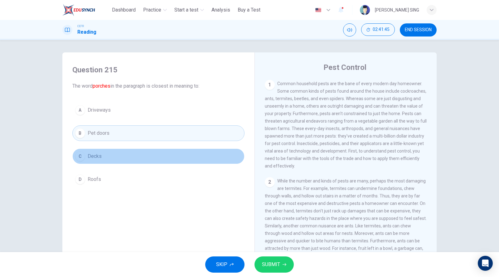
click at [127, 158] on button "C Decks" at bounding box center [158, 156] width 172 height 16
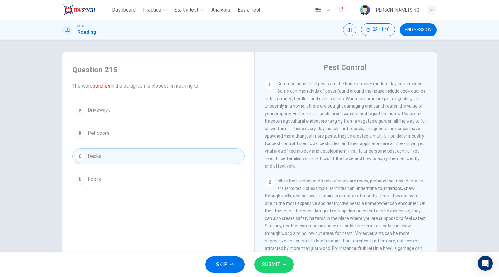
click at [151, 121] on div "A Driveways B Pet doors C Decks D Roofs" at bounding box center [158, 144] width 172 height 85
click at [144, 110] on button "A Driveways" at bounding box center [158, 110] width 172 height 16
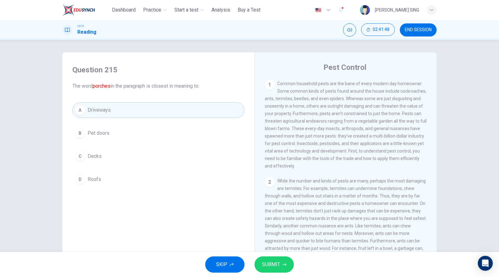
click at [265, 226] on span "SUBMIT" at bounding box center [271, 264] width 18 height 9
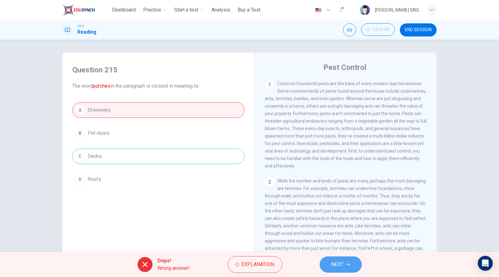
click at [339, 226] on span "NEXT" at bounding box center [338, 264] width 12 height 9
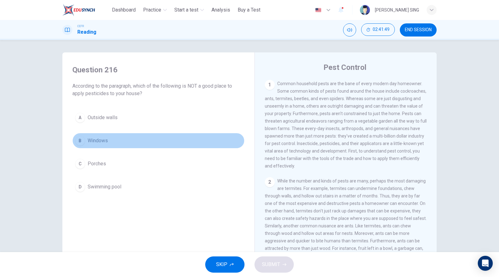
click at [83, 147] on button "B Windows" at bounding box center [158, 141] width 172 height 16
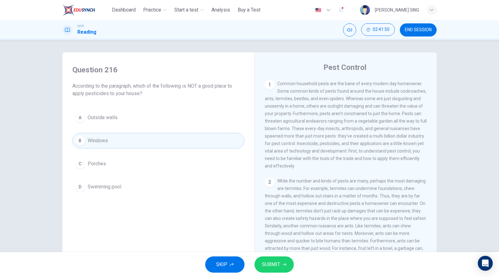
click at [270, 226] on button "SUBMIT" at bounding box center [274, 264] width 39 height 16
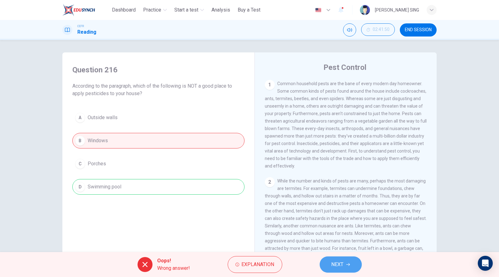
click at [336, 226] on span "NEXT" at bounding box center [338, 264] width 12 height 9
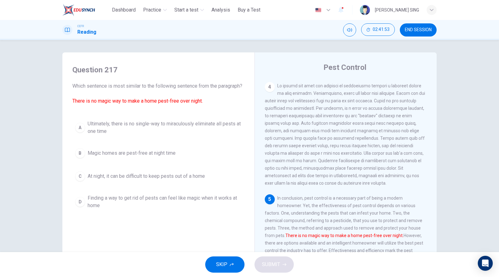
scroll to position [29, 0]
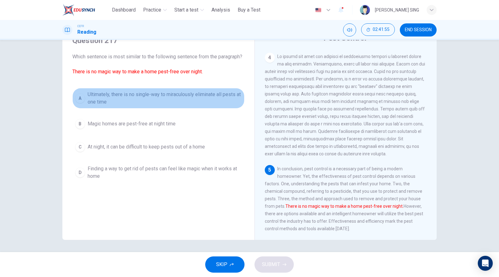
click at [170, 106] on span "Ultimately, there is no single-way to miraculously eliminate all pests at one t…" at bounding box center [165, 98] width 154 height 15
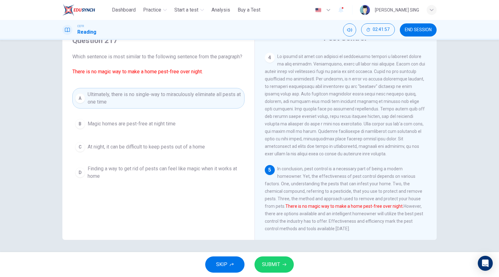
click at [278, 226] on span "SUBMIT" at bounding box center [271, 264] width 18 height 9
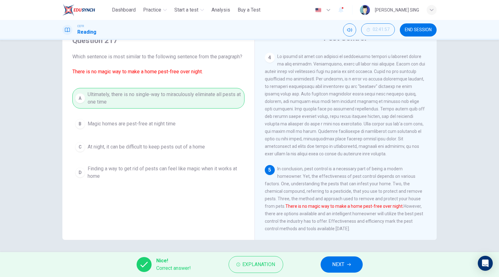
click at [331, 226] on button "NEXT" at bounding box center [342, 264] width 42 height 16
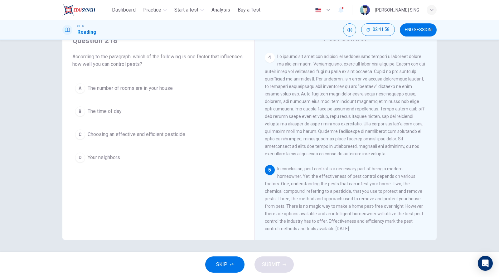
click at [158, 124] on div "A The number of rooms are in your house B The time of day C Choosing an effecti…" at bounding box center [158, 122] width 172 height 85
click at [158, 142] on div "A The number of rooms are in your house B The time of day C Choosing an effecti…" at bounding box center [158, 122] width 172 height 85
click at [149, 139] on button "C Choosing an effective and efficient pesticide" at bounding box center [158, 135] width 172 height 16
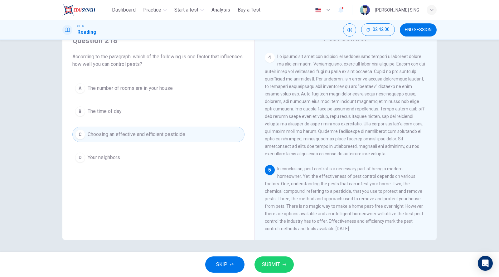
click at [275, 226] on span "SUBMIT" at bounding box center [271, 264] width 18 height 9
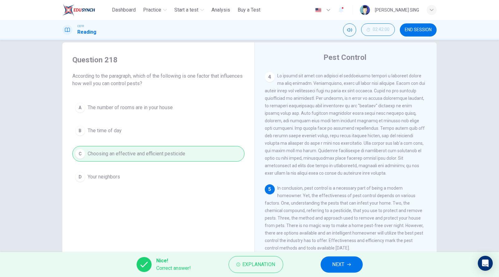
scroll to position [0, 0]
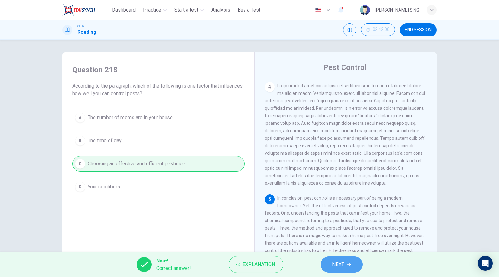
click at [348, 226] on button "NEXT" at bounding box center [342, 264] width 42 height 16
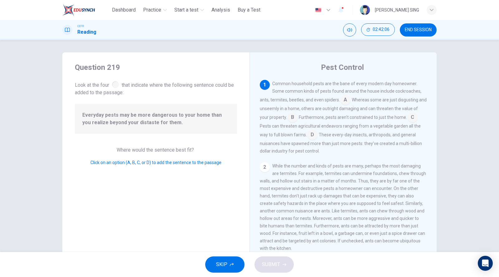
click at [313, 133] on input at bounding box center [313, 135] width 10 height 10
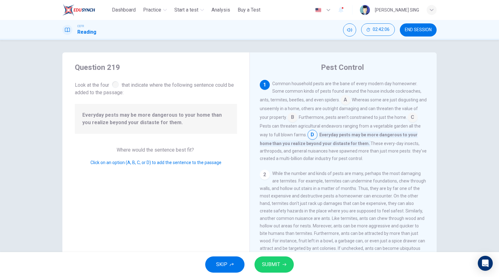
click at [269, 226] on button "SUBMIT" at bounding box center [274, 264] width 39 height 16
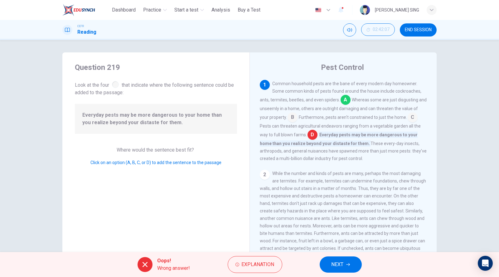
click at [338, 226] on span "NEXT" at bounding box center [338, 264] width 12 height 9
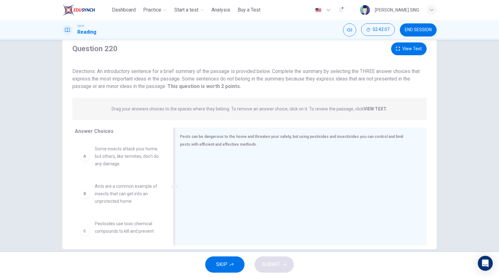
scroll to position [29, 0]
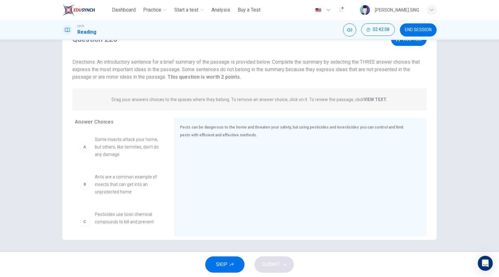
click at [99, 186] on div "Answer Choices A Some insects attack your home, but others, like termites, don'…" at bounding box center [118, 178] width 112 height 121
drag, startPoint x: 105, startPoint y: 186, endPoint x: 134, endPoint y: 182, distance: 30.2
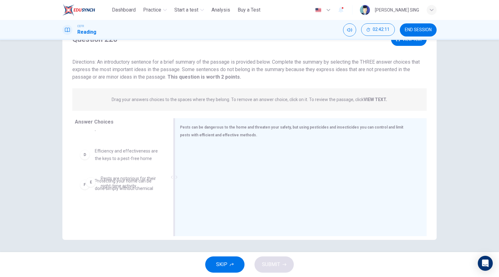
drag, startPoint x: 111, startPoint y: 187, endPoint x: 303, endPoint y: 158, distance: 193.3
click at [83, 128] on div "Answer Choices A Some insects attack your home, but others, like termites, don'…" at bounding box center [118, 178] width 112 height 121
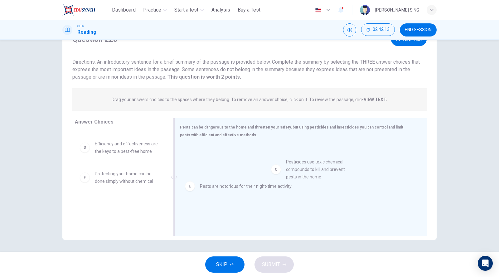
drag, startPoint x: 109, startPoint y: 151, endPoint x: 305, endPoint y: 172, distance: 197.0
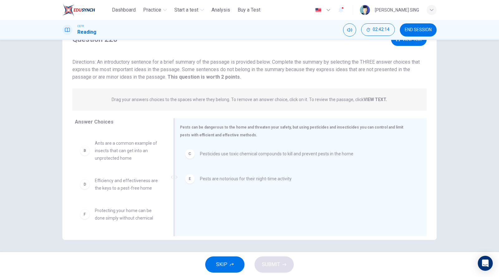
scroll to position [34, 0]
drag, startPoint x: 119, startPoint y: 216, endPoint x: 274, endPoint y: 200, distance: 155.2
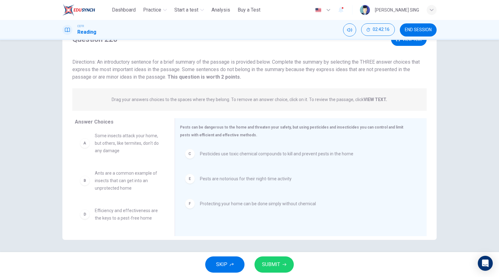
click at [282, 226] on button "SUBMIT" at bounding box center [274, 264] width 39 height 16
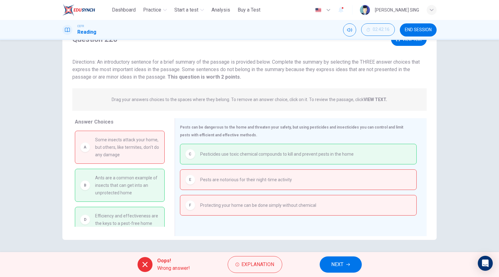
scroll to position [12, 0]
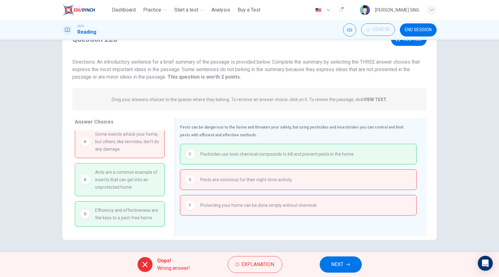
click at [348, 226] on button "NEXT" at bounding box center [341, 264] width 42 height 16
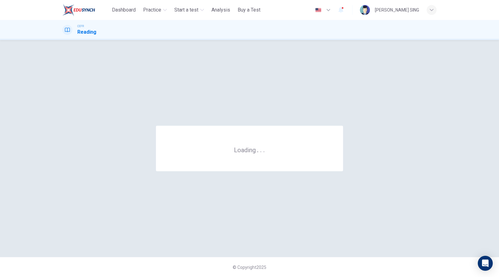
scroll to position [0, 0]
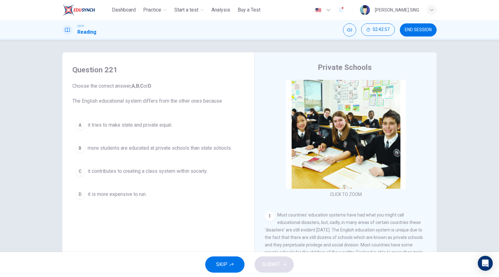
click at [135, 198] on button "D it is more expensive to run." at bounding box center [158, 195] width 172 height 16
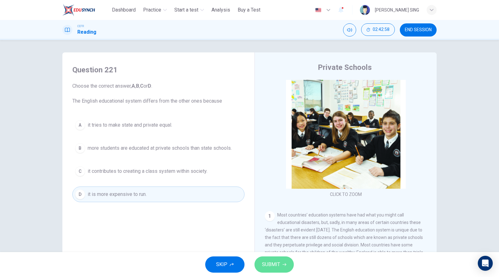
click at [274, 226] on button "SUBMIT" at bounding box center [274, 264] width 39 height 16
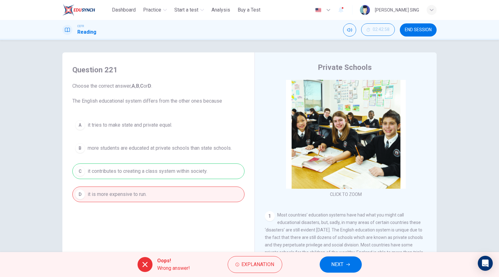
click at [339, 226] on span "NEXT" at bounding box center [338, 264] width 12 height 9
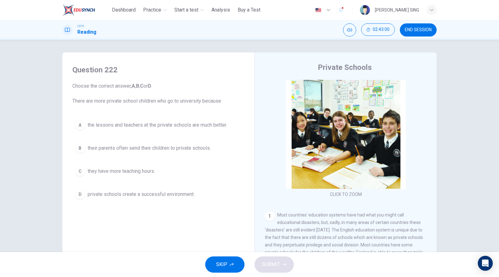
click at [136, 174] on span "they have more teaching hours." at bounding box center [121, 171] width 67 height 7
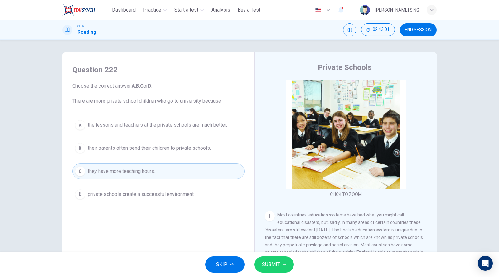
click at [281, 226] on button "SUBMIT" at bounding box center [274, 264] width 39 height 16
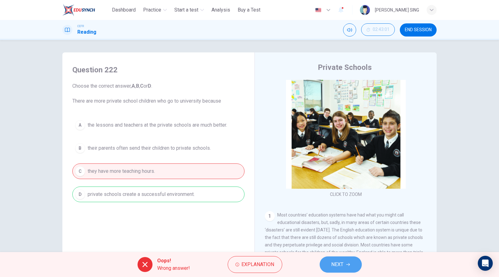
click at [339, 226] on span "NEXT" at bounding box center [338, 264] width 12 height 9
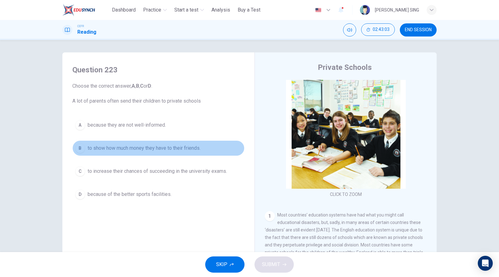
click at [129, 155] on button "B to show how much money they have to their friends." at bounding box center [158, 148] width 172 height 16
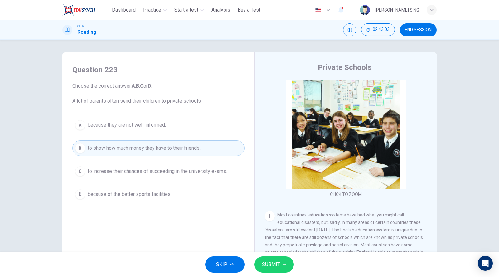
click at [271, 226] on button "SUBMIT" at bounding box center [274, 264] width 39 height 16
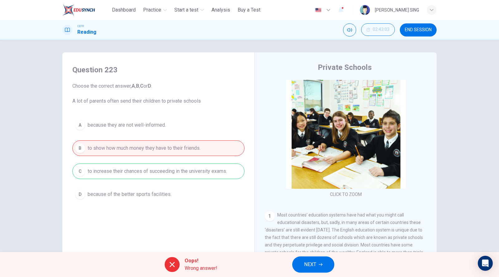
click at [318, 226] on button "NEXT" at bounding box center [313, 264] width 42 height 16
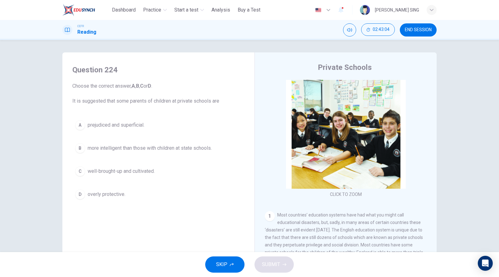
click at [139, 124] on span "prejudiced and superficial." at bounding box center [116, 124] width 57 height 7
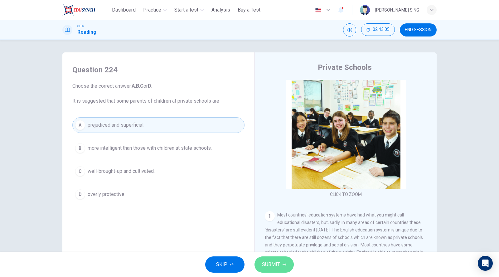
click at [266, 226] on button "SUBMIT" at bounding box center [274, 264] width 39 height 16
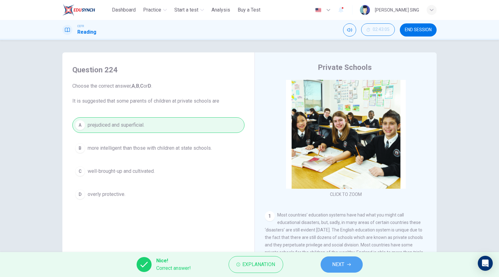
click at [340, 226] on span "NEXT" at bounding box center [339, 264] width 12 height 9
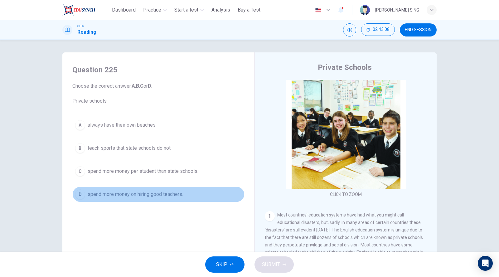
click at [108, 195] on span "spend more money on hiring good teachers." at bounding box center [135, 194] width 95 height 7
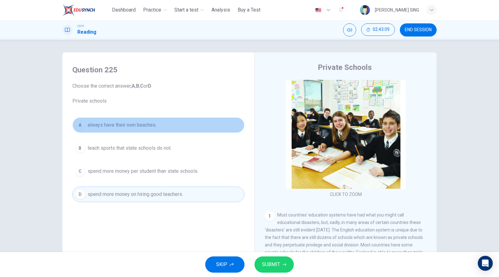
click at [121, 125] on span "always have their own beaches." at bounding box center [122, 124] width 69 height 7
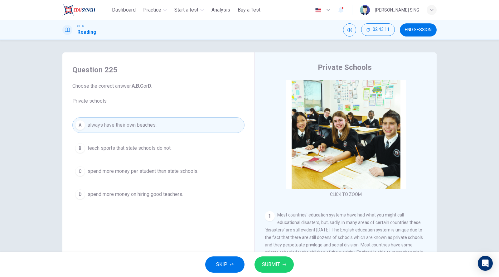
click at [278, 226] on span "SUBMIT" at bounding box center [271, 264] width 18 height 9
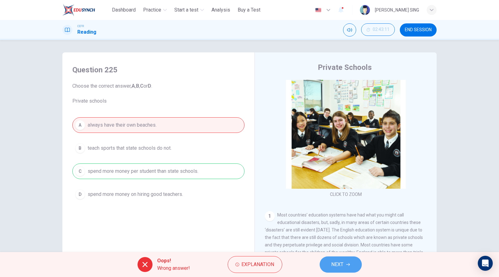
click at [324, 226] on button "NEXT" at bounding box center [341, 264] width 42 height 16
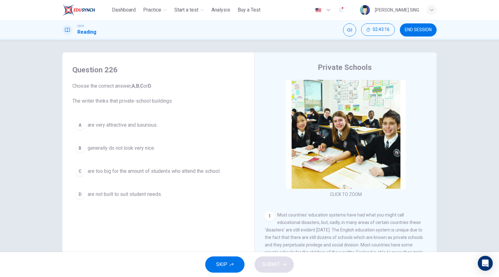
click at [138, 182] on div "A are very attractive and luxurious. B generally do not look very nice. C are t…" at bounding box center [158, 159] width 172 height 85
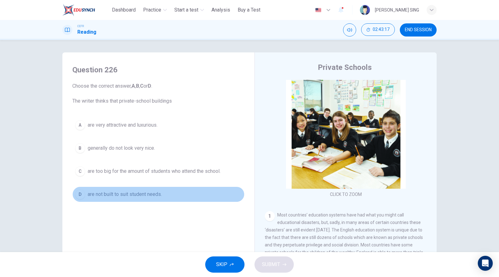
click at [140, 191] on span "are not built to suit student needs." at bounding box center [125, 194] width 74 height 7
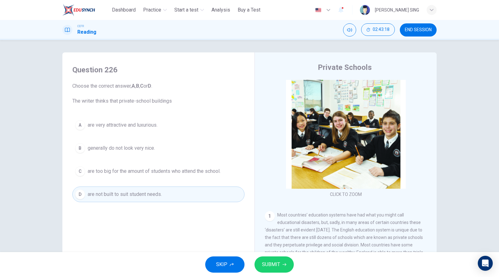
click at [270, 226] on span "SUBMIT" at bounding box center [271, 264] width 18 height 9
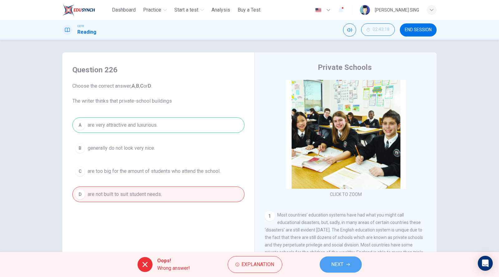
click at [344, 226] on button "NEXT" at bounding box center [341, 264] width 42 height 16
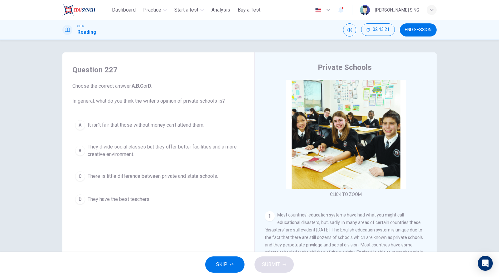
click at [149, 125] on span "It isn’t fair that those without money can’t attend them." at bounding box center [146, 124] width 117 height 7
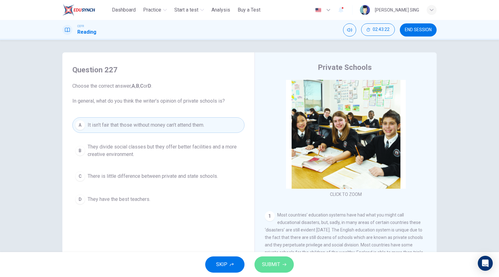
click at [273, 226] on span "SUBMIT" at bounding box center [271, 264] width 18 height 9
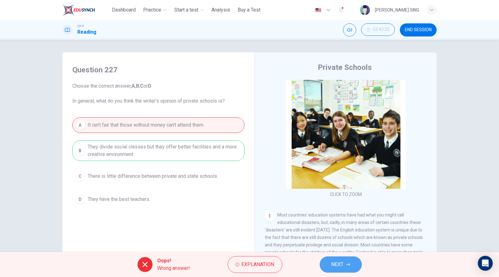
click at [333, 226] on span "NEXT" at bounding box center [338, 264] width 12 height 9
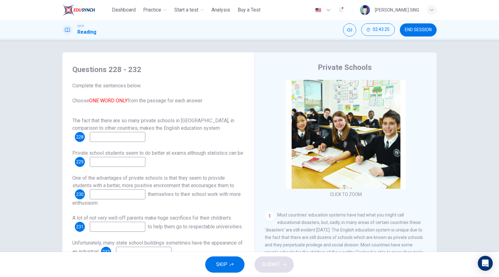
scroll to position [29, 0]
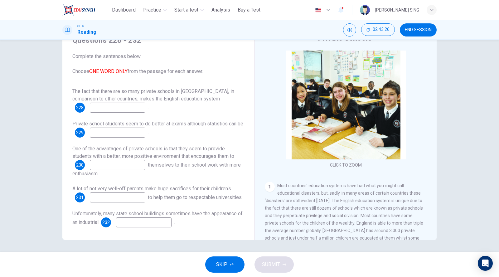
click at [108, 104] on input at bounding box center [118, 108] width 56 height 10
type input "**"
click at [111, 120] on div "Private school students seem to do better at exams although statistics can be 2…" at bounding box center [158, 128] width 172 height 17
click at [111, 128] on input at bounding box center [118, 133] width 56 height 10
type input "***"
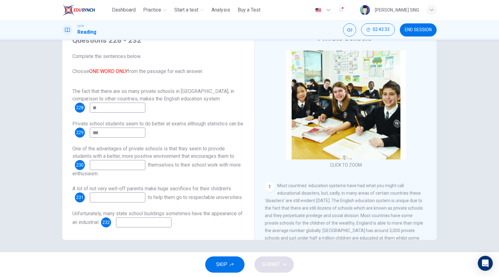
click at [106, 160] on input at bounding box center [118, 165] width 56 height 10
type input "***"
click at [106, 196] on div "A lot of not very well-off parents make huge sacrifices for their children’s 23…" at bounding box center [158, 193] width 172 height 17
click at [111, 192] on input at bounding box center [118, 197] width 56 height 10
type input "**"
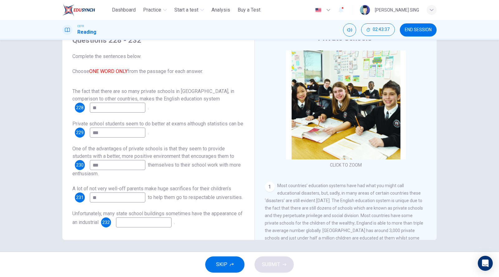
click at [140, 223] on input at bounding box center [144, 222] width 56 height 10
type input "**"
click at [275, 226] on button "SUBMIT" at bounding box center [274, 264] width 39 height 16
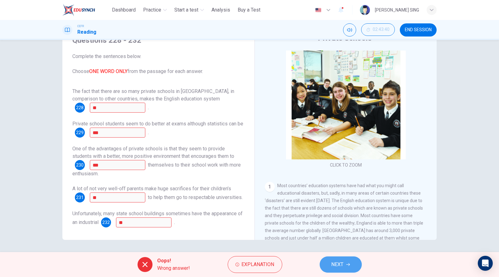
click at [333, 226] on span "NEXT" at bounding box center [338, 264] width 12 height 9
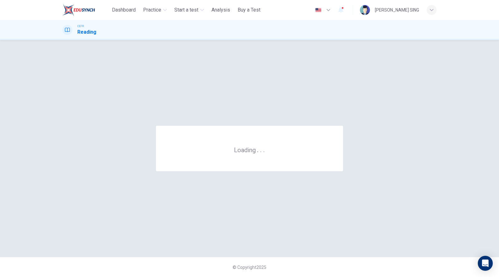
scroll to position [0, 0]
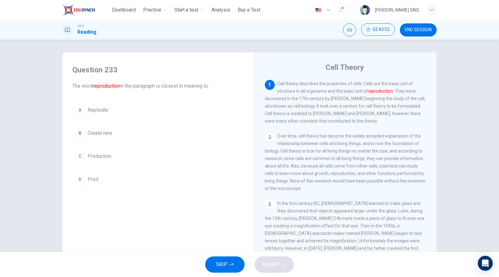
click at [100, 134] on span "Create new" at bounding box center [100, 132] width 25 height 7
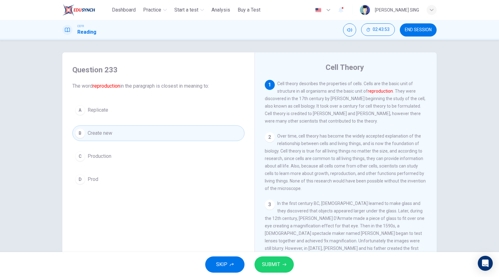
click at [276, 226] on span "SUBMIT" at bounding box center [271, 264] width 18 height 9
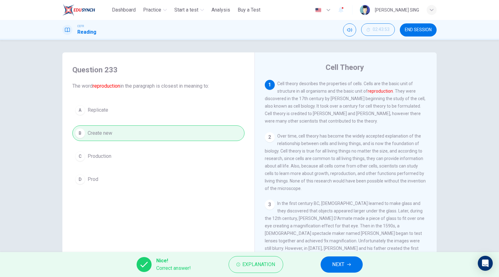
click at [352, 226] on button "NEXT" at bounding box center [342, 264] width 42 height 16
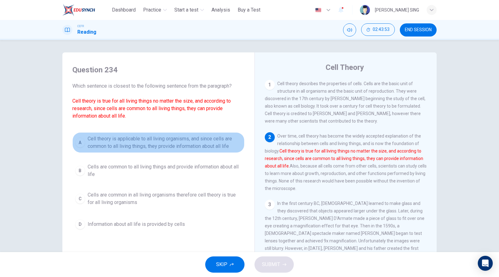
click at [97, 145] on span "Cell theory is applicable to all living organisms, and since cells are common t…" at bounding box center [165, 142] width 154 height 15
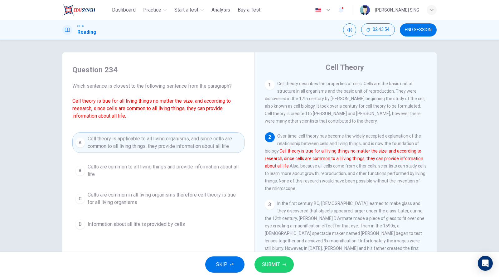
click at [272, 226] on span "SUBMIT" at bounding box center [271, 264] width 18 height 9
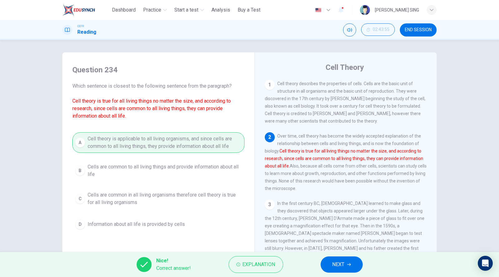
click at [349, 226] on button "NEXT" at bounding box center [342, 264] width 42 height 16
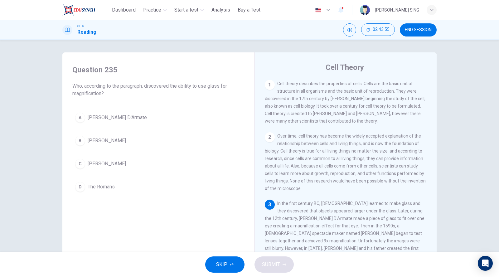
click at [89, 184] on span "The Romans" at bounding box center [101, 186] width 27 height 7
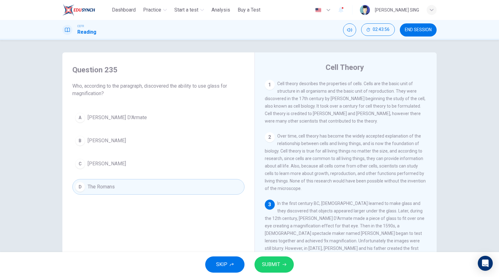
click at [277, 226] on span "SUBMIT" at bounding box center [271, 264] width 18 height 9
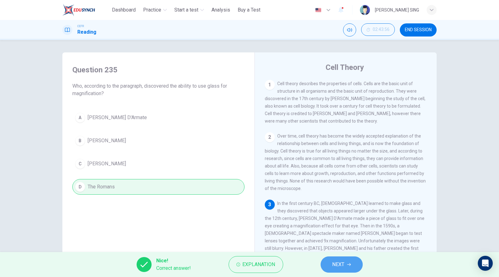
drag, startPoint x: 337, startPoint y: 267, endPoint x: 245, endPoint y: 217, distance: 104.7
click at [337, 226] on span "NEXT" at bounding box center [339, 264] width 12 height 9
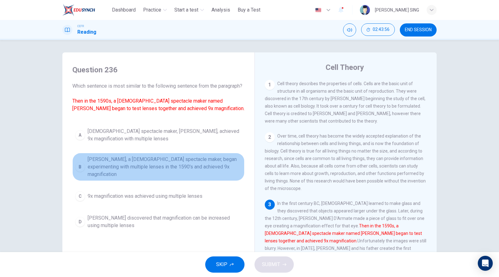
click at [113, 170] on span "[PERSON_NAME], a [DEMOGRAPHIC_DATA] spectacle maker, began experimenting with m…" at bounding box center [165, 167] width 154 height 22
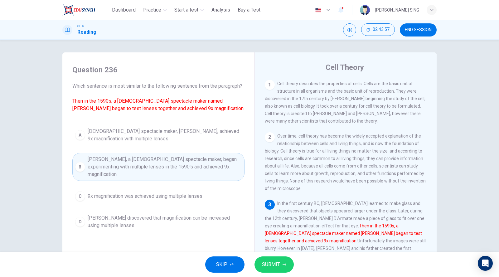
click at [271, 226] on span "SUBMIT" at bounding box center [271, 264] width 18 height 9
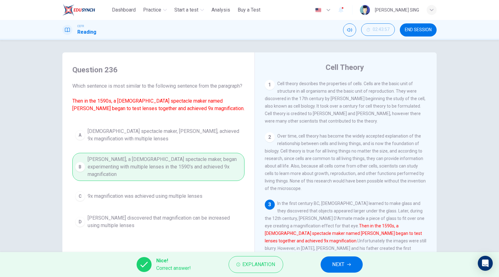
click at [338, 226] on button "NEXT" at bounding box center [342, 264] width 42 height 16
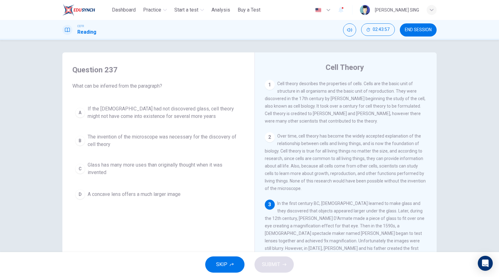
click at [106, 143] on span "The invention of the microscope was necessary for the discovery of cell theory" at bounding box center [165, 140] width 154 height 15
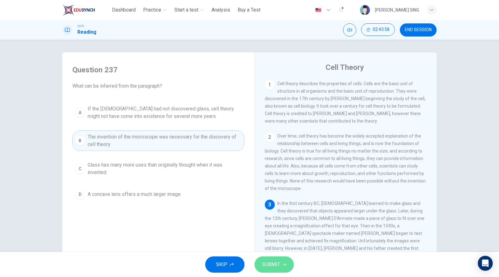
click at [277, 226] on span "SUBMIT" at bounding box center [271, 264] width 18 height 9
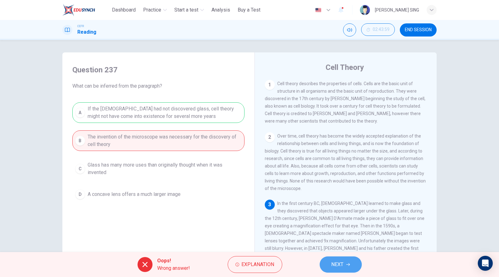
click at [336, 226] on span "NEXT" at bounding box center [338, 264] width 12 height 9
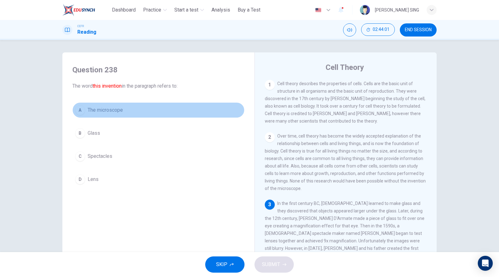
click at [106, 110] on span "The microscope" at bounding box center [105, 109] width 35 height 7
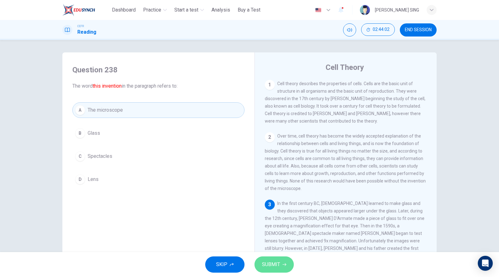
click at [274, 226] on span "SUBMIT" at bounding box center [271, 264] width 18 height 9
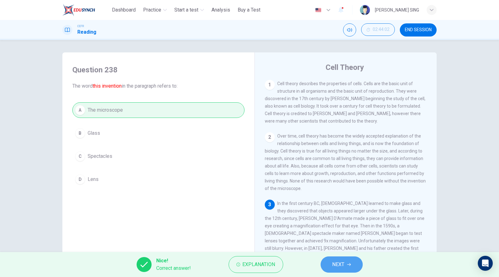
click at [345, 226] on button "NEXT" at bounding box center [342, 264] width 42 height 16
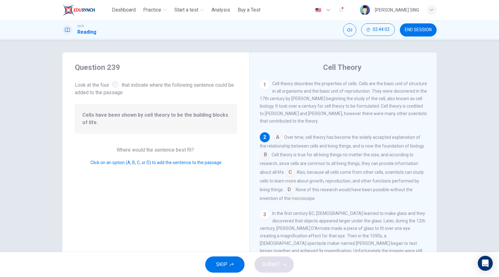
scroll to position [8, 0]
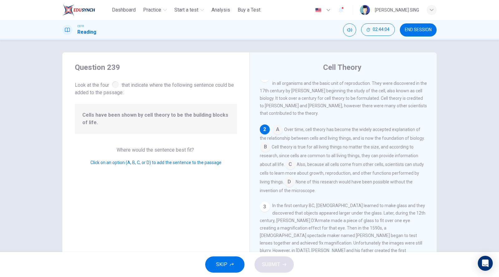
click at [290, 166] on input at bounding box center [290, 165] width 10 height 10
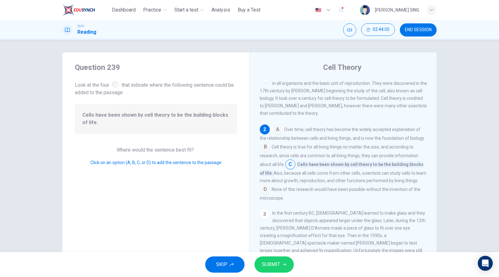
click at [271, 226] on span "SUBMIT" at bounding box center [271, 264] width 18 height 9
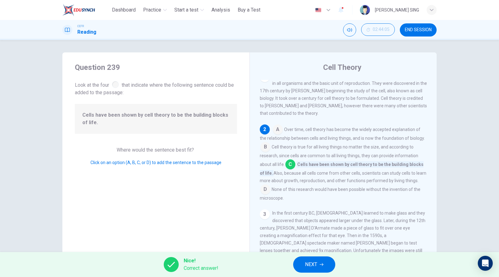
click at [318, 226] on button "NEXT" at bounding box center [314, 264] width 42 height 16
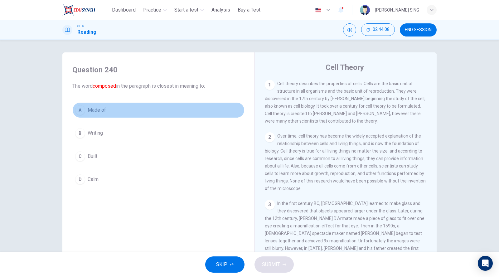
click at [94, 107] on span "Made of" at bounding box center [97, 109] width 18 height 7
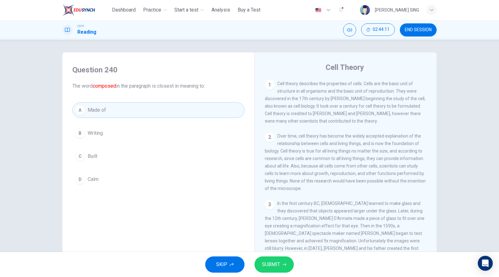
click at [273, 226] on span "SUBMIT" at bounding box center [271, 264] width 18 height 9
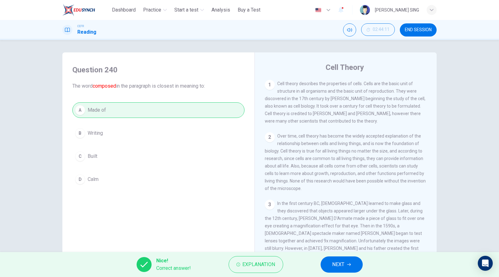
click at [336, 226] on span "NEXT" at bounding box center [339, 264] width 12 height 9
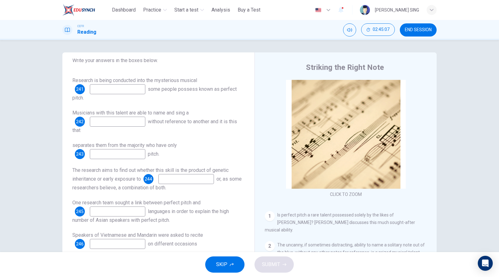
scroll to position [104, 0]
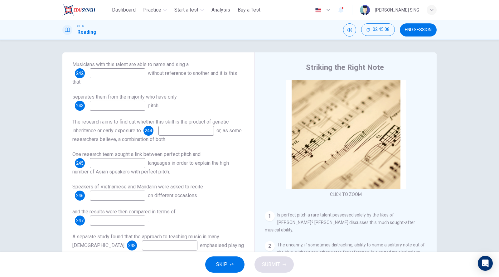
click at [126, 74] on input at bounding box center [118, 73] width 56 height 10
type input "***"
click at [112, 106] on input at bounding box center [118, 106] width 56 height 10
type input "***"
click at [197, 130] on input at bounding box center [186, 131] width 56 height 10
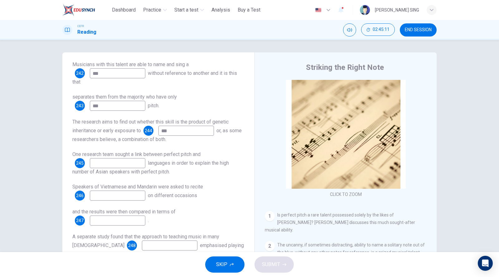
type input "***"
click at [108, 162] on input at bounding box center [118, 163] width 56 height 10
type input "***"
click at [101, 193] on input at bounding box center [118, 196] width 56 height 10
type input "***"
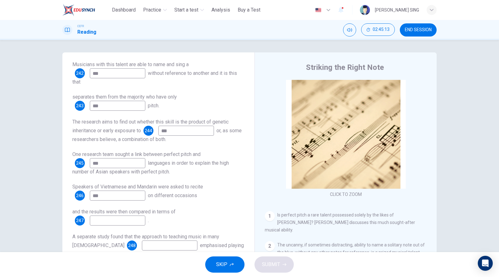
click at [107, 216] on input at bounding box center [118, 221] width 56 height 10
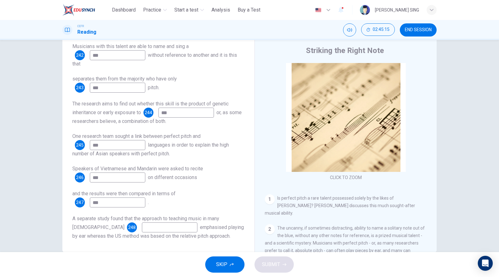
scroll to position [29, 0]
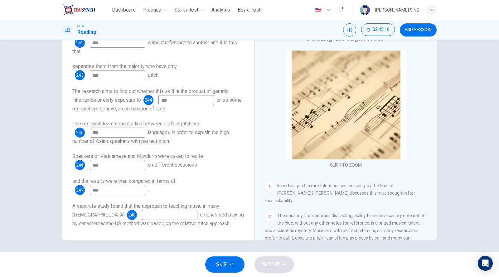
type input "***"
click at [142, 212] on input at bounding box center [170, 215] width 56 height 10
type input "***"
click at [281, 226] on div "SKIP SUBMIT" at bounding box center [249, 264] width 499 height 25
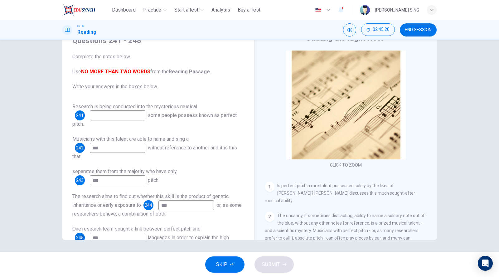
click at [129, 117] on input at bounding box center [118, 115] width 56 height 10
type input "***"
click at [278, 226] on span "SUBMIT" at bounding box center [271, 264] width 18 height 9
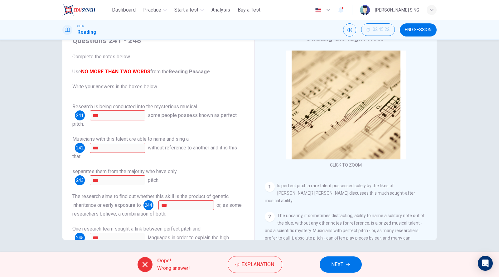
click at [184, 121] on div "Research is being conducted into the mysterious musical 241 *** some people pos…" at bounding box center [158, 115] width 172 height 25
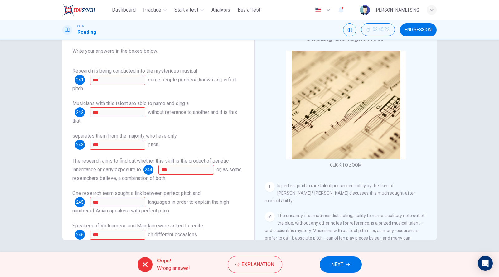
scroll to position [105, 0]
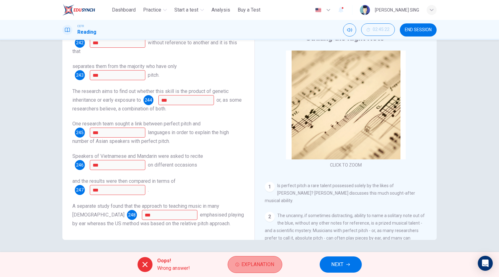
click at [247, 226] on span "Explanation" at bounding box center [258, 264] width 33 height 9
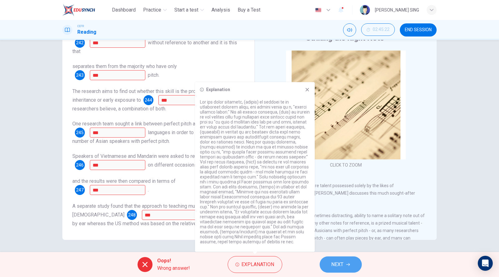
click at [334, 226] on span "NEXT" at bounding box center [338, 264] width 12 height 9
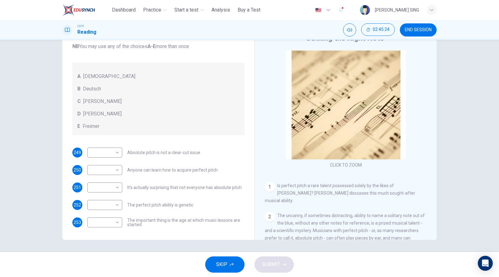
scroll to position [55, 0]
click at [117, 154] on body "This site uses cookies, as explained in our Privacy Policy . If you agree to th…" at bounding box center [249, 138] width 499 height 277
click at [112, 169] on li "B" at bounding box center [102, 172] width 35 height 10
type input "*"
click at [115, 169] on body "This site uses cookies, as explained in our Privacy Policy . If you agree to th…" at bounding box center [249, 138] width 499 height 277
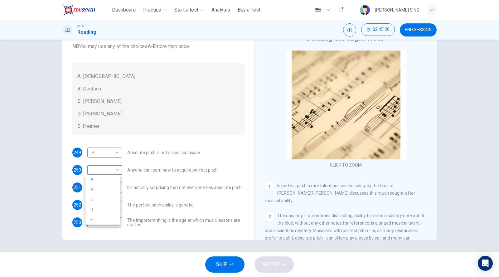
click at [110, 190] on li "B" at bounding box center [102, 190] width 35 height 10
type input "*"
click at [112, 184] on body "This site uses cookies, as explained in our Privacy Policy . If you agree to th…" at bounding box center [249, 138] width 499 height 277
click at [109, 195] on li "A" at bounding box center [102, 197] width 35 height 10
type input "*"
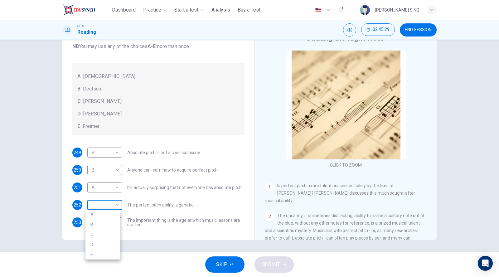
click at [109, 208] on body "This site uses cookies, as explained in our Privacy Policy . If you agree to th…" at bounding box center [249, 138] width 499 height 277
click at [104, 226] on li "D" at bounding box center [102, 245] width 35 height 10
type input "*"
click at [110, 221] on body "This site uses cookies, as explained in our Privacy Policy . If you agree to th…" at bounding box center [249, 138] width 499 height 277
click at [106, 226] on li "D" at bounding box center [102, 257] width 35 height 10
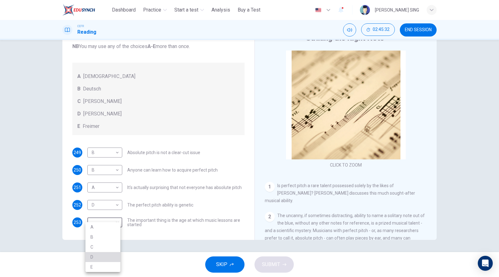
type input "*"
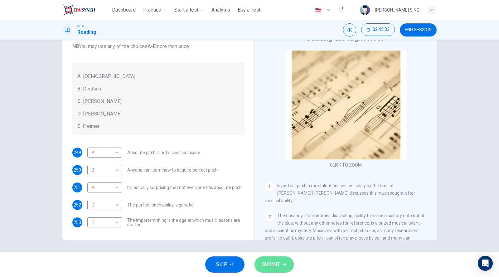
click at [276, 226] on span "SUBMIT" at bounding box center [271, 264] width 18 height 9
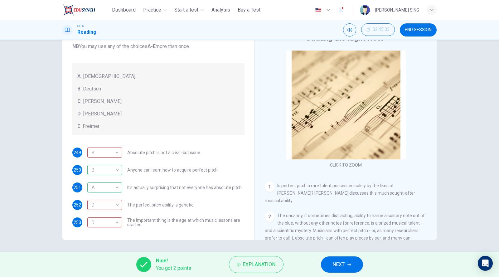
click at [342, 226] on span "NEXT" at bounding box center [339, 264] width 12 height 9
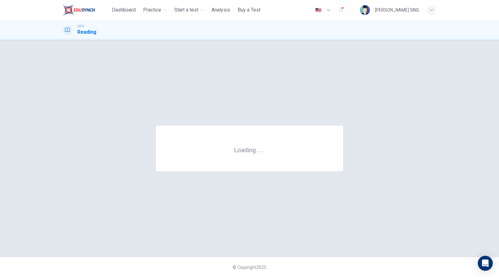
scroll to position [0, 0]
